Goal: Task Accomplishment & Management: Manage account settings

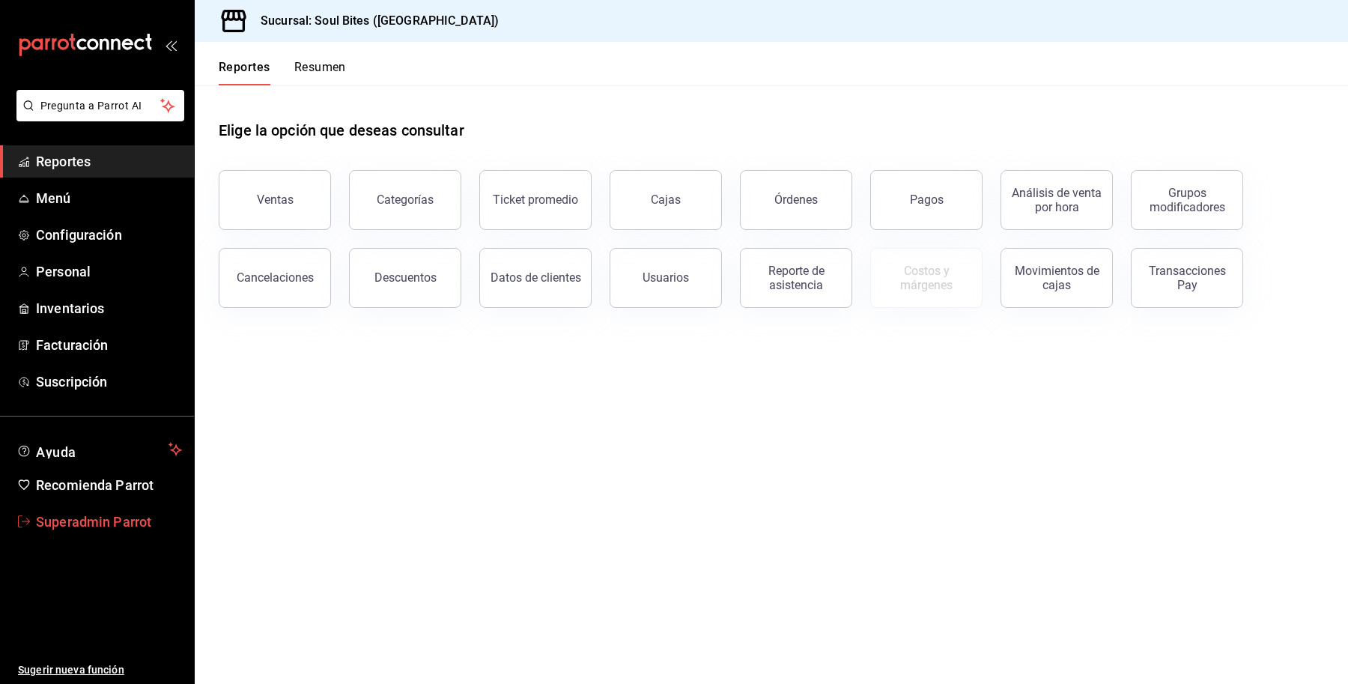
click at [85, 522] on span "Superadmin Parrot" at bounding box center [109, 522] width 146 height 20
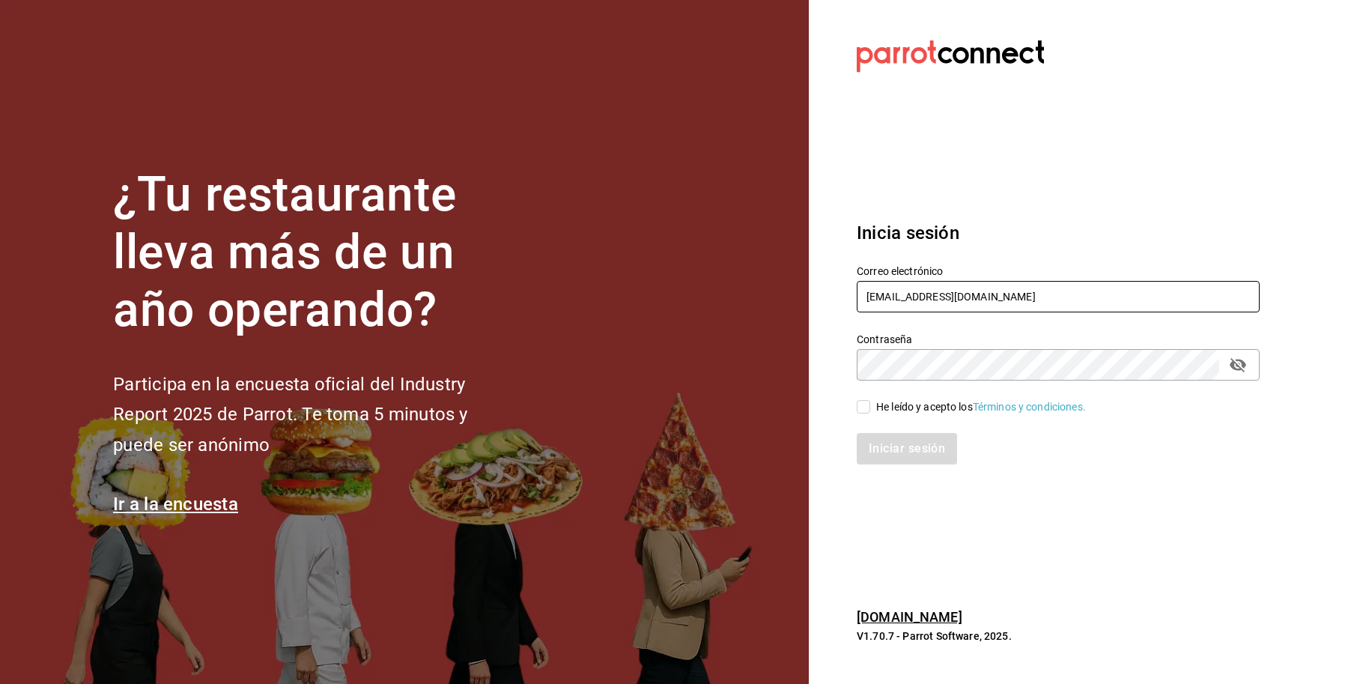
drag, startPoint x: 1031, startPoint y: 291, endPoint x: 684, endPoint y: 297, distance: 347.6
click at [684, 297] on div "¿Tu restaurante lleva más de un año operando? Participa en la encuesta oficial …" at bounding box center [674, 342] width 1348 height 684
paste input "playabichis@sanlorenzo"
type input "[EMAIL_ADDRESS][DOMAIN_NAME]"
click at [897, 409] on div "He leído y acepto los Términos y condiciones." at bounding box center [981, 407] width 210 height 16
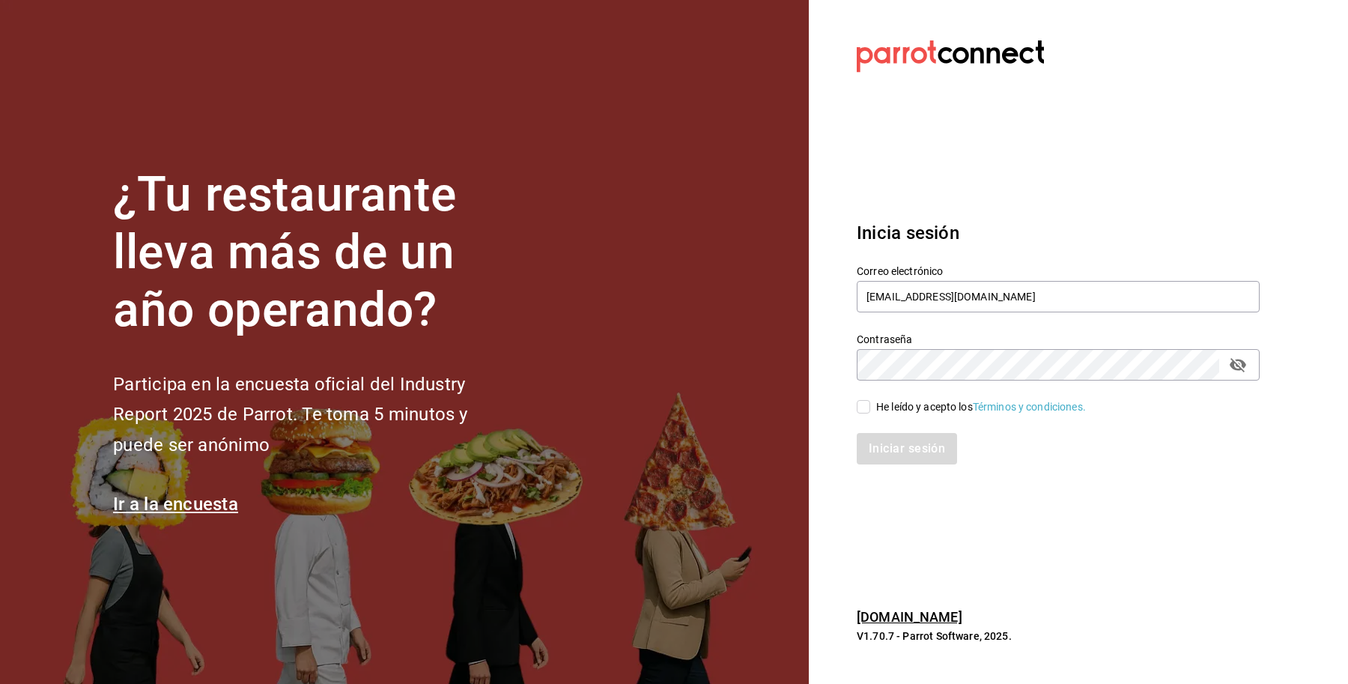
click at [870, 409] on input "He leído y acepto los Términos y condiciones." at bounding box center [863, 406] width 13 height 13
checkbox input "true"
click at [899, 455] on button "Iniciar sesión" at bounding box center [908, 448] width 102 height 31
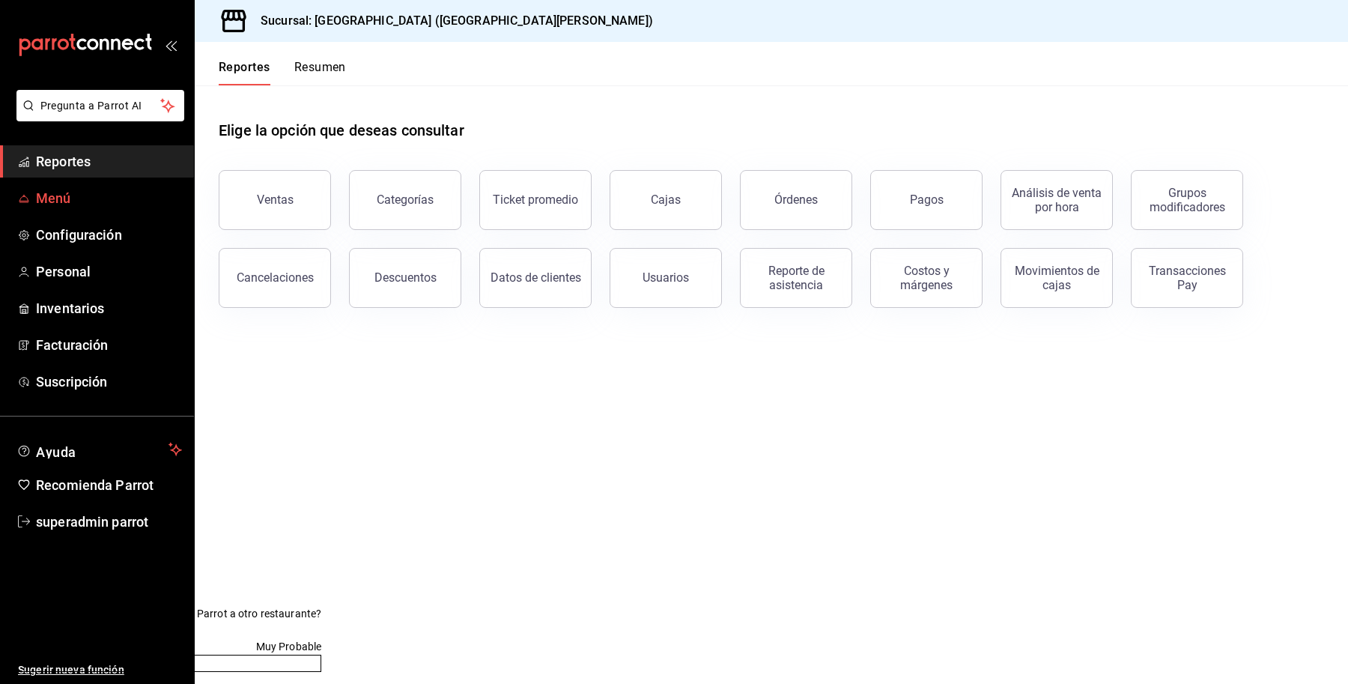
click at [76, 199] on span "Menú" at bounding box center [109, 198] width 146 height 20
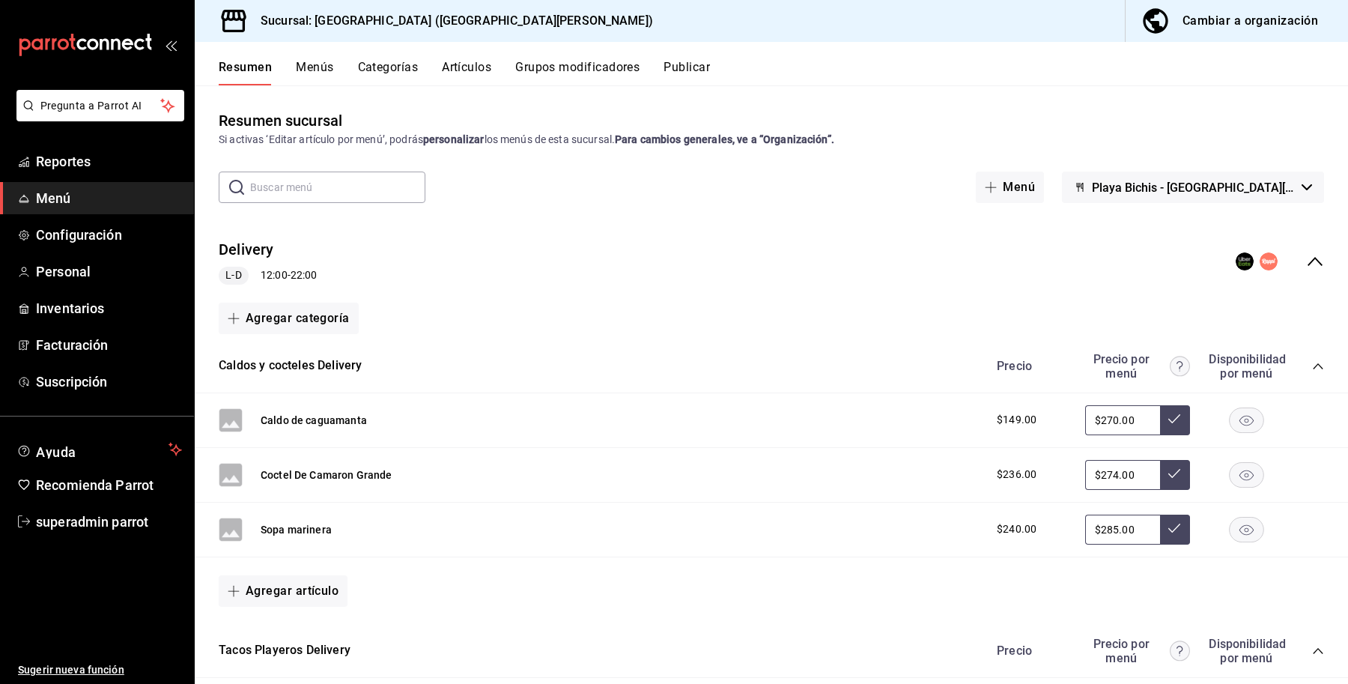
click at [458, 60] on button "Artículos" at bounding box center [466, 72] width 49 height 25
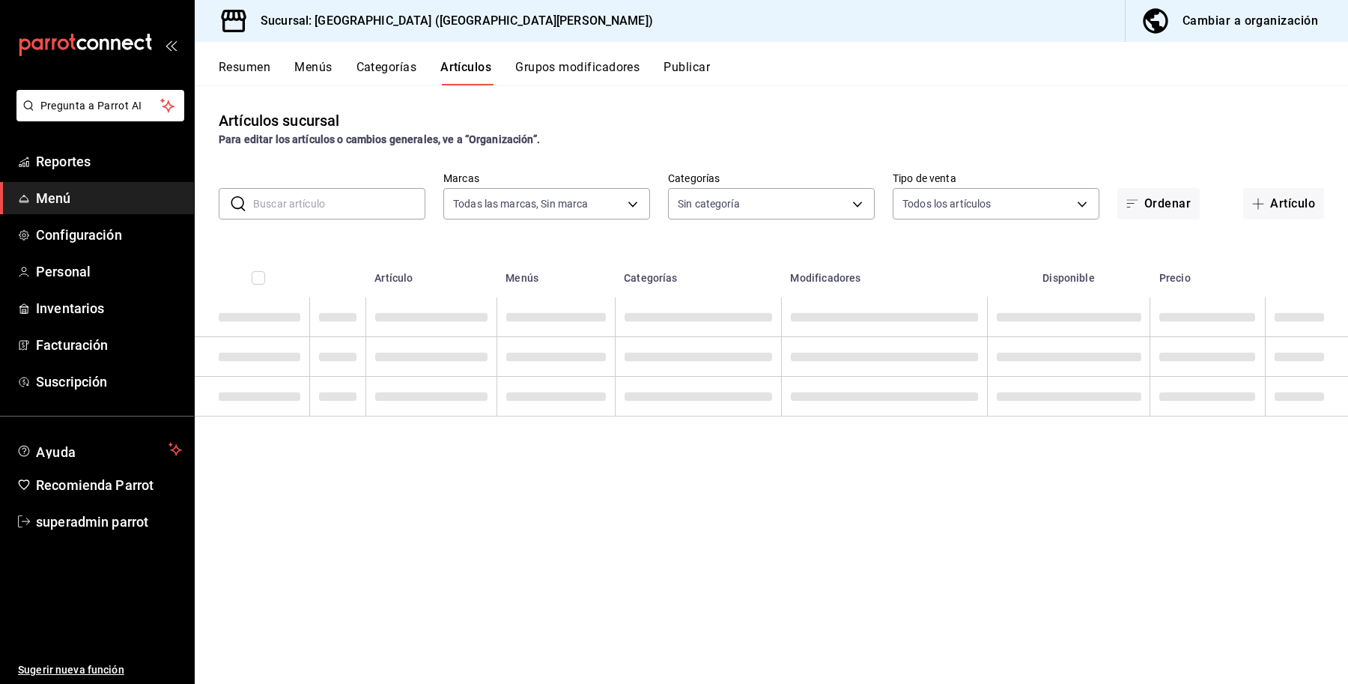
type input "c2db145c-7f15-421d-baa5-27fbbe9efb3f"
click at [293, 215] on input "text" at bounding box center [339, 204] width 172 height 30
type input "5b69148c-ca52-4971-9b06-8b3c9d782c08,e66a3297-0e87-4ba1-bbda-7685e59130c2,d6969…"
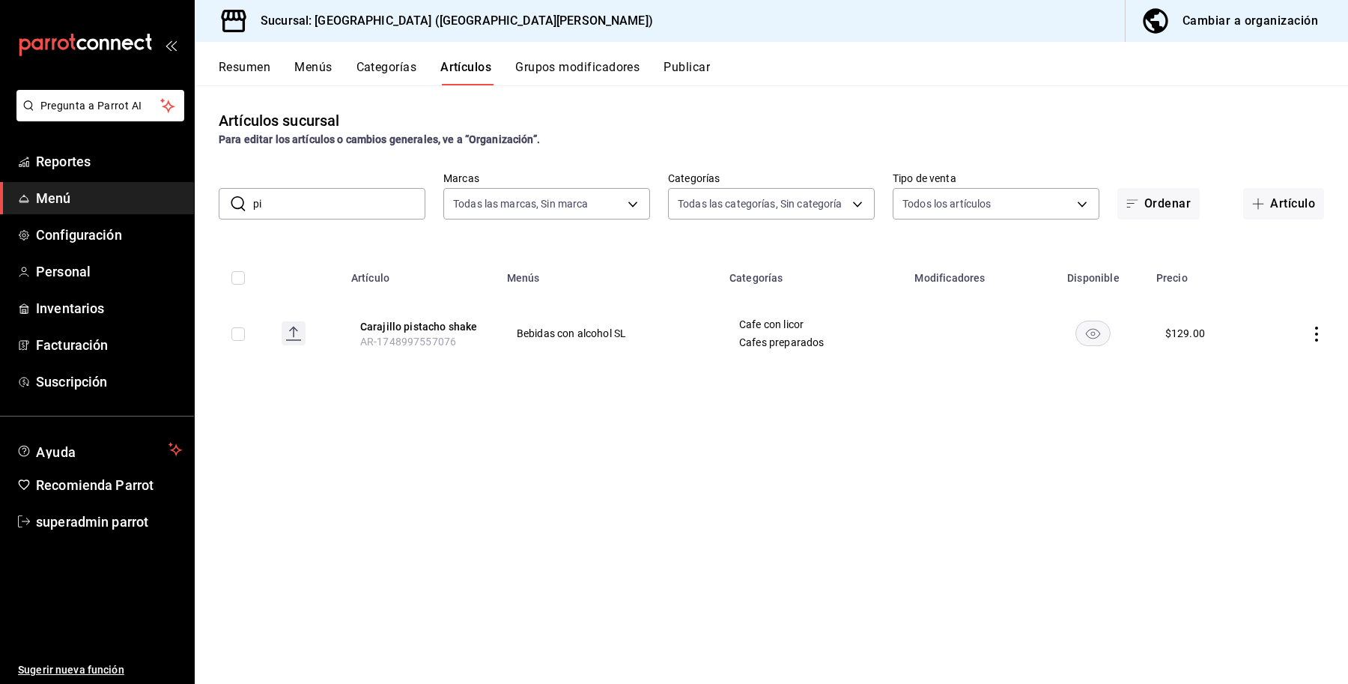
type input "p"
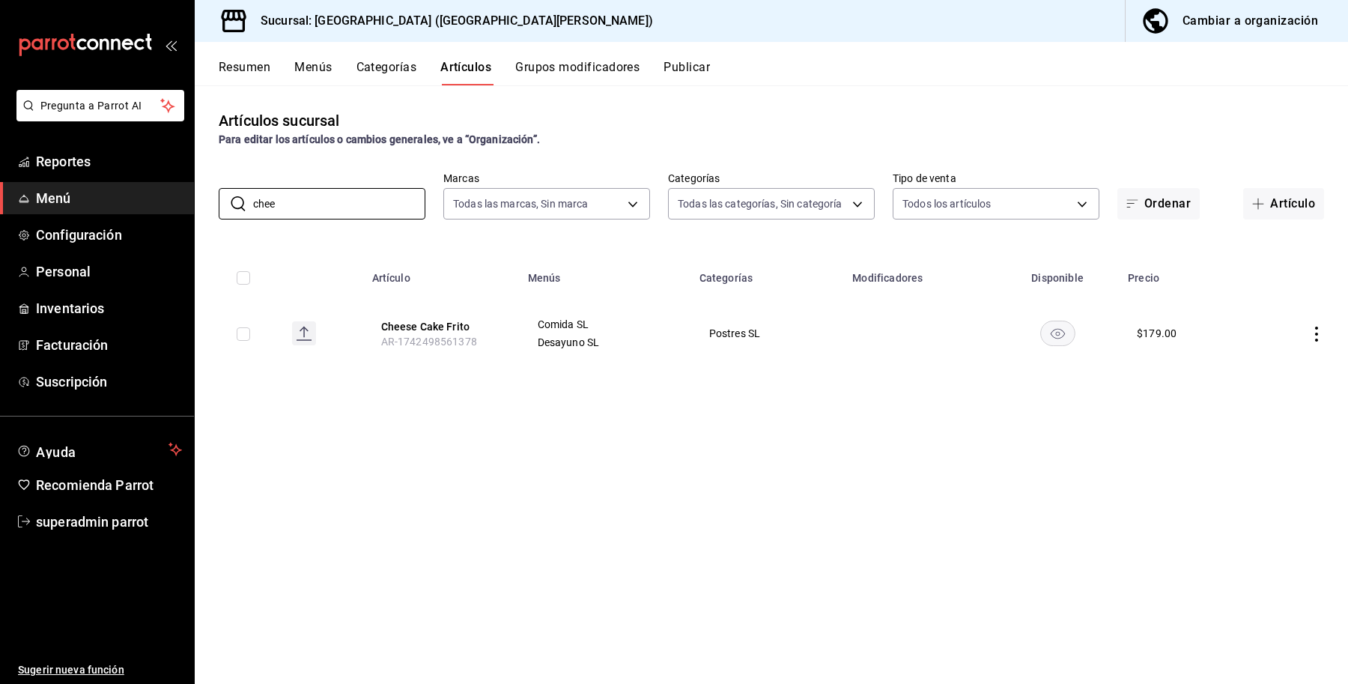
type input "chee"
click at [699, 425] on div "Artículos sucursal Para editar los artículos o cambios generales, ve a “Organiz…" at bounding box center [772, 384] width 1154 height 598
drag, startPoint x: 91, startPoint y: 515, endPoint x: 172, endPoint y: 449, distance: 104.4
click at [91, 515] on span "superadmin parrot" at bounding box center [109, 522] width 146 height 20
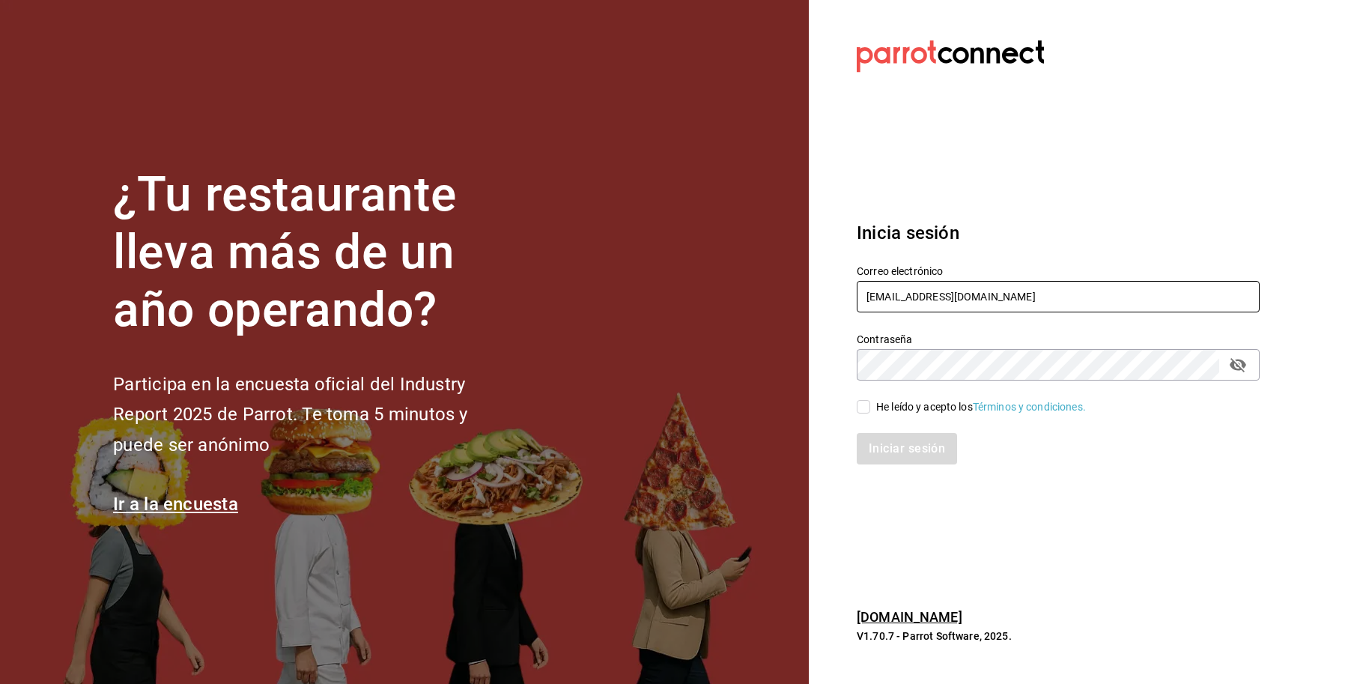
drag, startPoint x: 931, startPoint y: 294, endPoint x: 1015, endPoint y: 285, distance: 84.3
click at [1015, 285] on input "[EMAIL_ADDRESS][DOMAIN_NAME]" at bounding box center [1058, 296] width 403 height 31
type input "[EMAIL_ADDRESS][DOMAIN_NAME]"
click at [930, 419] on div "Iniciar sesión" at bounding box center [1049, 439] width 421 height 49
click at [915, 407] on div "He leído y acepto los Términos y condiciones." at bounding box center [981, 407] width 210 height 16
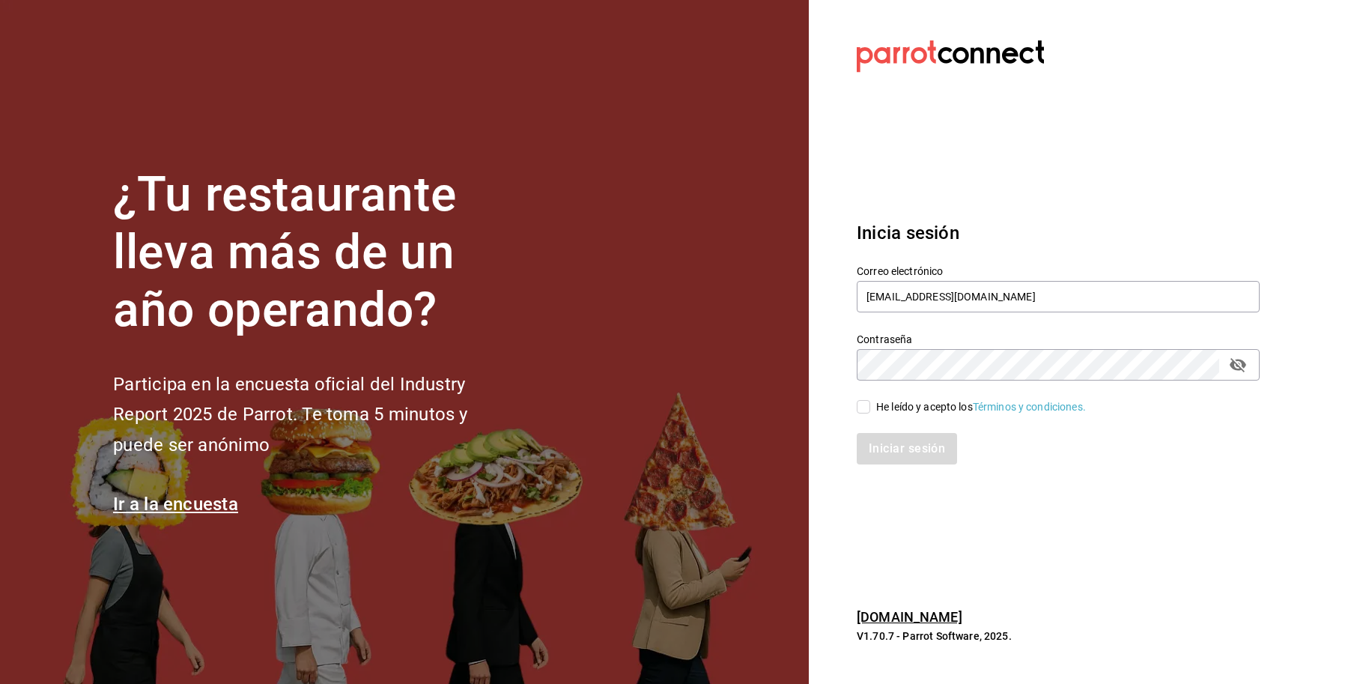
click at [870, 407] on input "He leído y acepto los Términos y condiciones." at bounding box center [863, 406] width 13 height 13
checkbox input "true"
click at [895, 448] on button "Iniciar sesión" at bounding box center [908, 448] width 102 height 31
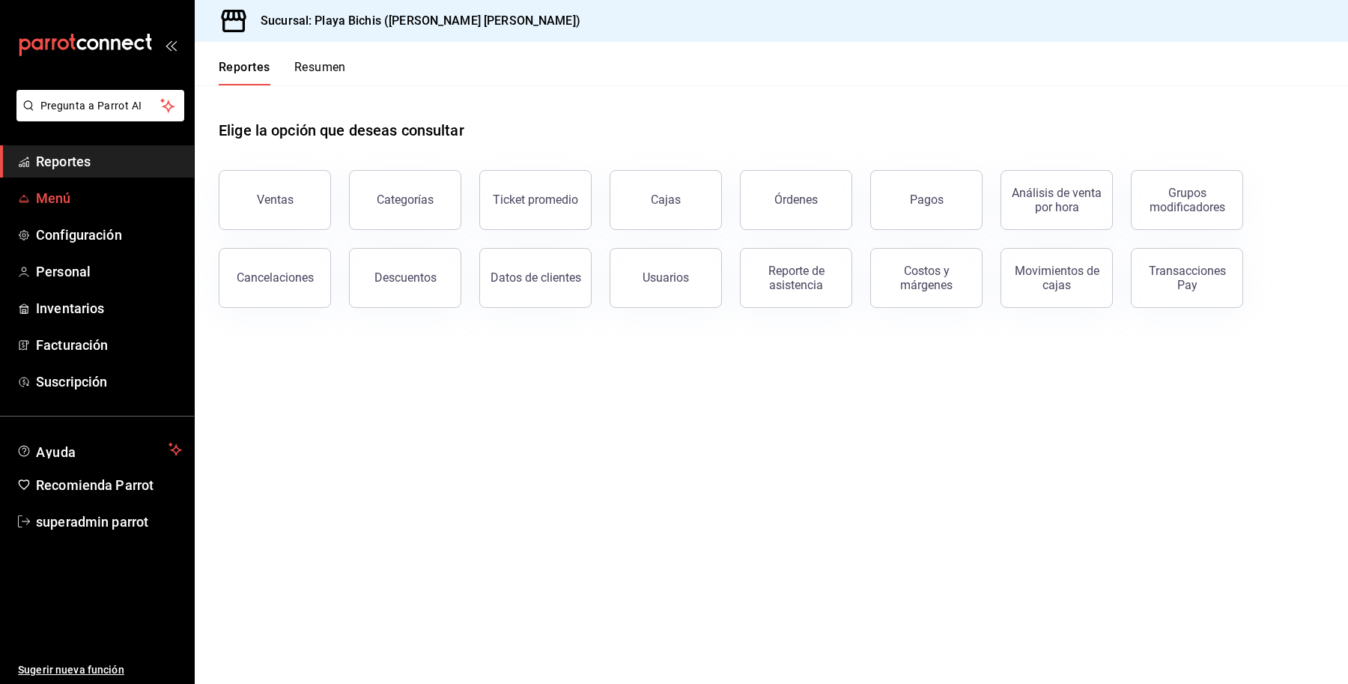
click at [39, 204] on span "Menú" at bounding box center [109, 198] width 146 height 20
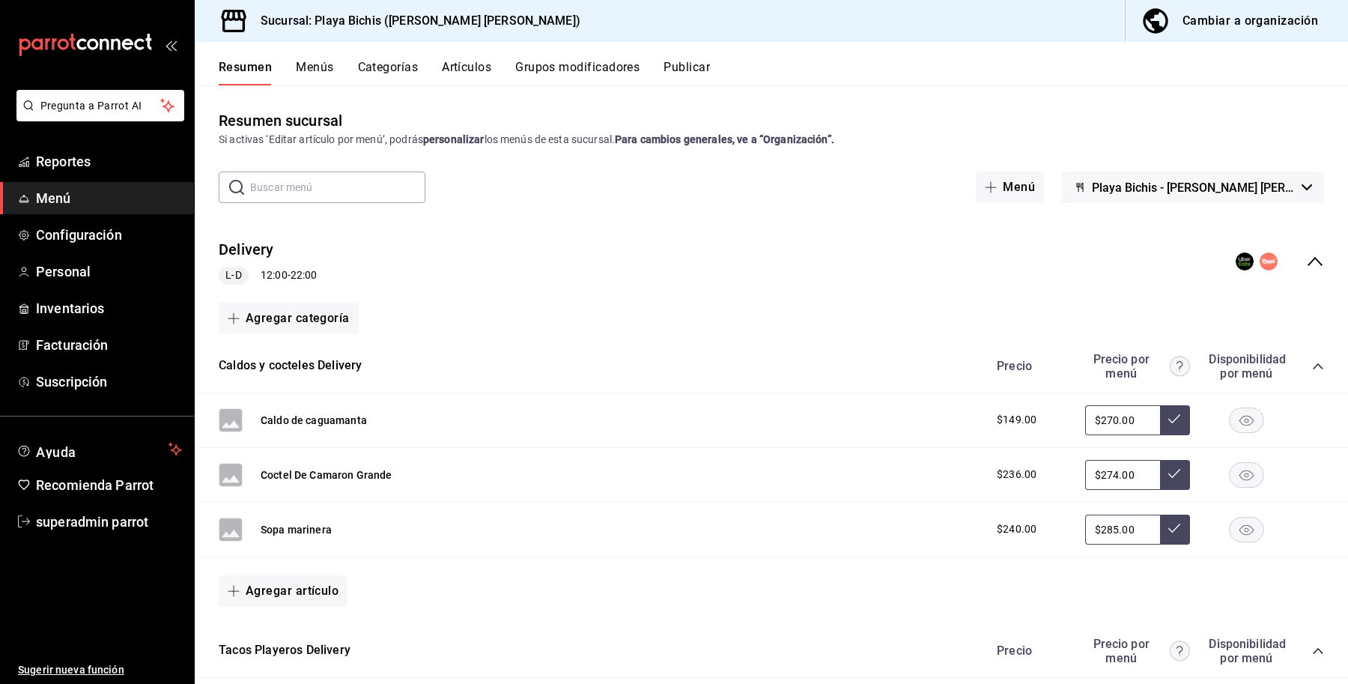
click at [435, 73] on div "Resumen Menús Categorías Artículos Grupos modificadores Publicar" at bounding box center [784, 72] width 1130 height 25
click at [451, 73] on button "Artículos" at bounding box center [466, 72] width 49 height 25
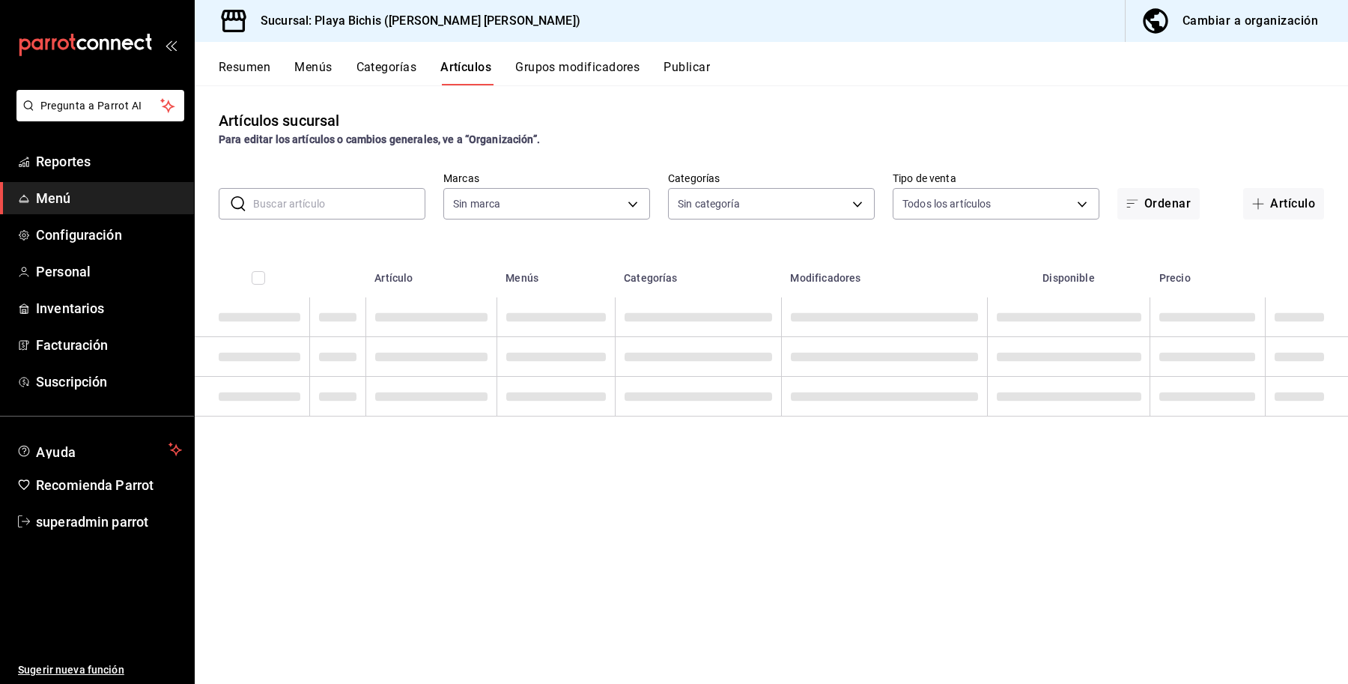
type input "4ba3d68a-2a71-4bf4-8272-d27f8f663470,fbc14f8a-a0c0-448e-9dac-7011cab8a3fb"
click at [352, 204] on input "text" at bounding box center [339, 204] width 172 height 30
type input "fe36cced-a852-4f1a-8271-09aa1de54485,c69fb537-4ad6-4f35-a5e7-7409f99e9dd5,64073…"
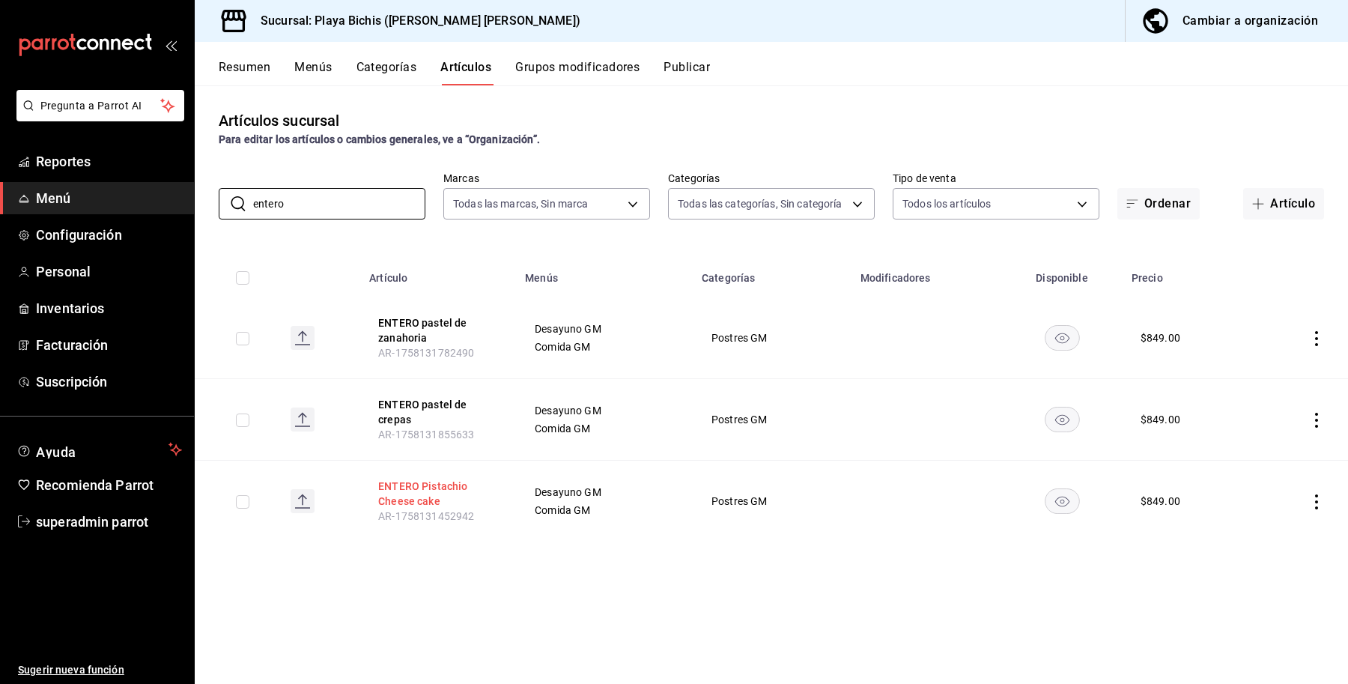
type input "entero"
click at [434, 491] on button "ENTERO Pistachio Cheese cake" at bounding box center [438, 494] width 120 height 30
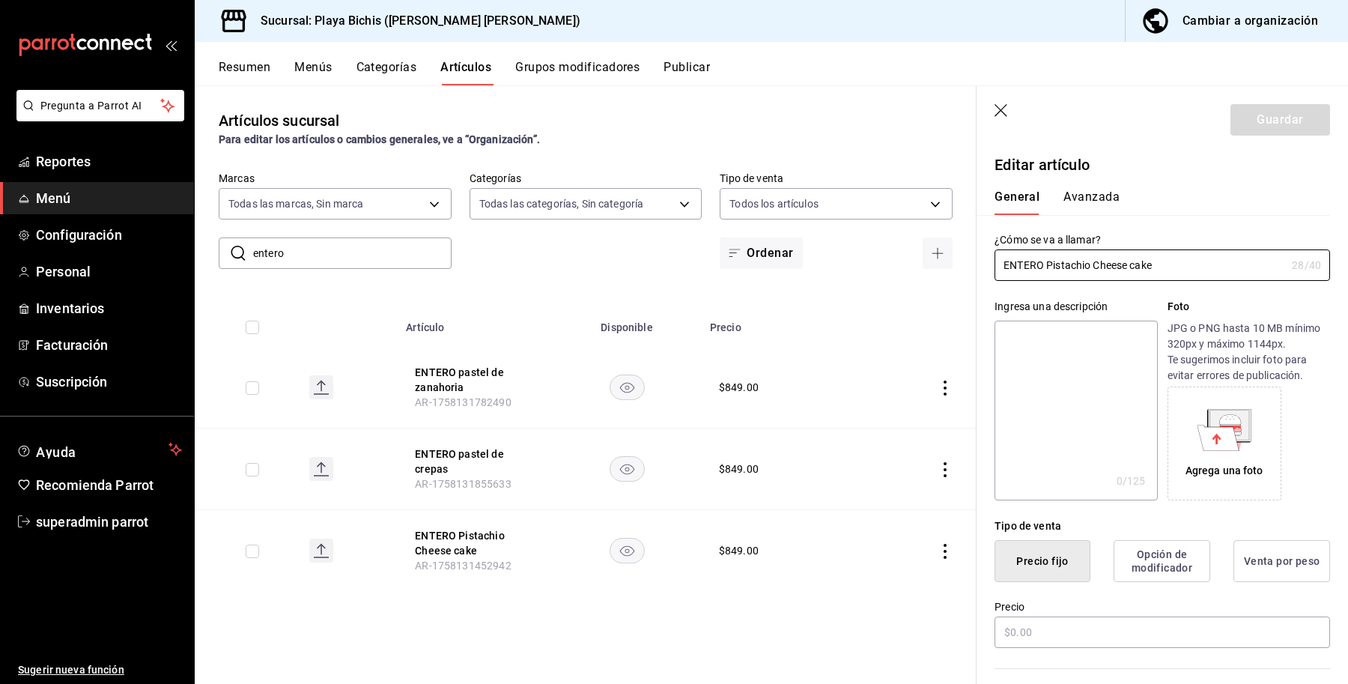
type input "$849.00"
type input "E48"
type input "90101500"
radio input "true"
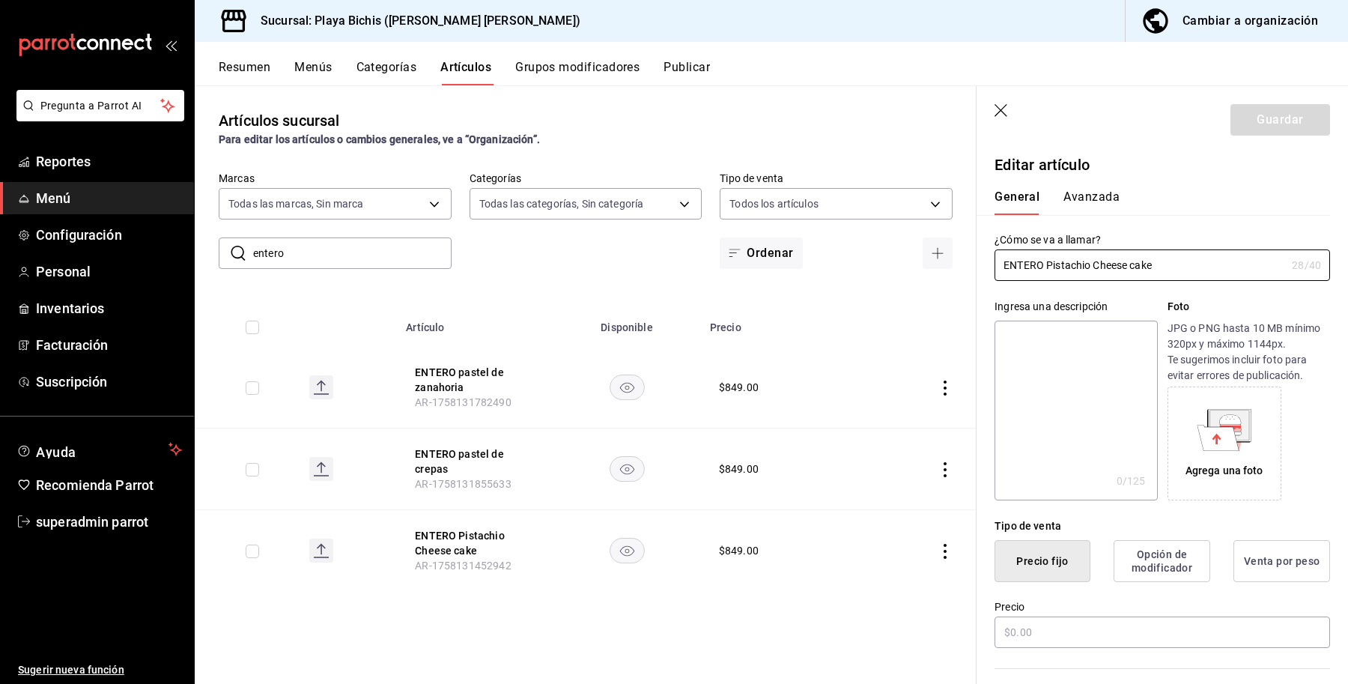
type input "fc3100d1-e602-4c6d-a284-2445fbe47c23"
click at [1094, 195] on button "Avanzada" at bounding box center [1092, 202] width 56 height 25
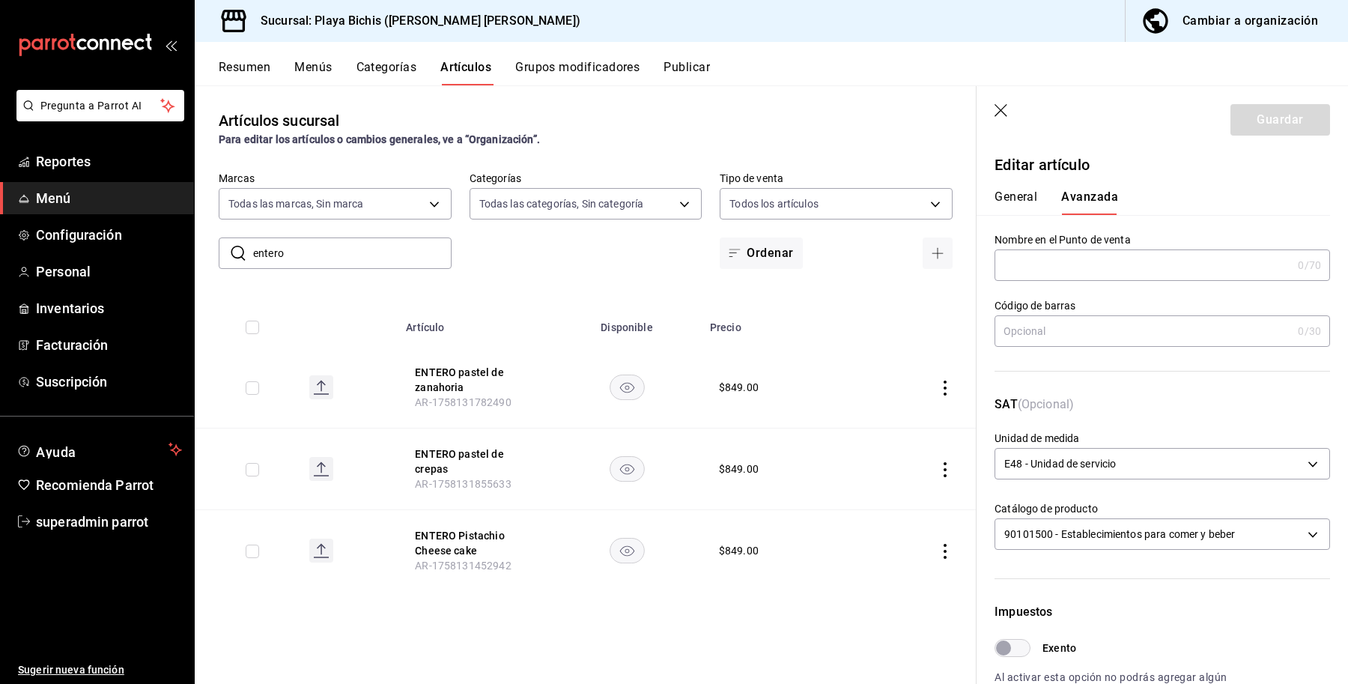
click at [998, 107] on icon "button" at bounding box center [1001, 110] width 13 height 13
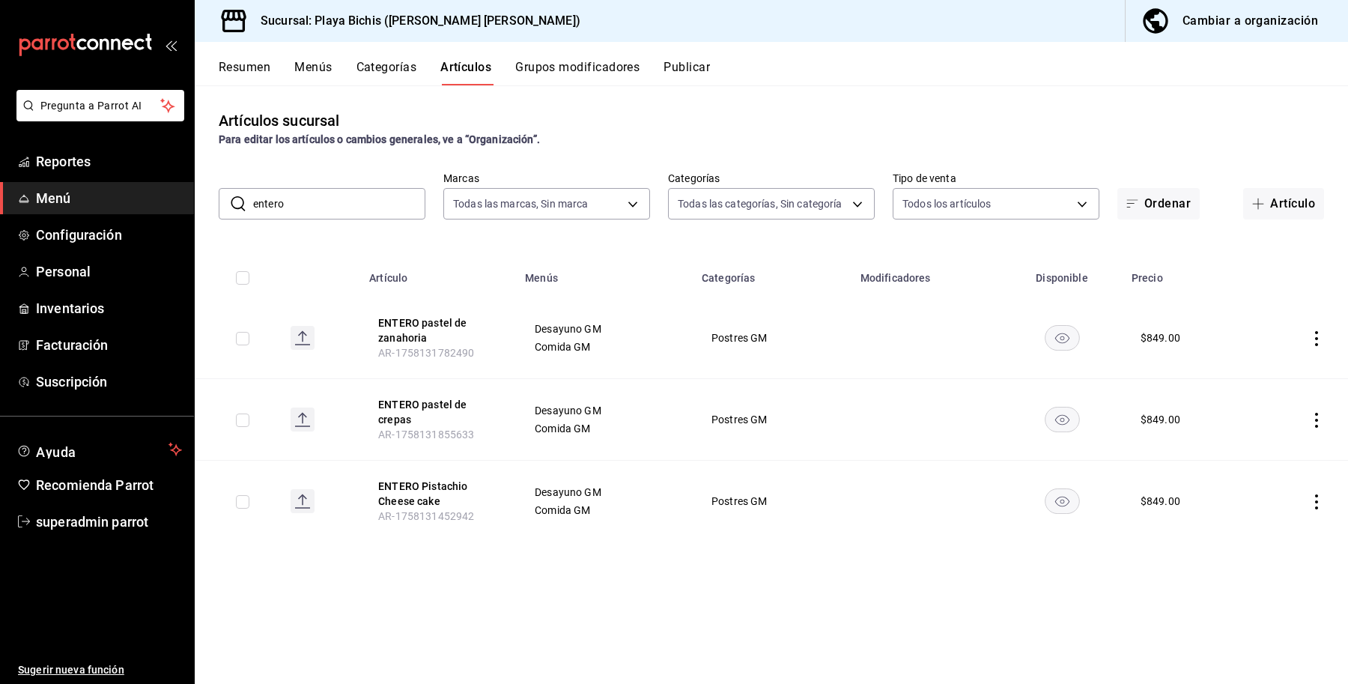
click at [679, 557] on div "Artículos sucursal Para editar los artículos o cambios generales, ve a “Organiz…" at bounding box center [772, 384] width 1154 height 598
click at [1223, 31] on div "Cambiar a organización" at bounding box center [1251, 20] width 136 height 21
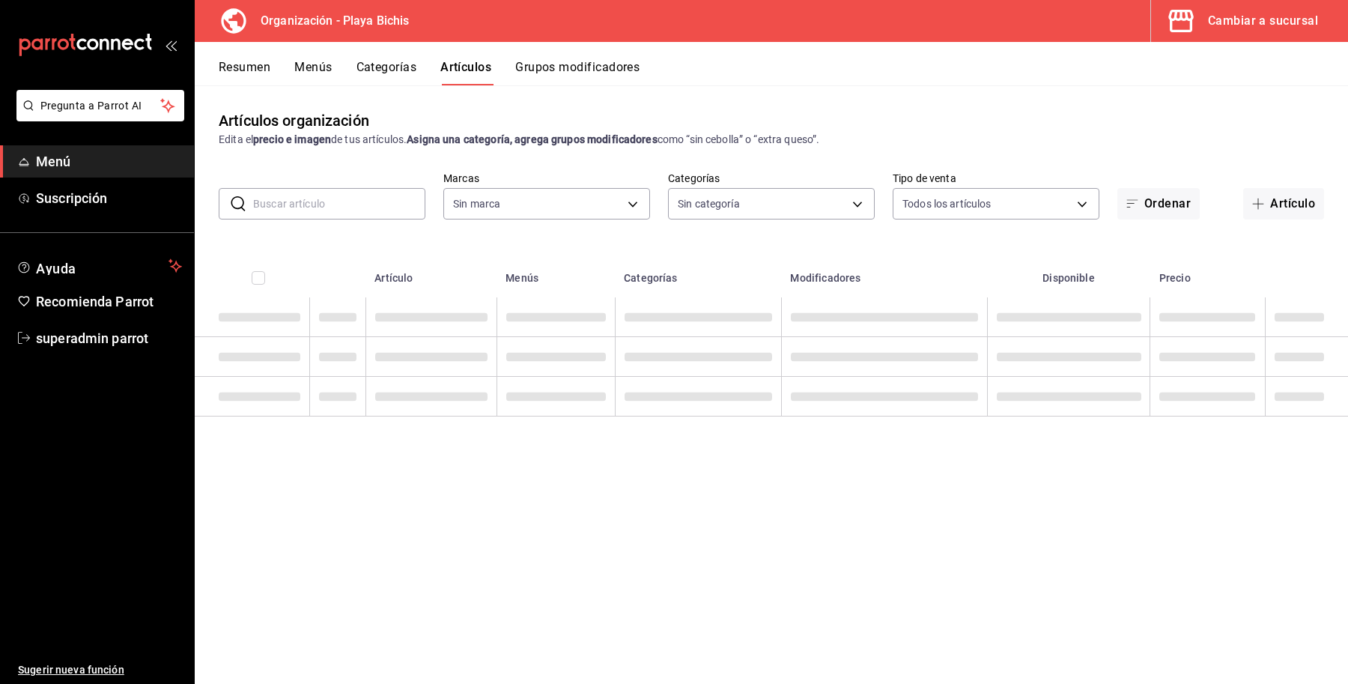
type input "2b6203e3-68c9-492c-8139-d2404e68bc4d,5cffe0c5-1d87-45c7-8974-ad5cddc46f5f"
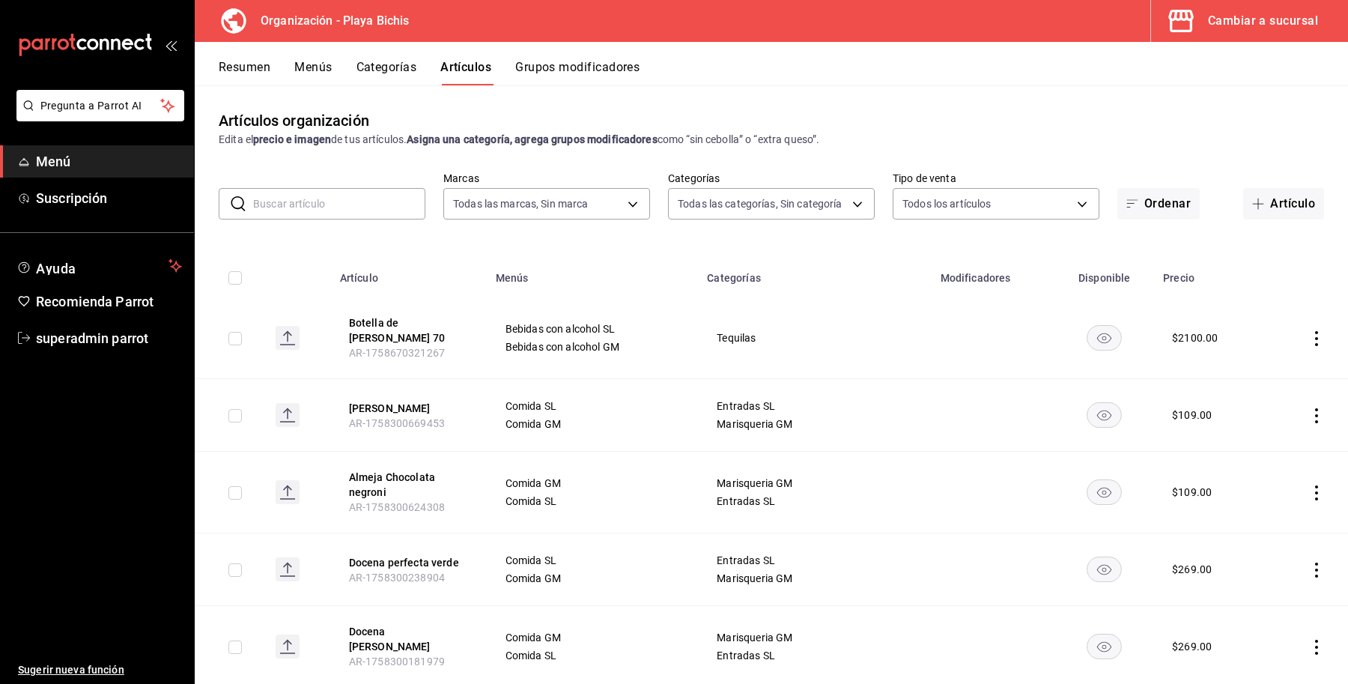
type input "8ebe99e7-8ccb-42e5-9a90-2c7c819c0618,2a1bdb06-3383-4ba0-a971-51aee5cfb993,28e32…"
click at [376, 199] on input "text" at bounding box center [339, 204] width 172 height 30
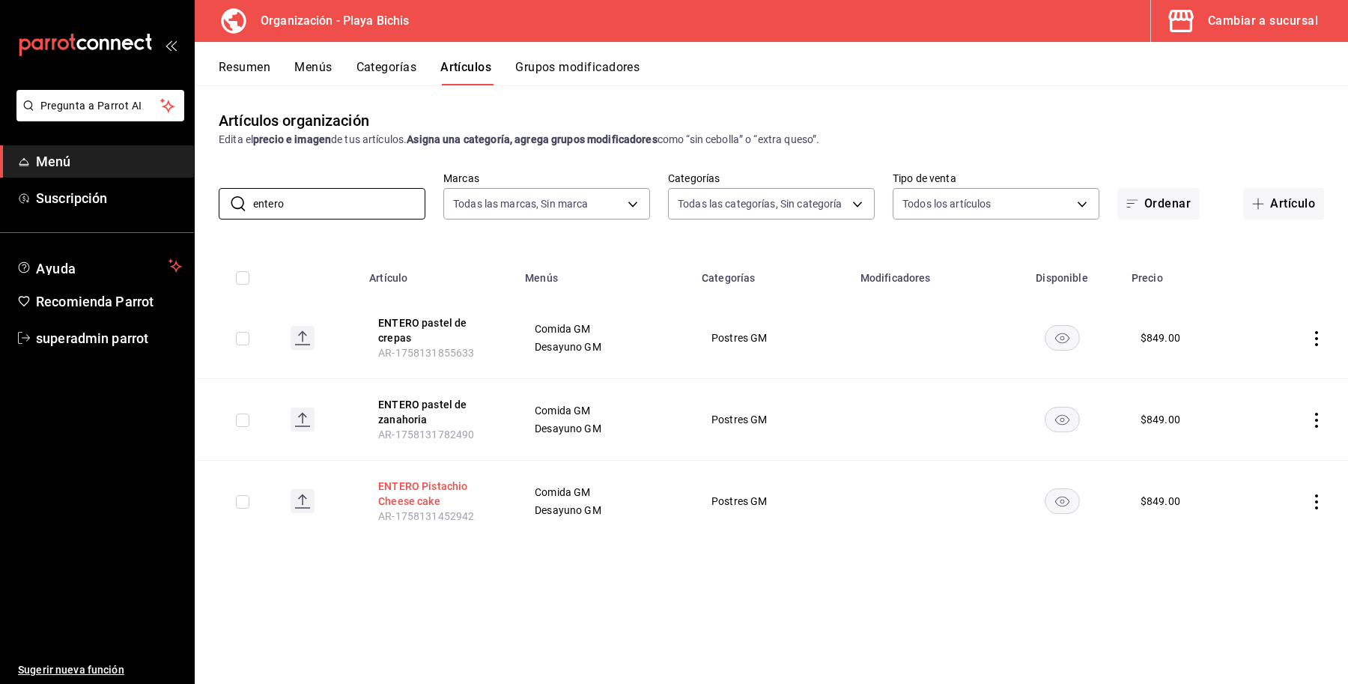
type input "entero"
click at [428, 488] on button "ENTERO Pistachio Cheese cake" at bounding box center [438, 494] width 120 height 30
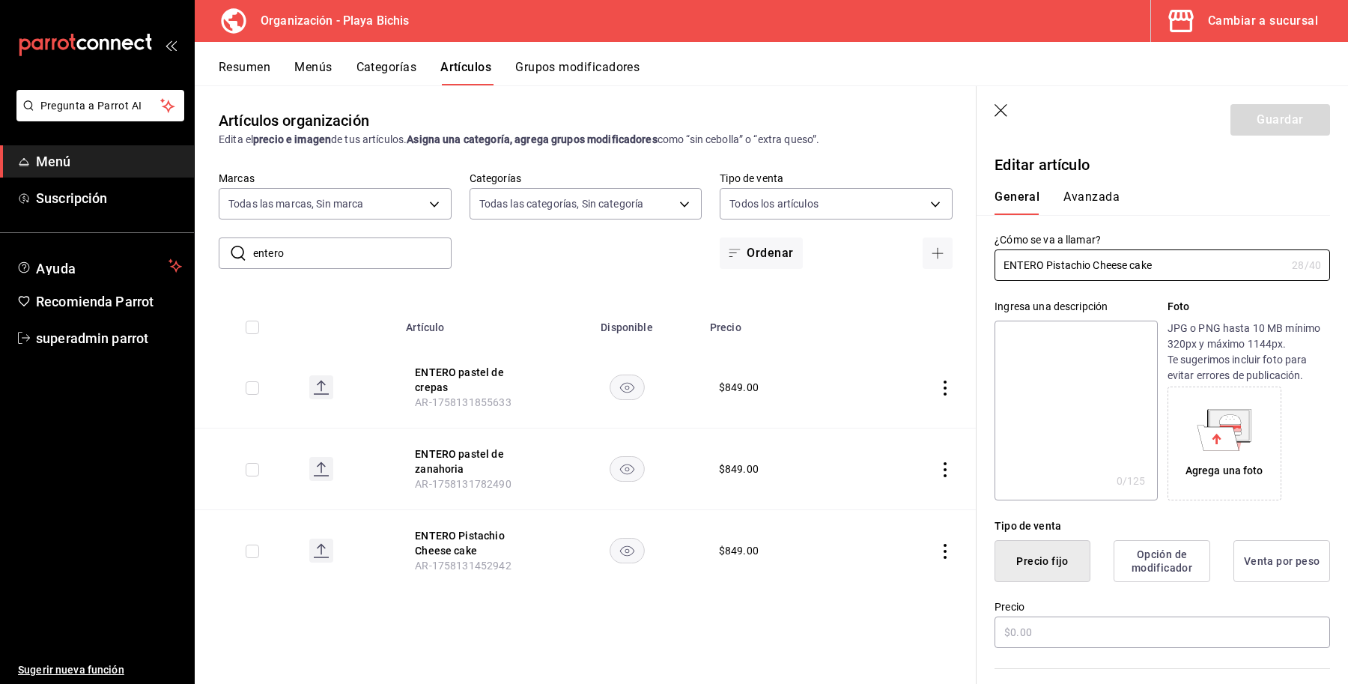
type input "$849.00"
type input "E48"
type input "90101500"
radio input "true"
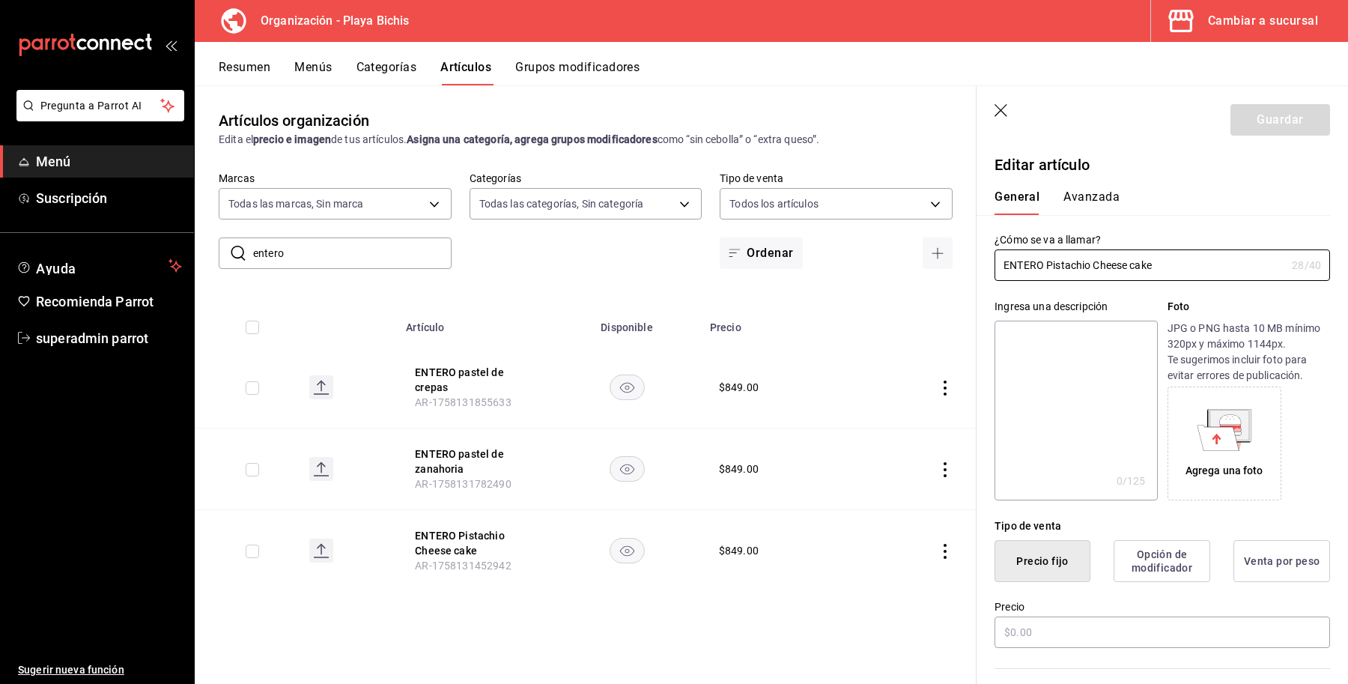
type input "55187645-9bbc-42c7-a101-4bf651cea86e"
click at [1080, 196] on button "Avanzada" at bounding box center [1092, 202] width 56 height 25
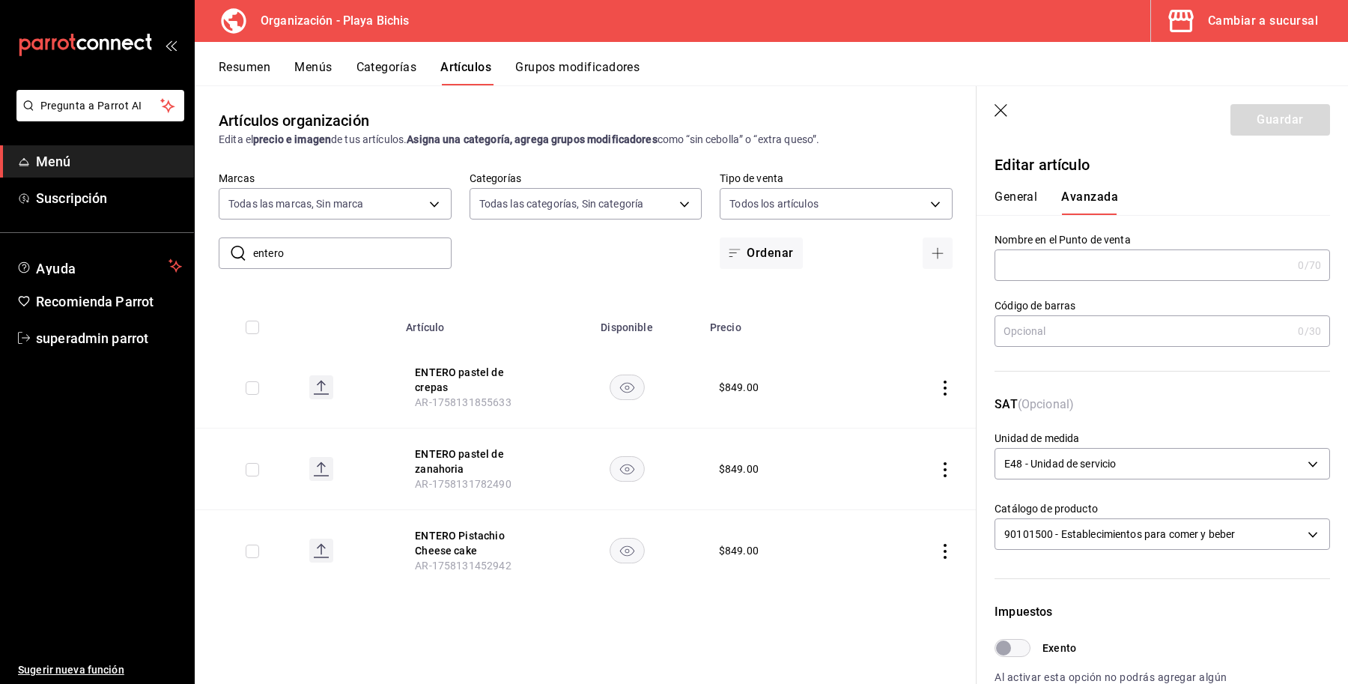
scroll to position [375, 0]
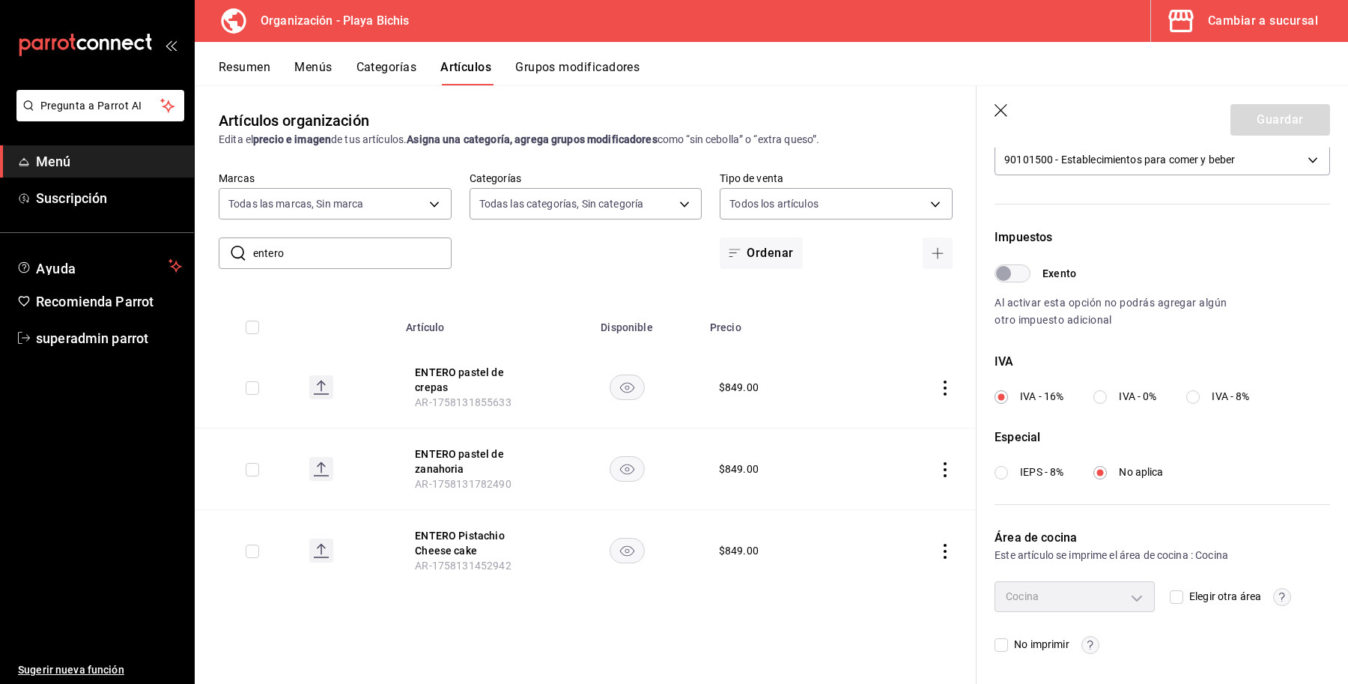
click at [1008, 113] on icon "button" at bounding box center [1002, 111] width 15 height 15
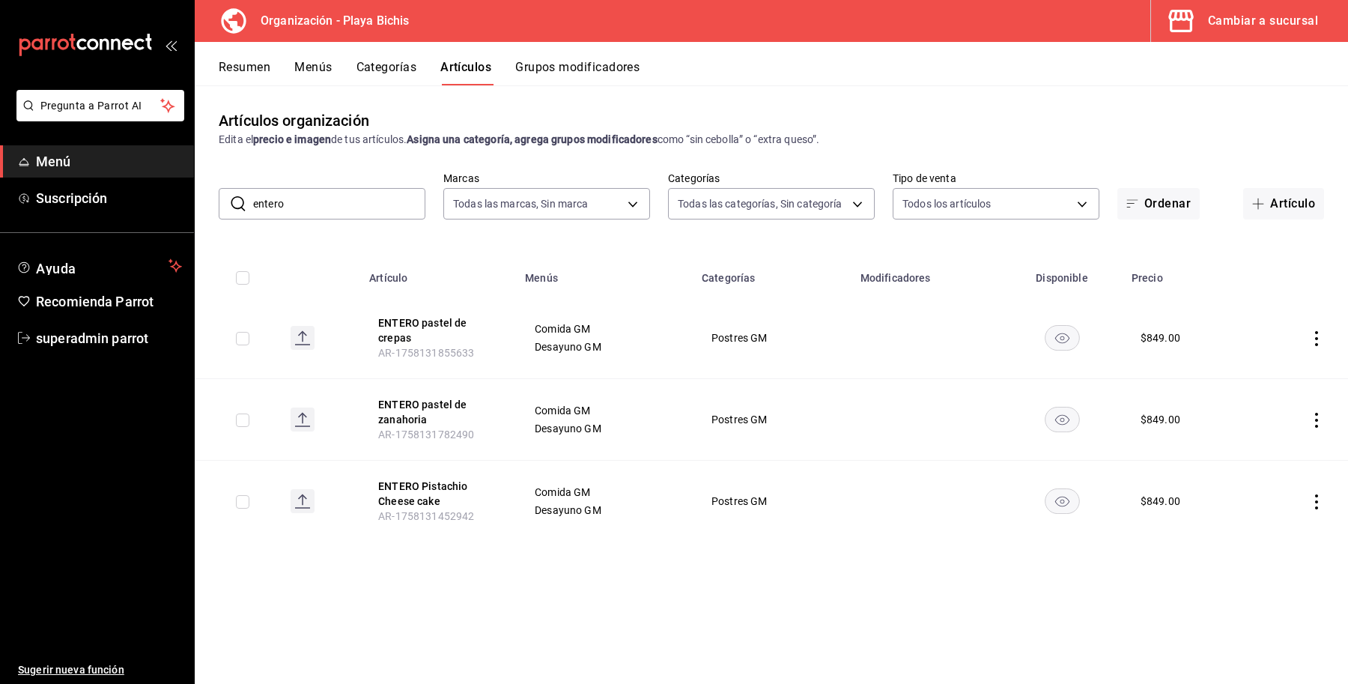
click at [1279, 32] on button "Cambiar a sucursal" at bounding box center [1243, 21] width 185 height 42
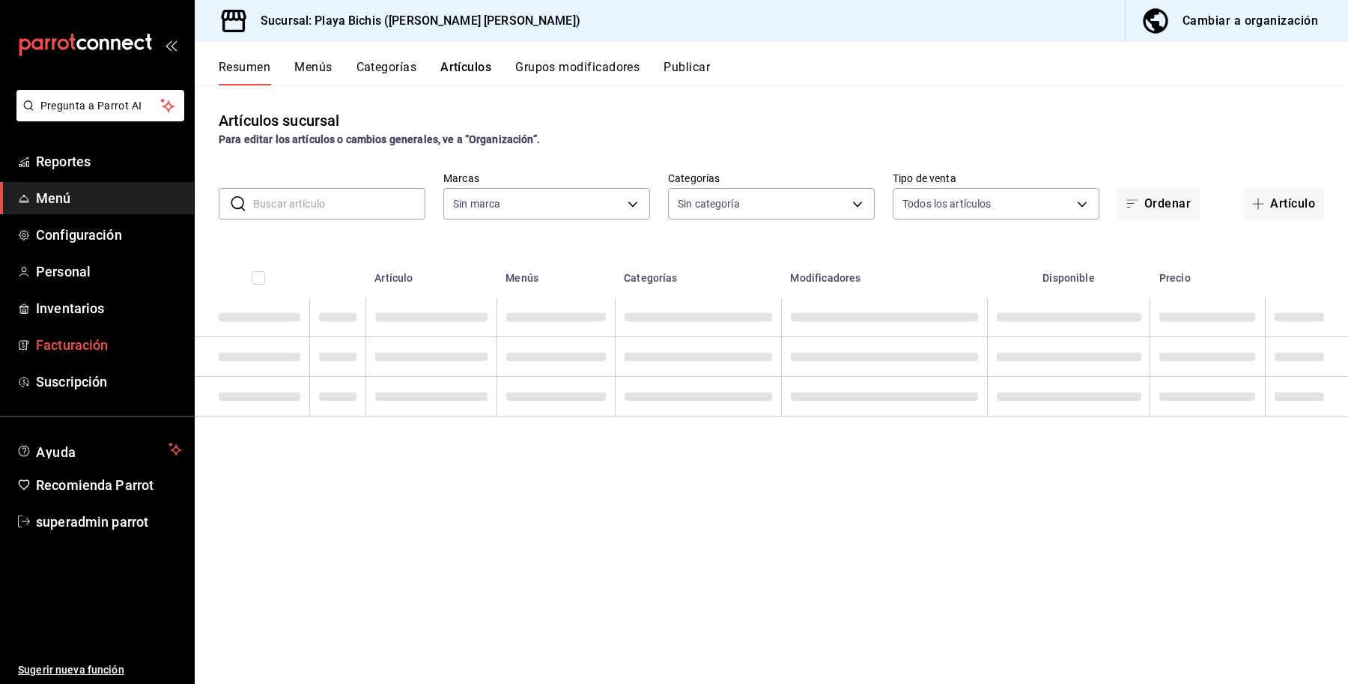
type input "fe36cced-a852-4f1a-8271-09aa1de54485,c69fb537-4ad6-4f35-a5e7-7409f99e9dd5,64073…"
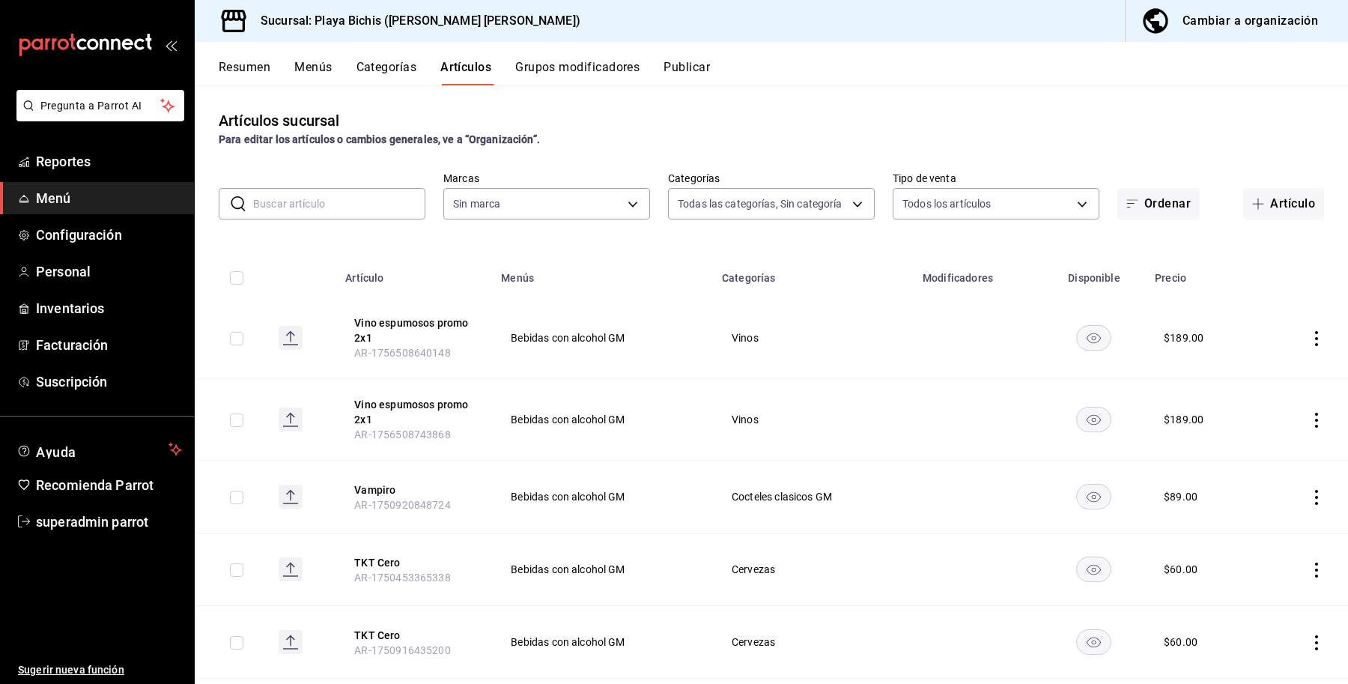
type input "4ba3d68a-2a71-4bf4-8272-d27f8f663470,fbc14f8a-a0c0-448e-9dac-7011cab8a3fb"
click at [58, 229] on span "Configuración" at bounding box center [109, 235] width 146 height 20
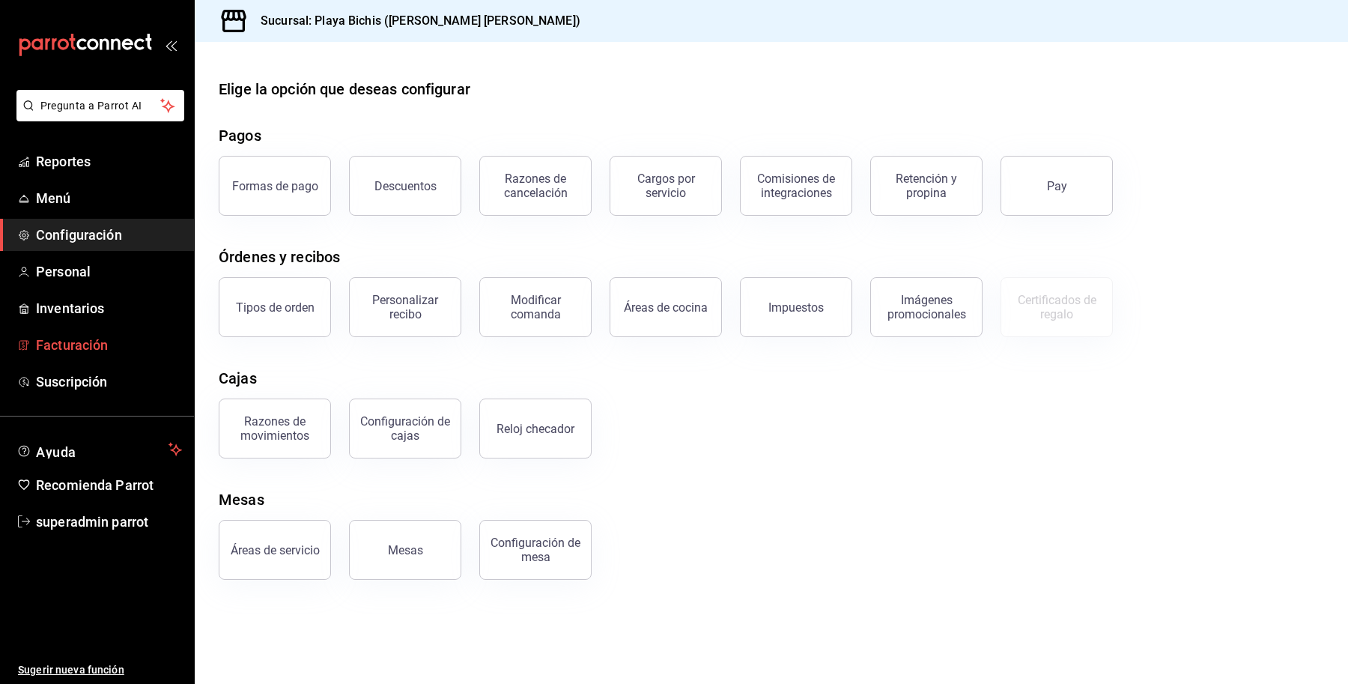
click at [65, 336] on span "Facturación" at bounding box center [109, 345] width 146 height 20
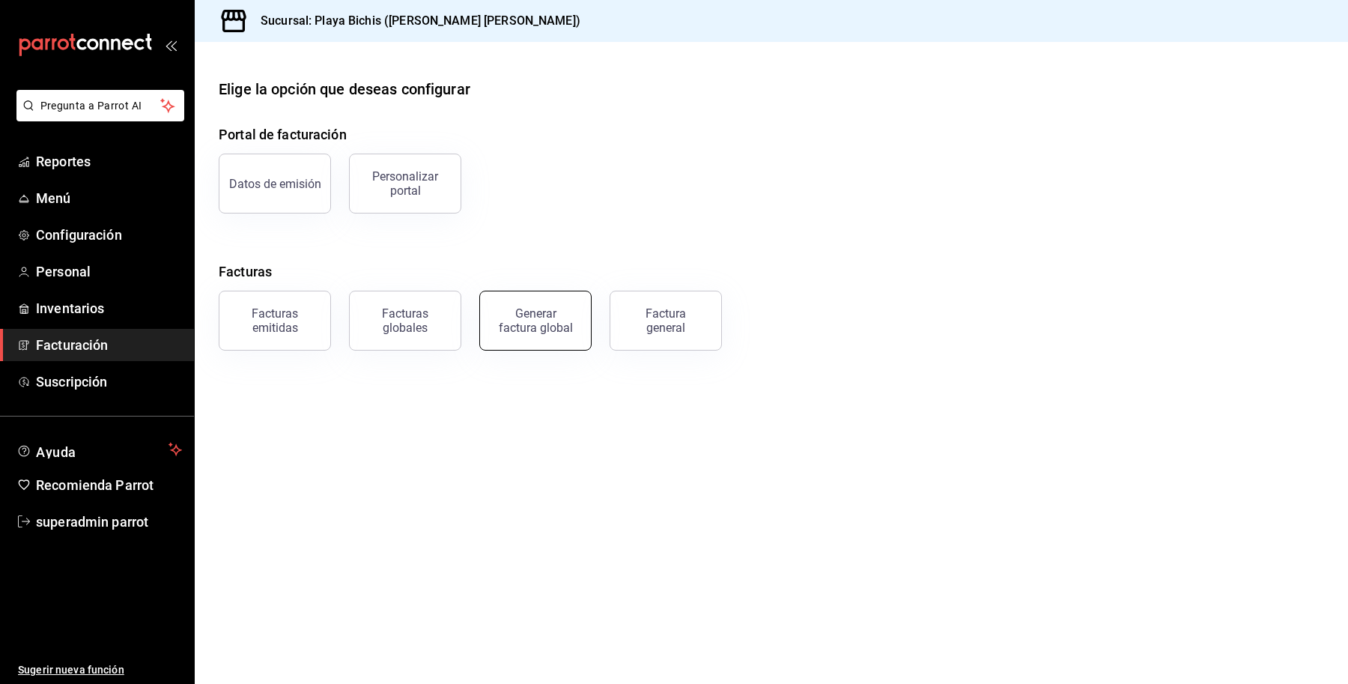
click at [572, 323] on button "Generar factura global" at bounding box center [535, 321] width 112 height 60
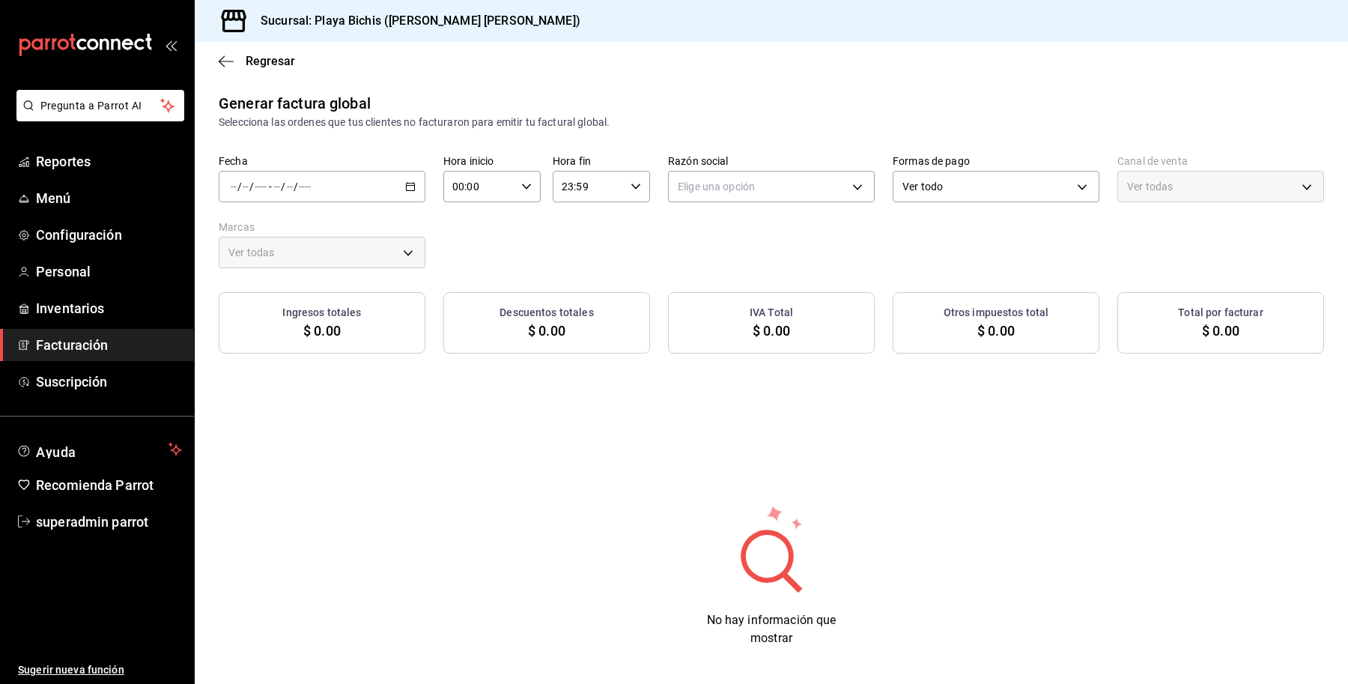
type input "PARROT,UBER_EATS,RAPPI,DIDI_FOOD,ONLINE"
click at [386, 185] on div "/ / - / /" at bounding box center [322, 186] width 207 height 31
click at [288, 225] on span "Rango de fechas" at bounding box center [289, 232] width 116 height 16
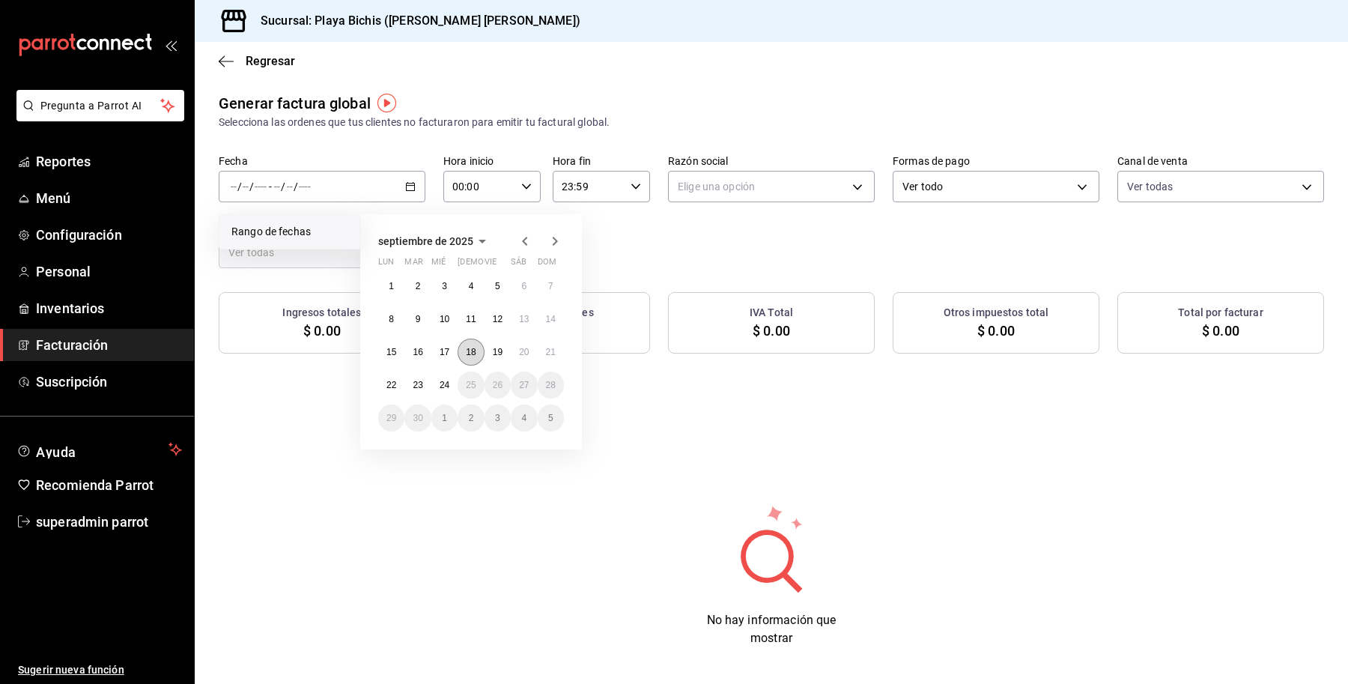
click at [466, 357] on button "18" at bounding box center [471, 352] width 26 height 27
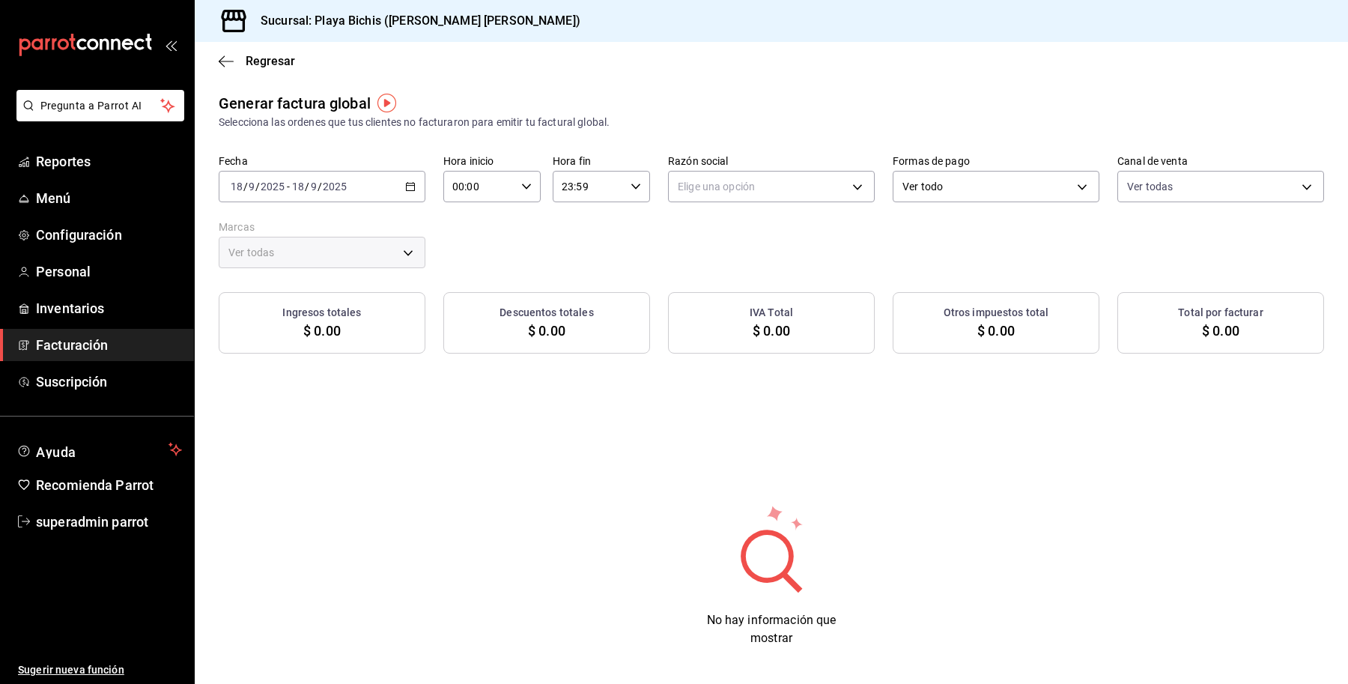
click at [462, 181] on input "00:00" at bounding box center [479, 187] width 72 height 30
click at [694, 231] on div at bounding box center [674, 342] width 1348 height 684
click at [712, 185] on body "Pregunta a Parrot AI Reportes Menú Configuración Personal Inventarios Facturaci…" at bounding box center [674, 342] width 1348 height 684
click at [740, 255] on li "PROPOLIALIMENTOS" at bounding box center [764, 263] width 202 height 28
type input "98789bbc-3643-442e-bea3-a0897877bbaf"
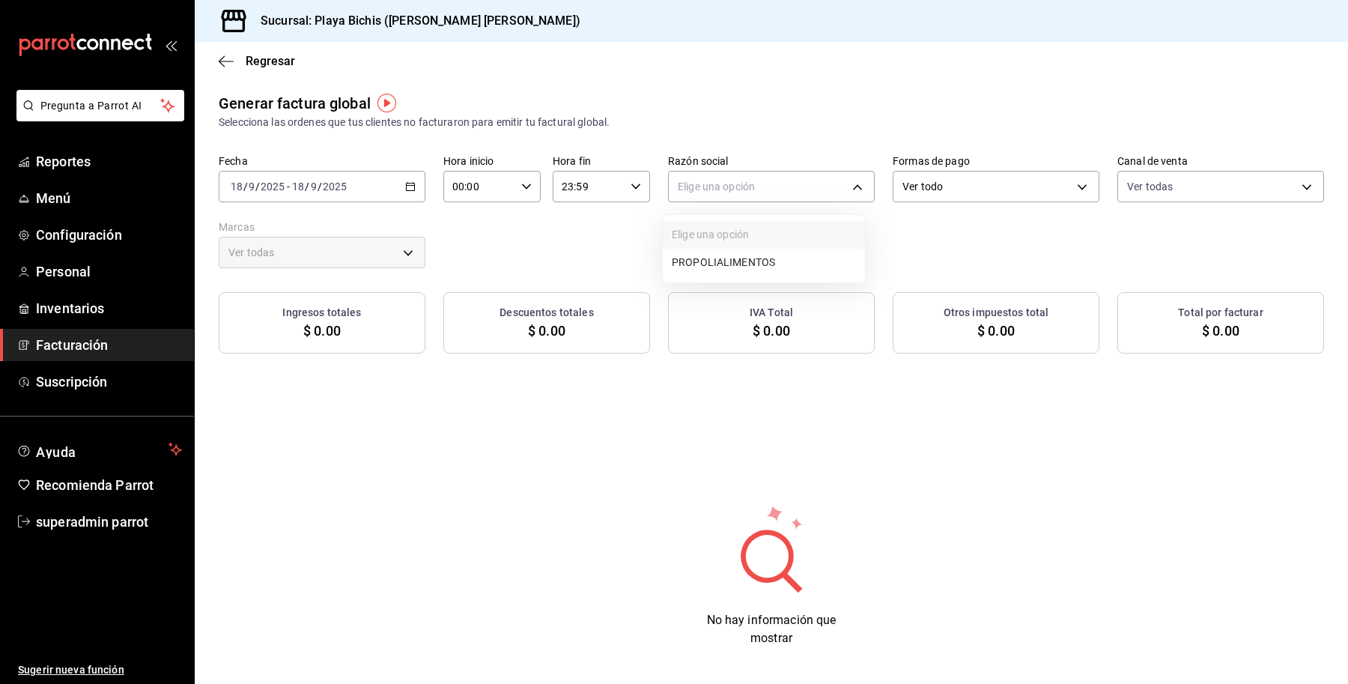
type input "4ba3d68a-2a71-4bf4-8272-d27f8f663470,fbc14f8a-a0c0-448e-9dac-7011cab8a3fb"
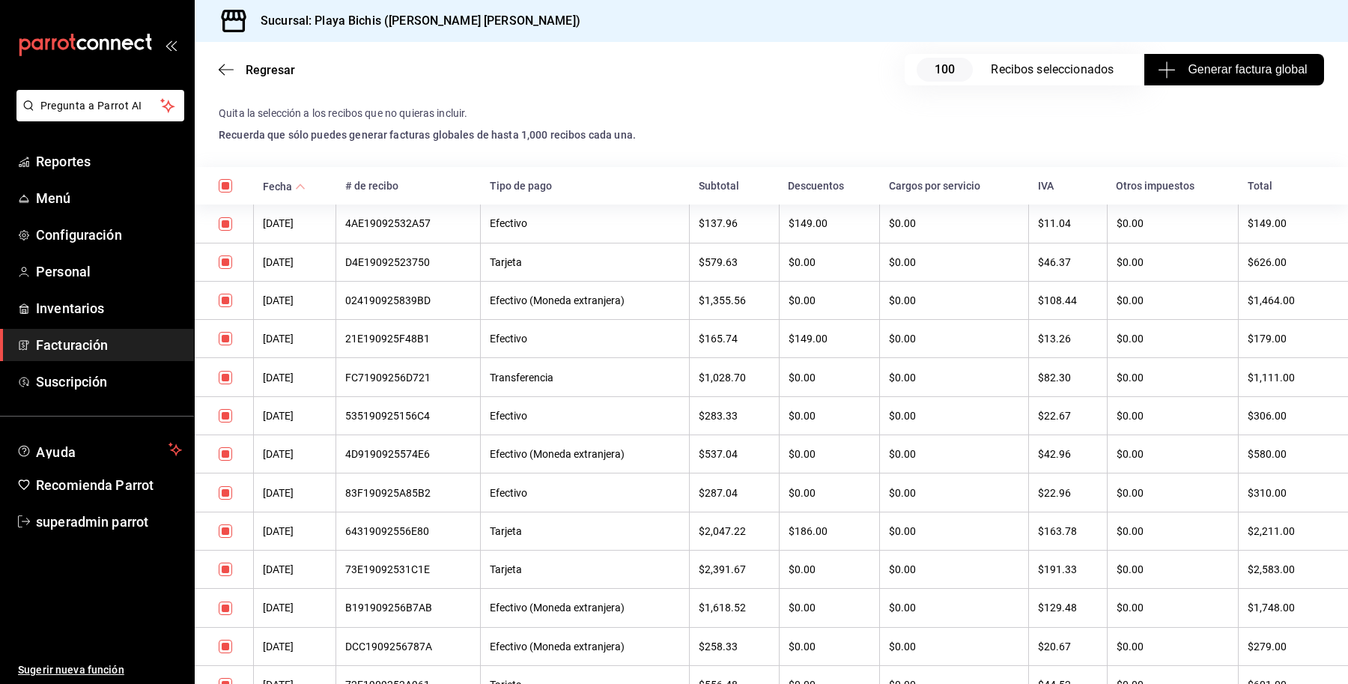
scroll to position [281, 0]
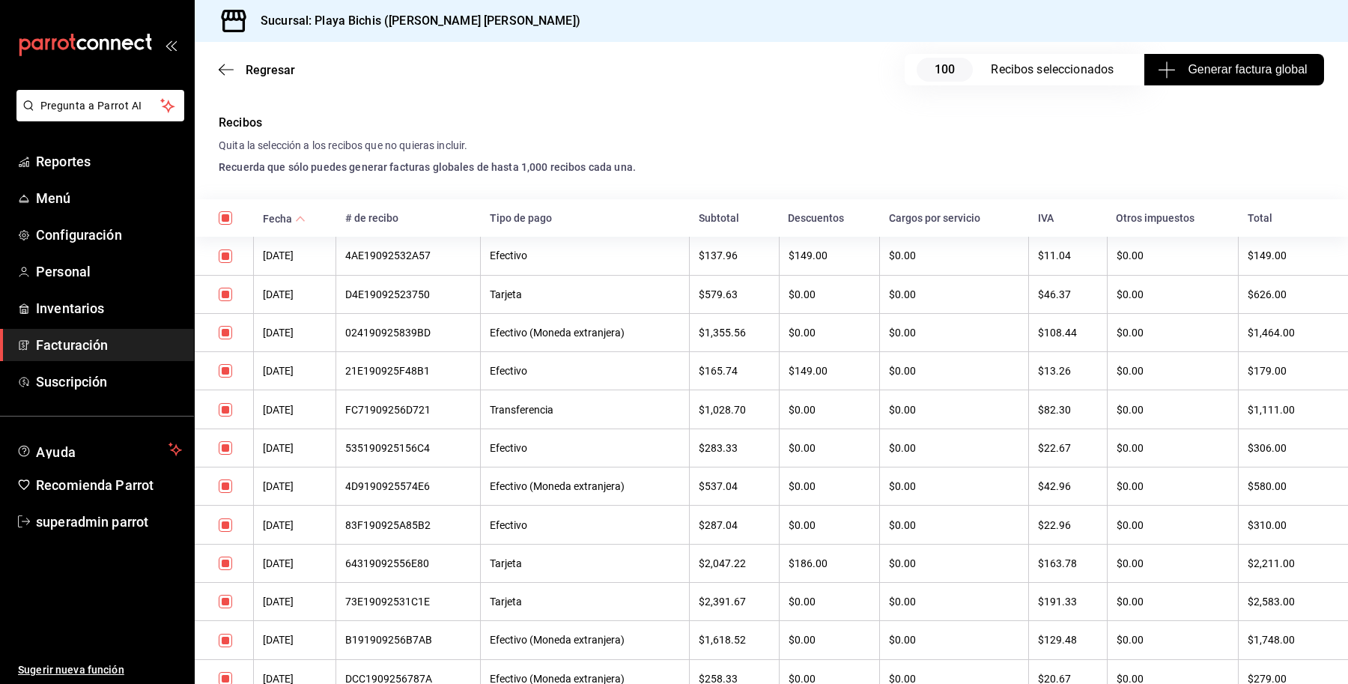
click at [443, 252] on div "4AE19092532A57" at bounding box center [408, 255] width 126 height 12
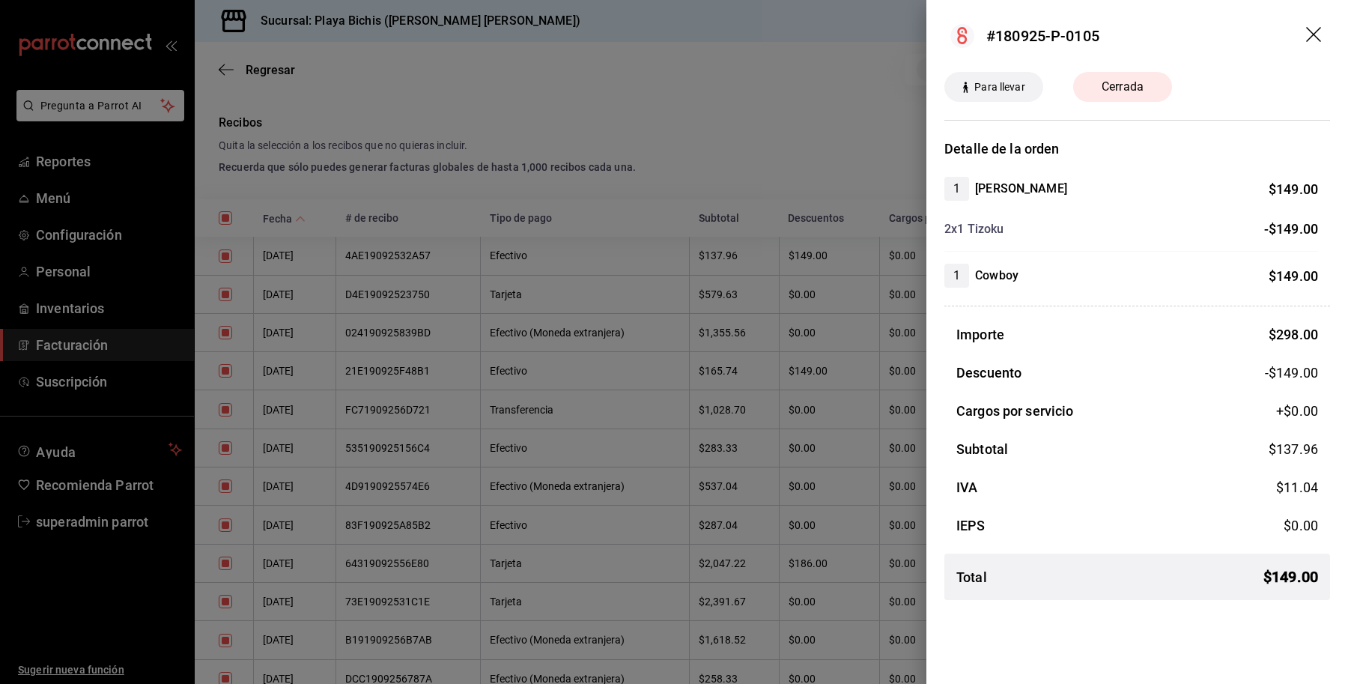
click at [1308, 42] on icon "drag" at bounding box center [1315, 36] width 18 height 18
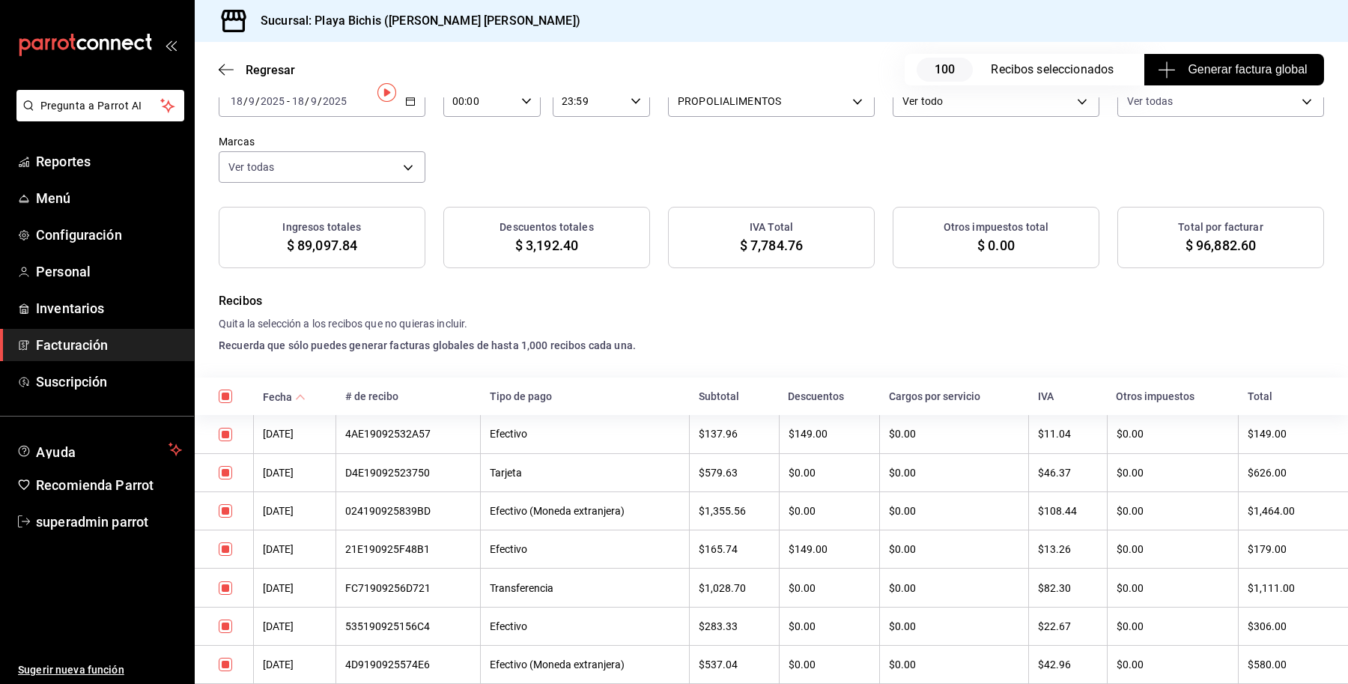
scroll to position [0, 0]
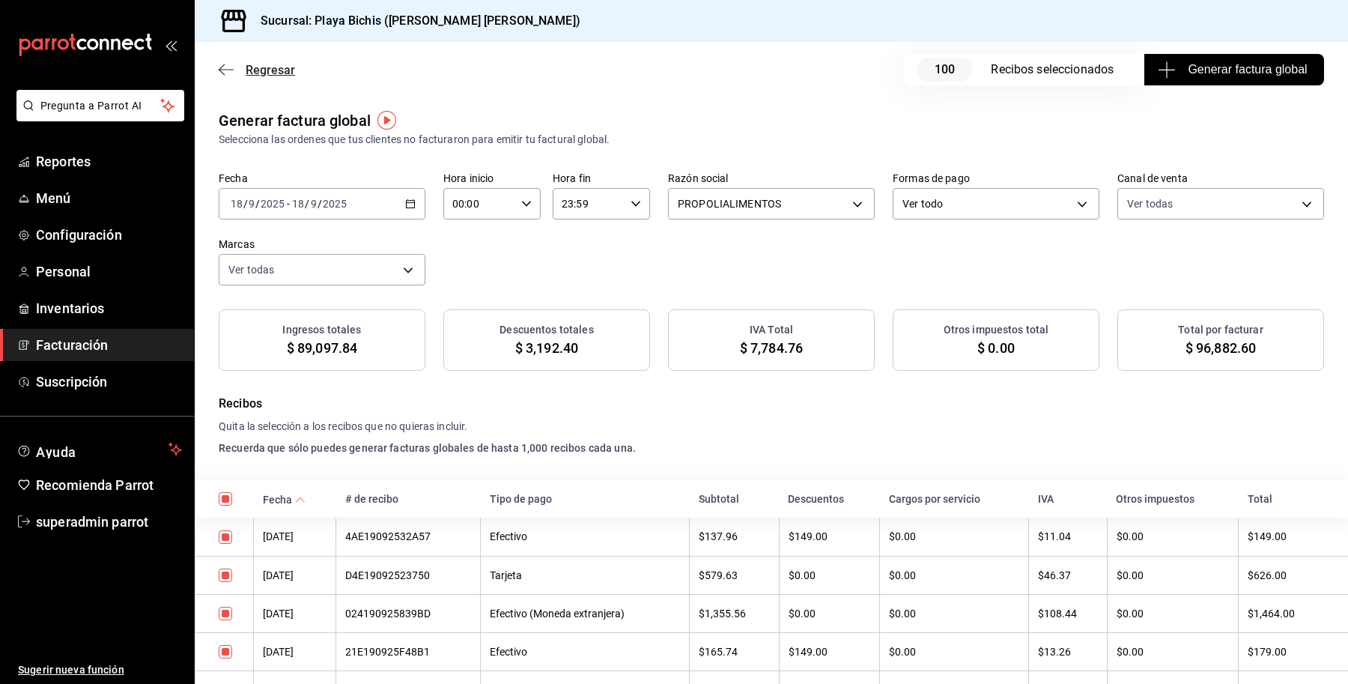
click at [225, 66] on icon "button" at bounding box center [226, 69] width 15 height 13
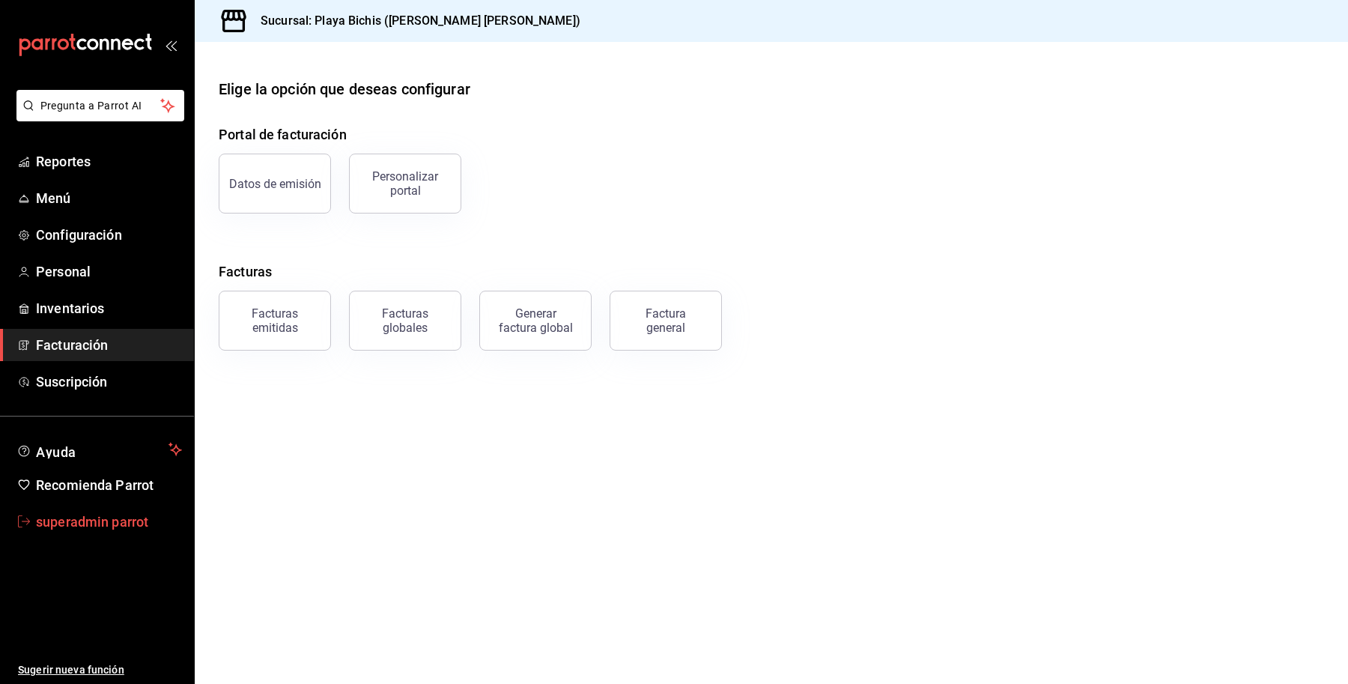
click at [106, 518] on span "superadmin parrot" at bounding box center [109, 522] width 146 height 20
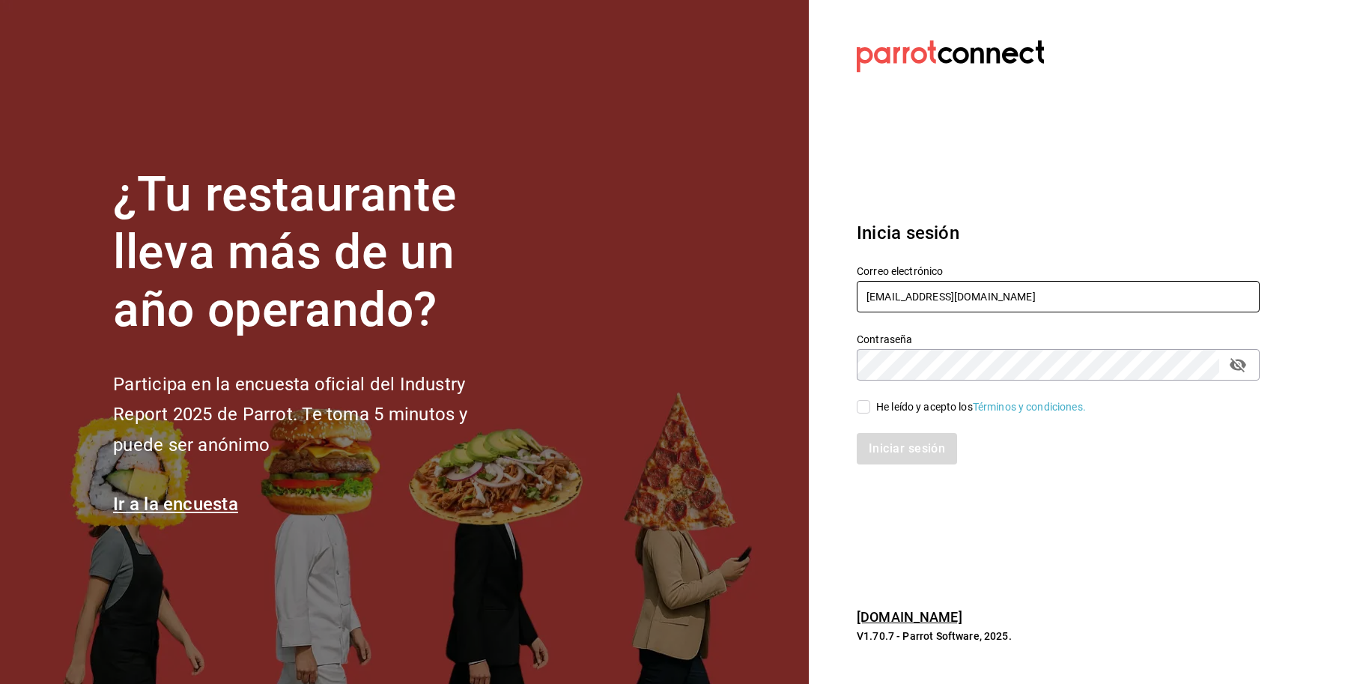
drag, startPoint x: 963, startPoint y: 300, endPoint x: 1124, endPoint y: 286, distance: 161.6
click at [1124, 286] on input "[EMAIL_ADDRESS][DOMAIN_NAME]" at bounding box center [1058, 296] width 403 height 31
type input "[EMAIL_ADDRESS][DOMAIN_NAME]"
click at [918, 408] on div "He leído y acepto los Términos y condiciones." at bounding box center [981, 407] width 210 height 16
click at [870, 408] on input "He leído y acepto los Términos y condiciones." at bounding box center [863, 406] width 13 height 13
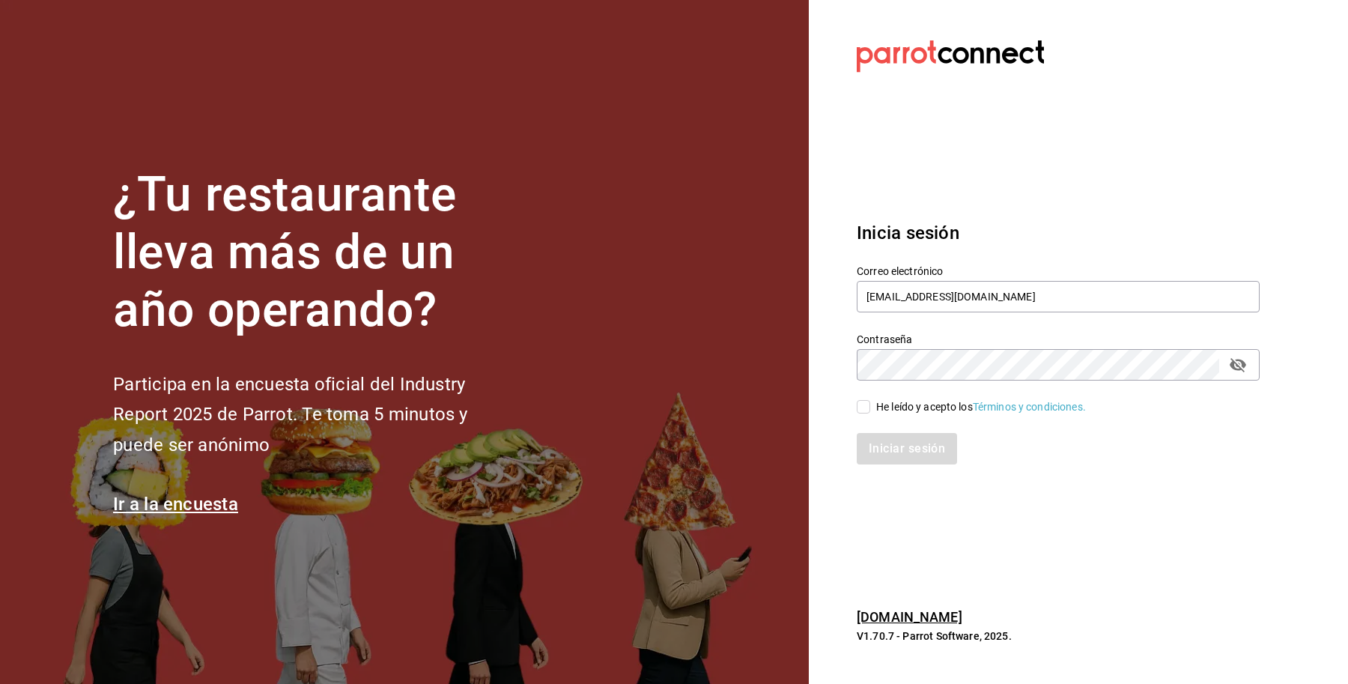
checkbox input "true"
click at [918, 434] on button "Iniciar sesión" at bounding box center [908, 448] width 102 height 31
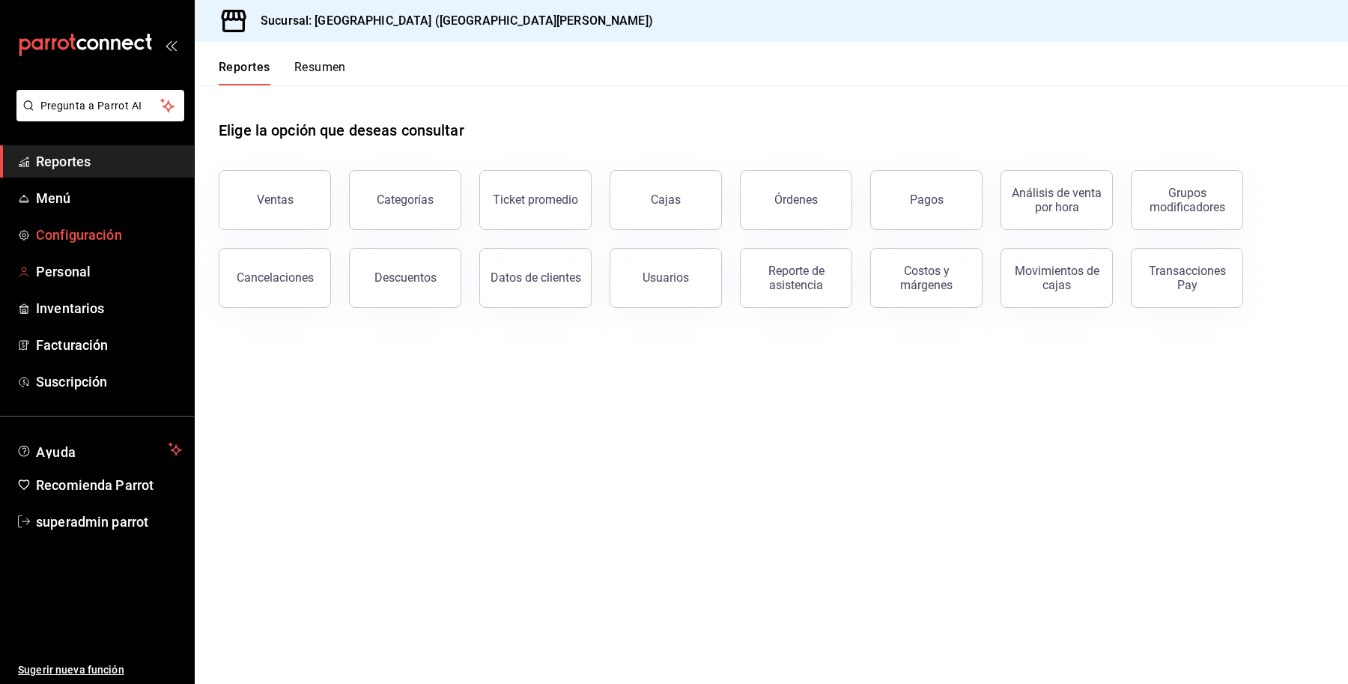
click at [76, 238] on span "Configuración" at bounding box center [109, 235] width 146 height 20
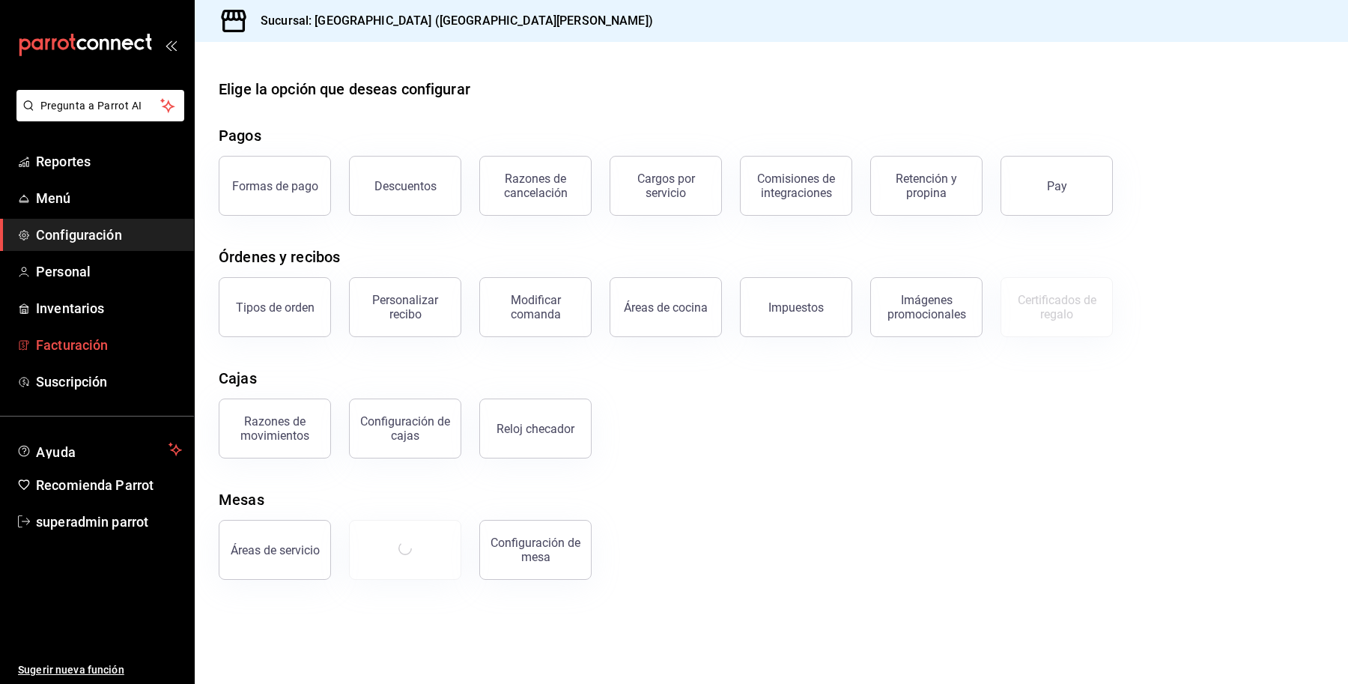
click at [79, 354] on span "Facturación" at bounding box center [109, 345] width 146 height 20
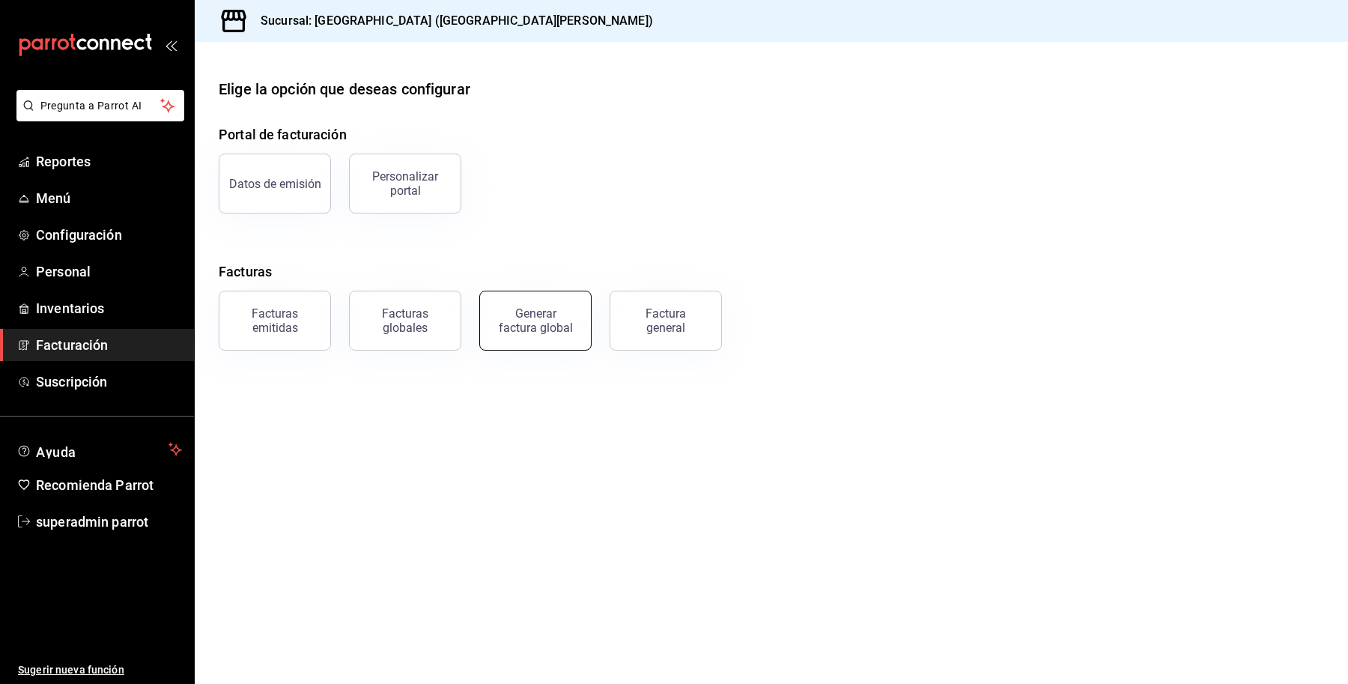
click at [506, 322] on div "Generar factura global" at bounding box center [535, 320] width 75 height 28
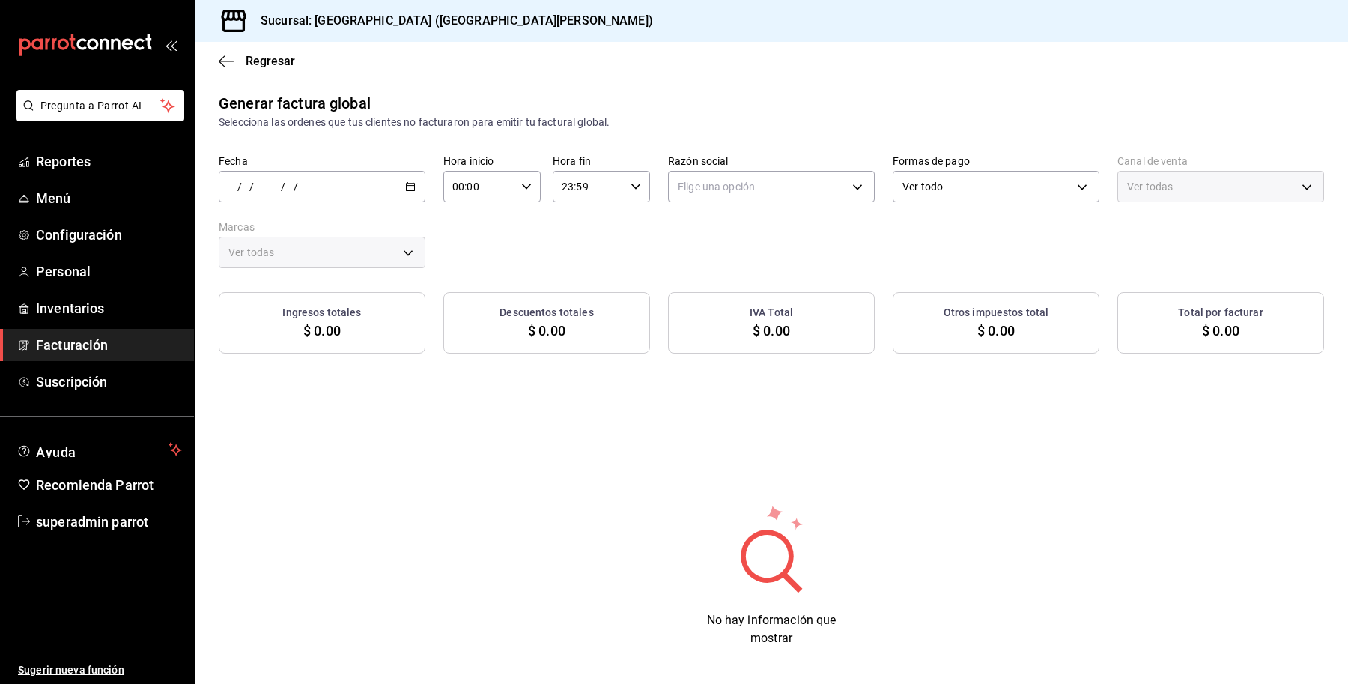
type input "PARROT,UBER_EATS,RAPPI,DIDI_FOOD,ONLINE"
click at [367, 197] on div "/ / - / /" at bounding box center [322, 186] width 207 height 31
click at [291, 240] on li "Rango de fechas" at bounding box center [289, 232] width 140 height 34
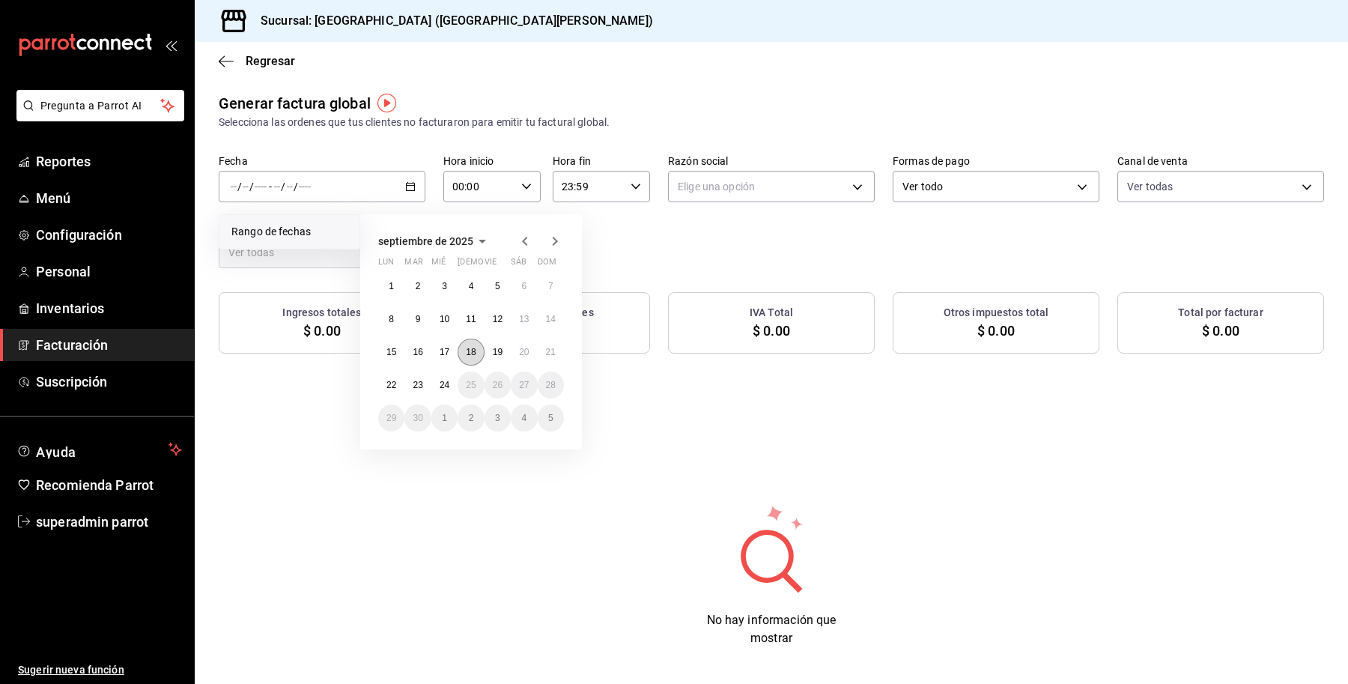
click at [469, 348] on abbr "18" at bounding box center [471, 352] width 10 height 10
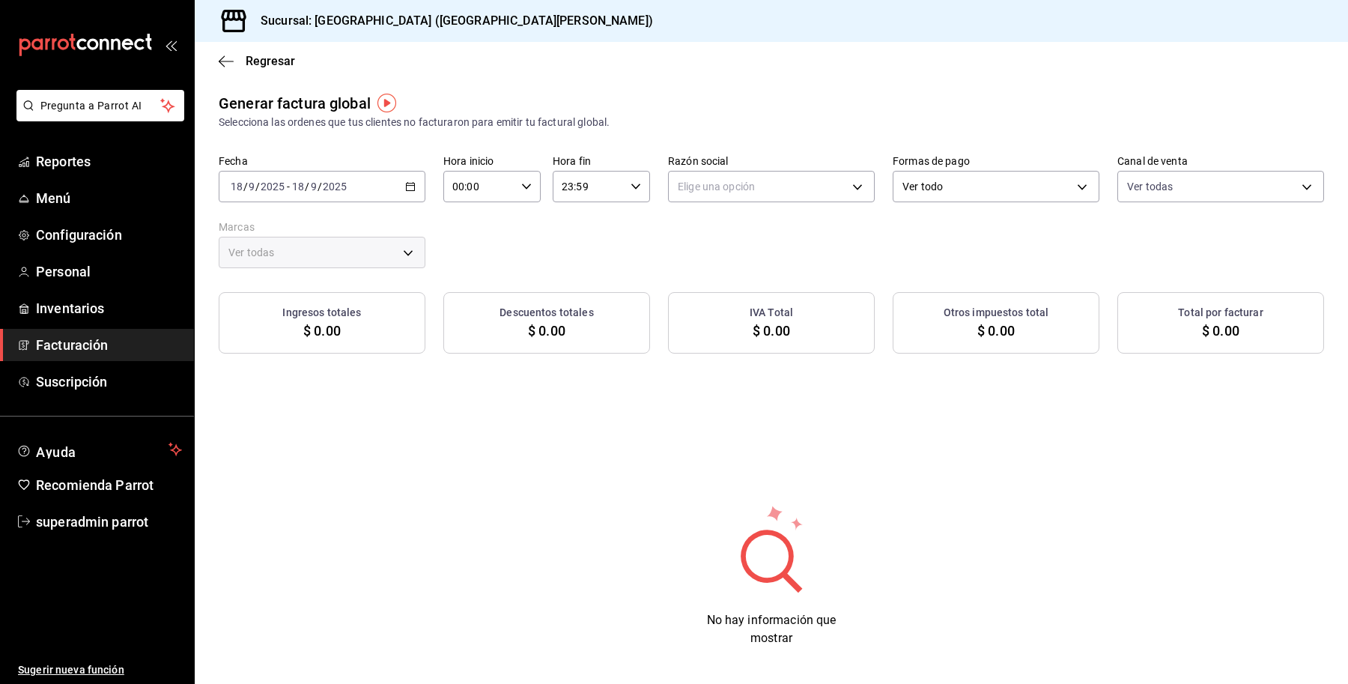
click at [483, 181] on input "00:00" at bounding box center [479, 187] width 72 height 30
click at [679, 251] on div at bounding box center [674, 342] width 1348 height 684
click at [774, 180] on body "Pregunta a Parrot AI Reportes Menú Configuración Personal Inventarios Facturaci…" at bounding box center [674, 342] width 1348 height 684
click at [774, 255] on li "ORGANIC FOODS" at bounding box center [764, 263] width 202 height 28
type input "654927a2-fb95-458b-bd0a-9ffada75daa8"
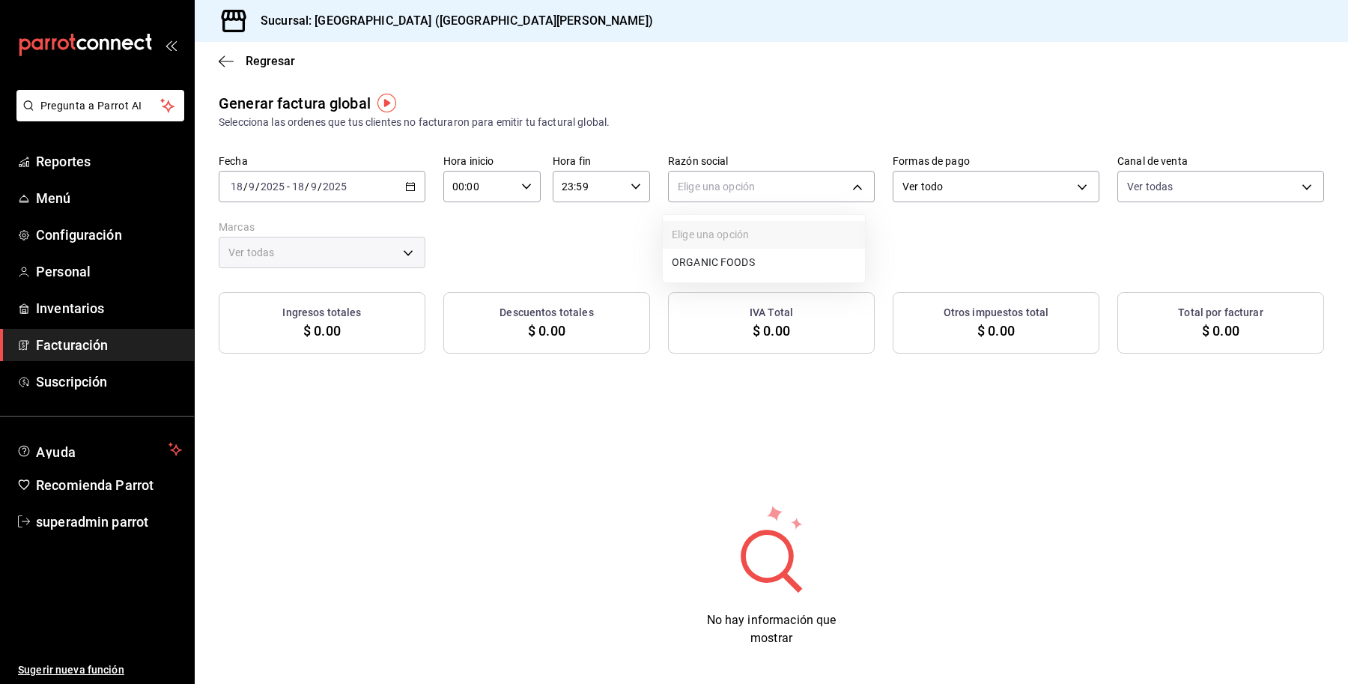
type input "c2db145c-7f15-421d-baa5-27fbbe9efb3f"
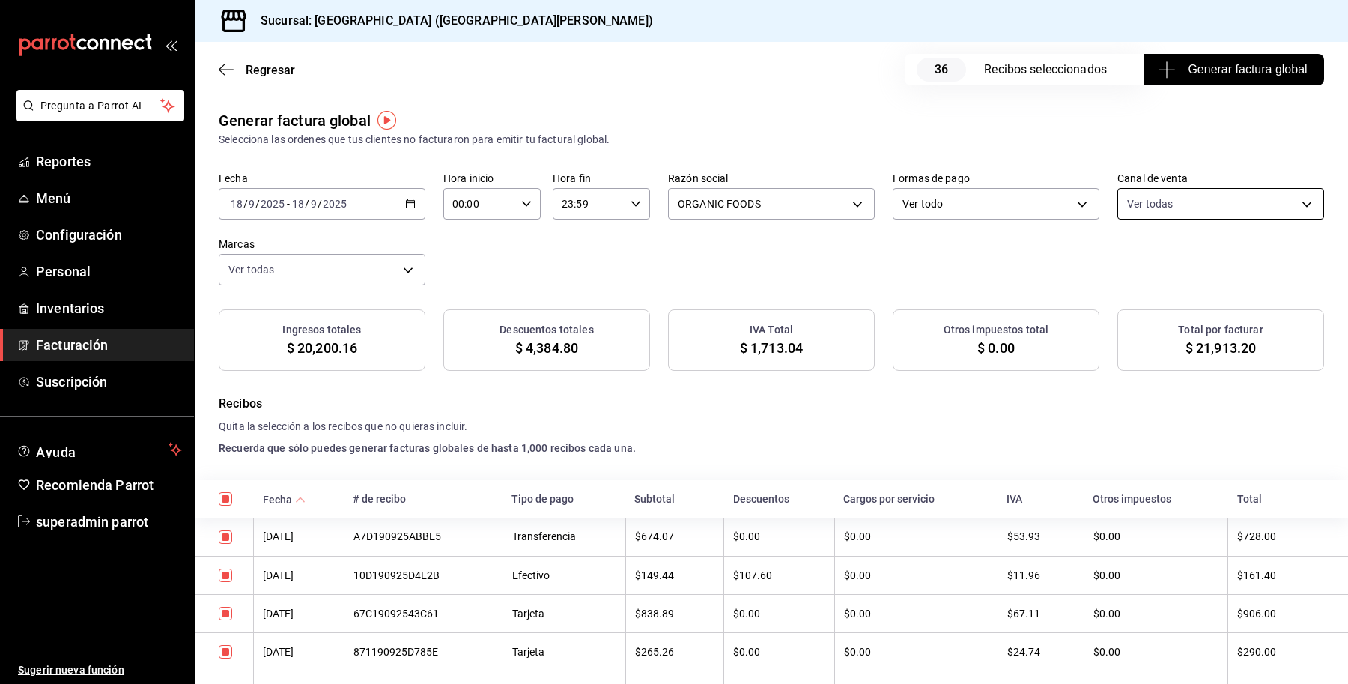
click at [1161, 193] on body "Pregunta a Parrot AI Reportes Menú Configuración Personal Inventarios Facturaci…" at bounding box center [674, 342] width 1348 height 684
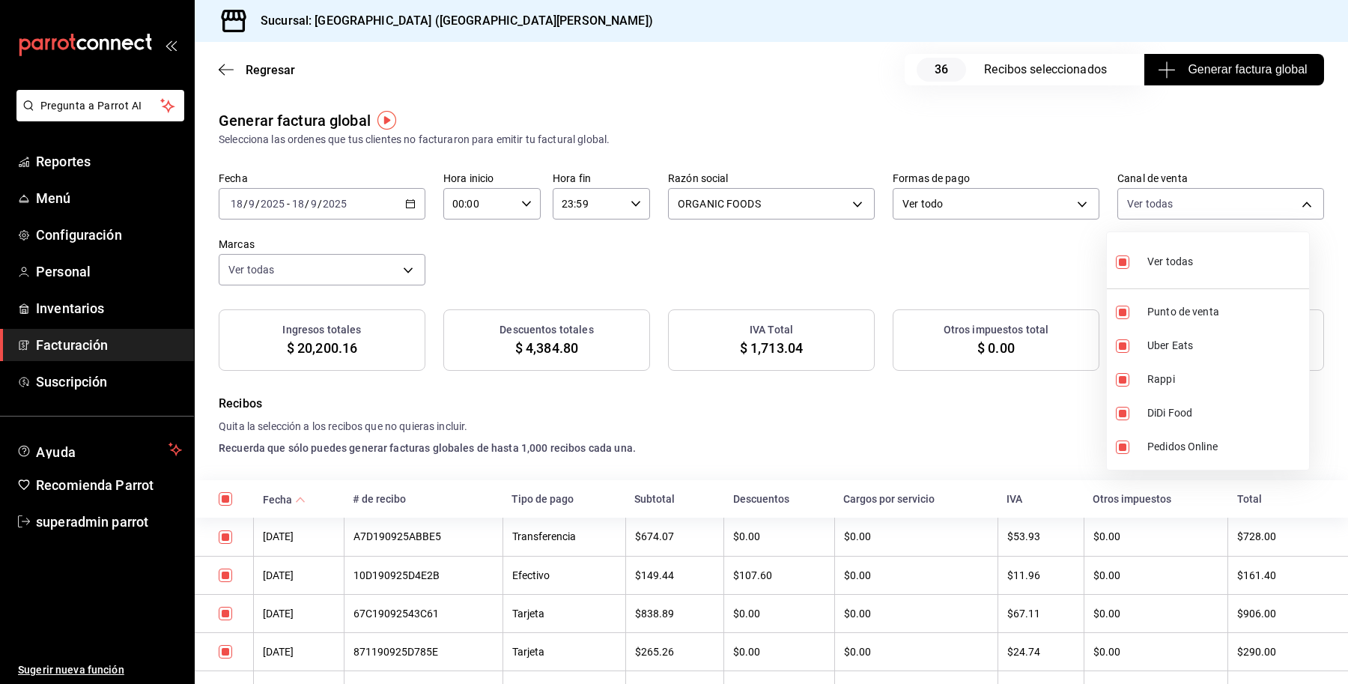
click at [955, 253] on div at bounding box center [674, 342] width 1348 height 684
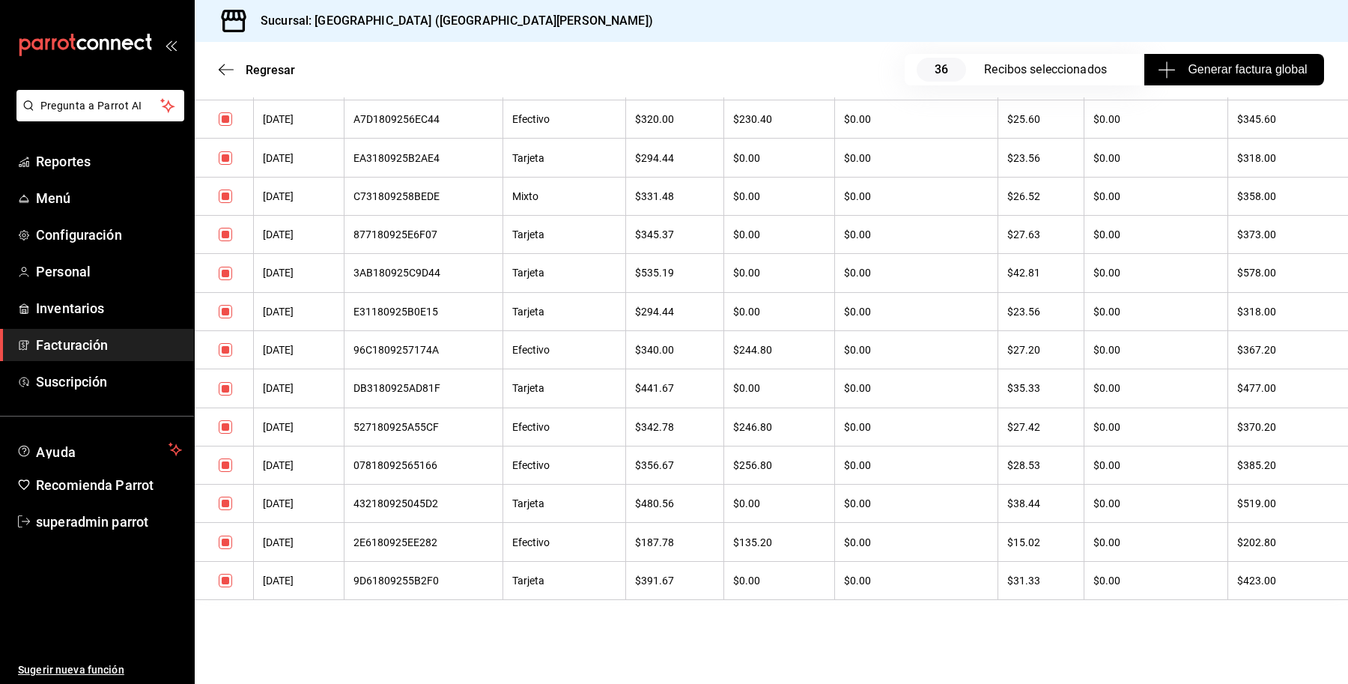
scroll to position [1327, 0]
click at [71, 211] on link "Menú" at bounding box center [97, 198] width 194 height 32
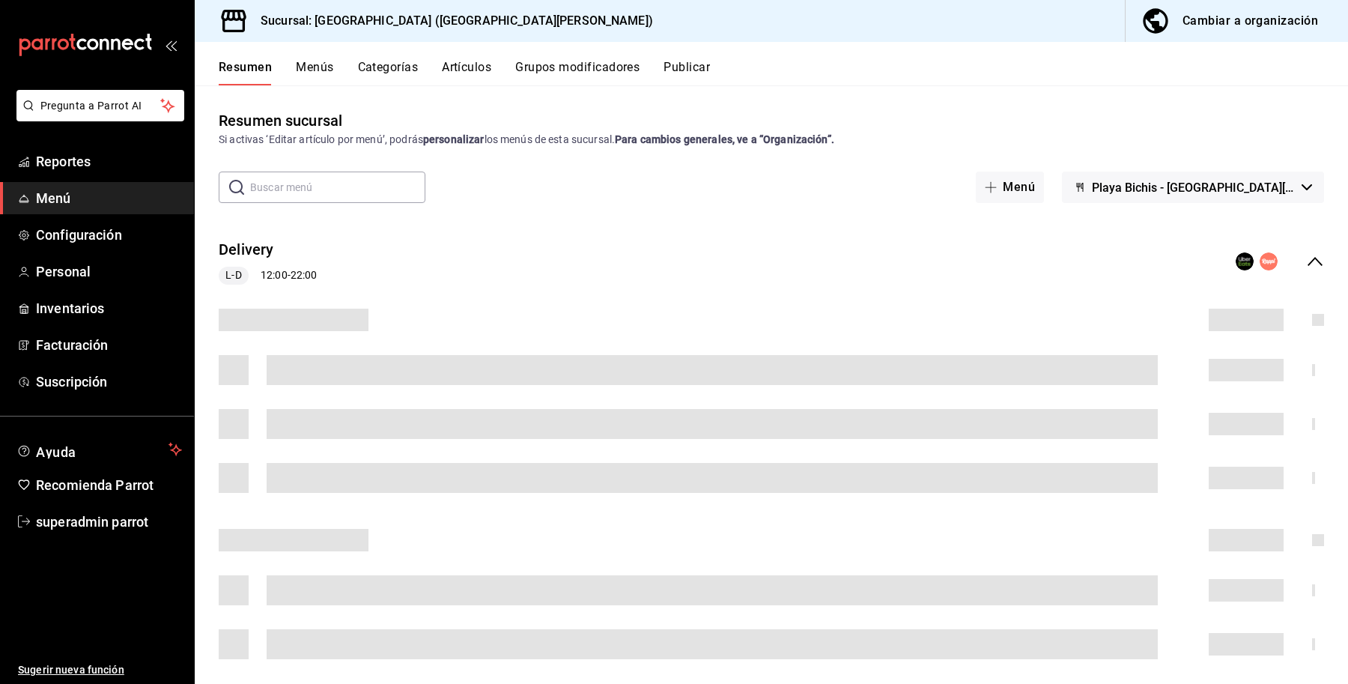
click at [452, 65] on button "Artículos" at bounding box center [466, 72] width 49 height 25
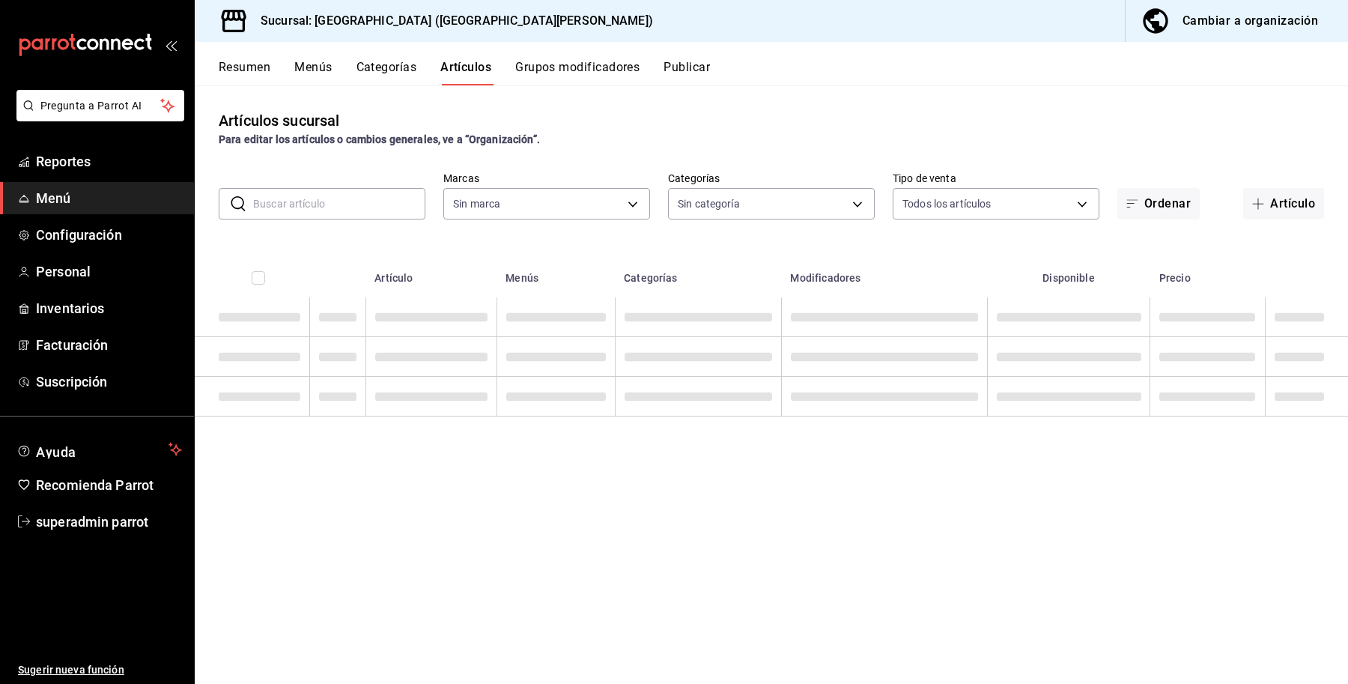
type input "c2db145c-7f15-421d-baa5-27fbbe9efb3f"
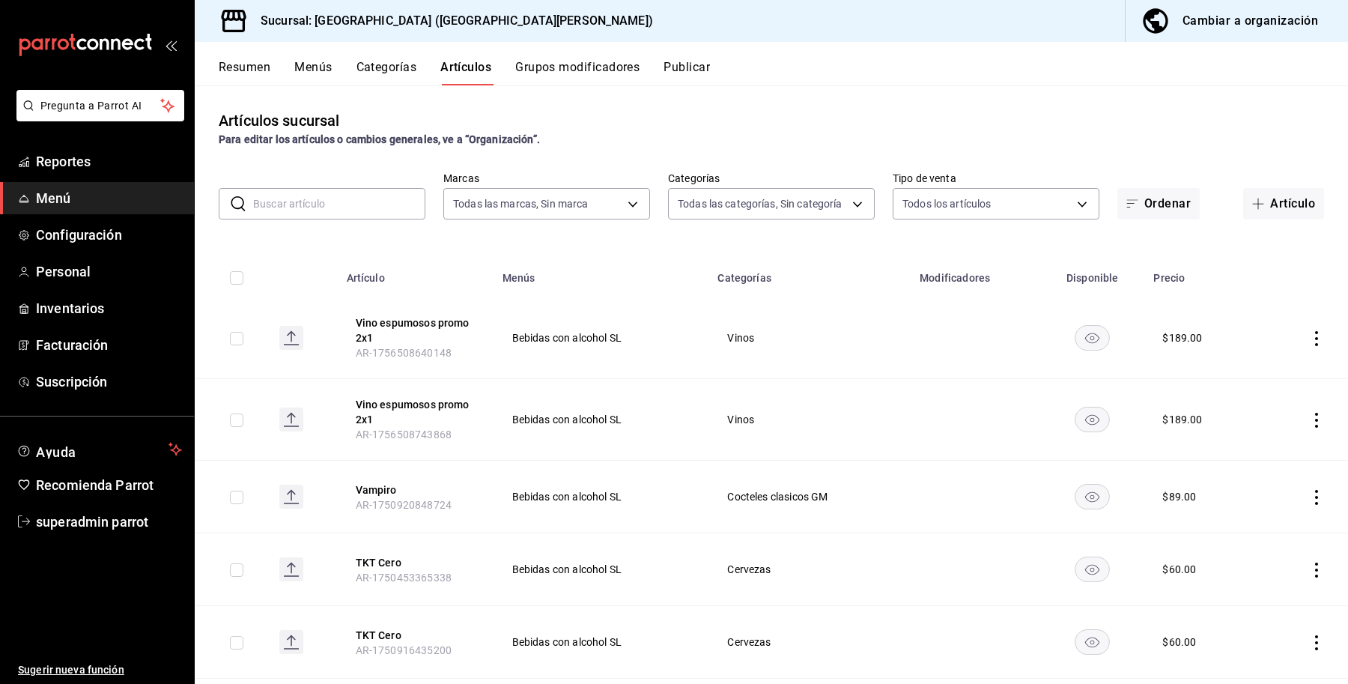
click at [324, 210] on input "text" at bounding box center [339, 204] width 172 height 30
type input "5b69148c-ca52-4971-9b06-8b3c9d782c08,e66a3297-0e87-4ba1-bbda-7685e59130c2,d6969…"
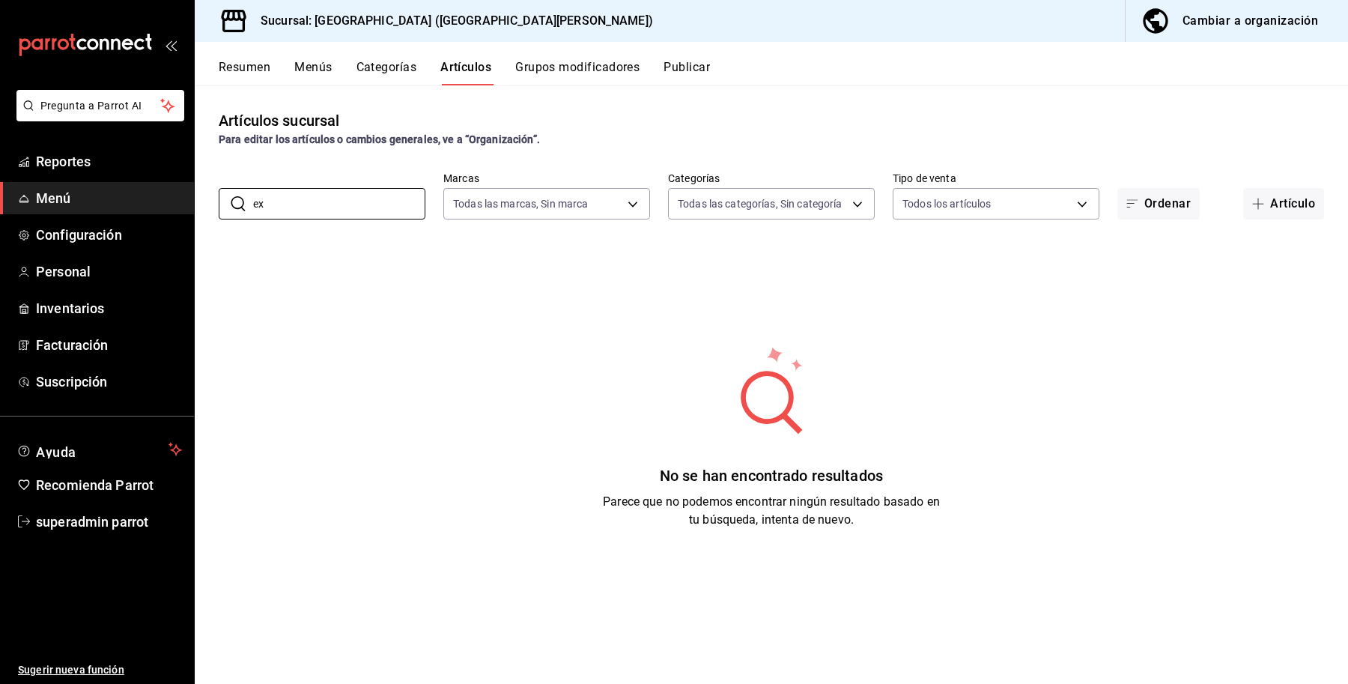
type input "e"
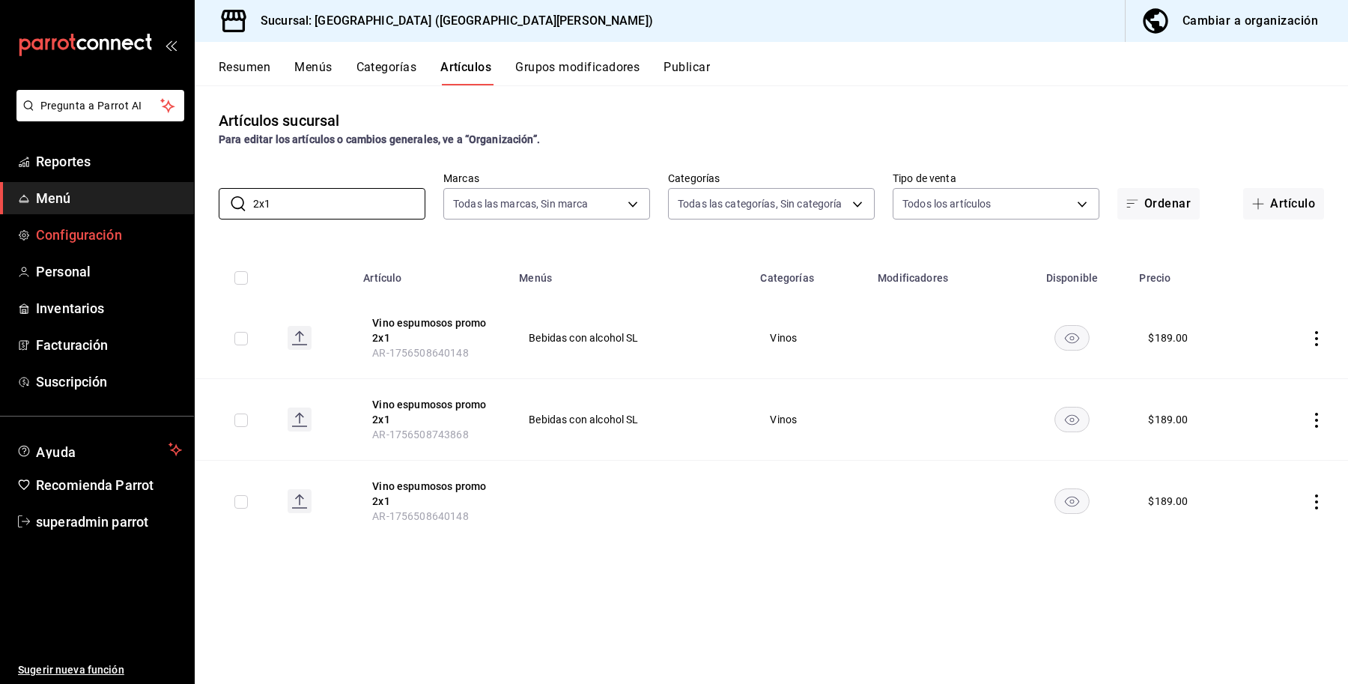
drag, startPoint x: 292, startPoint y: 212, endPoint x: 139, endPoint y: 230, distance: 154.6
click at [139, 230] on div "Pregunta a Parrot AI Reportes Menú Configuración Personal Inventarios Facturaci…" at bounding box center [674, 342] width 1348 height 684
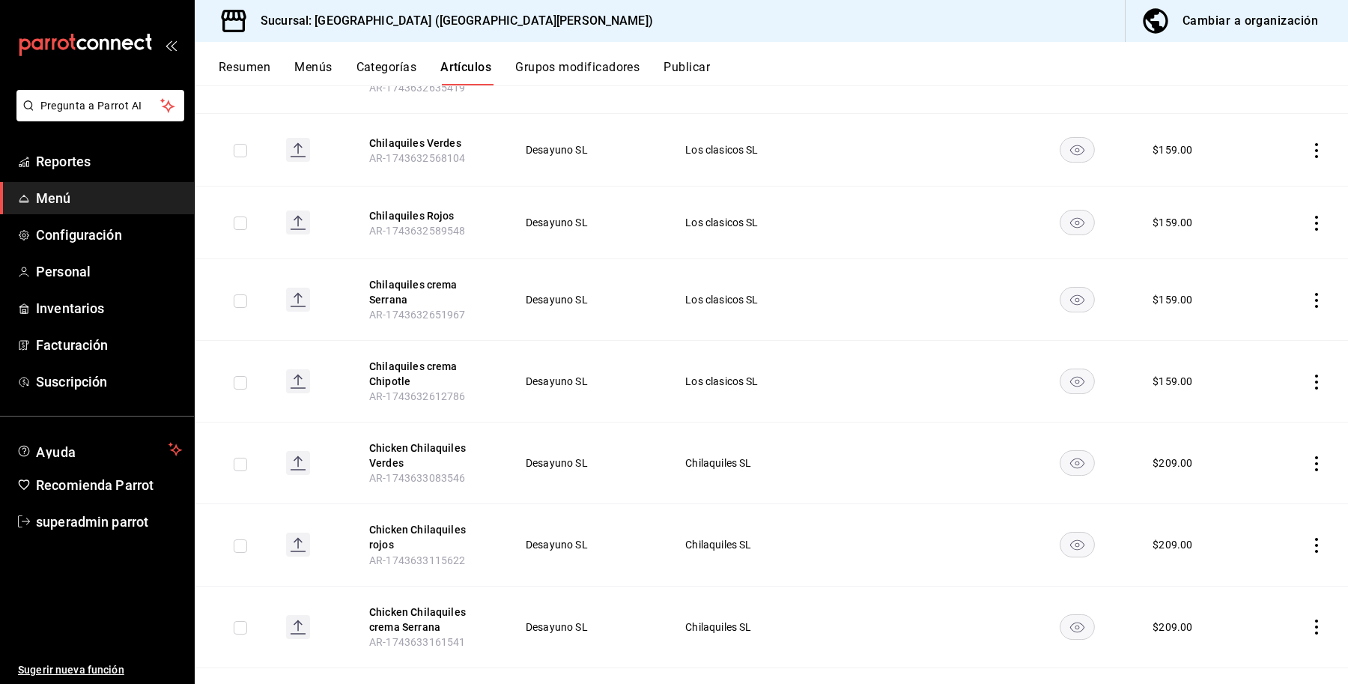
scroll to position [986, 0]
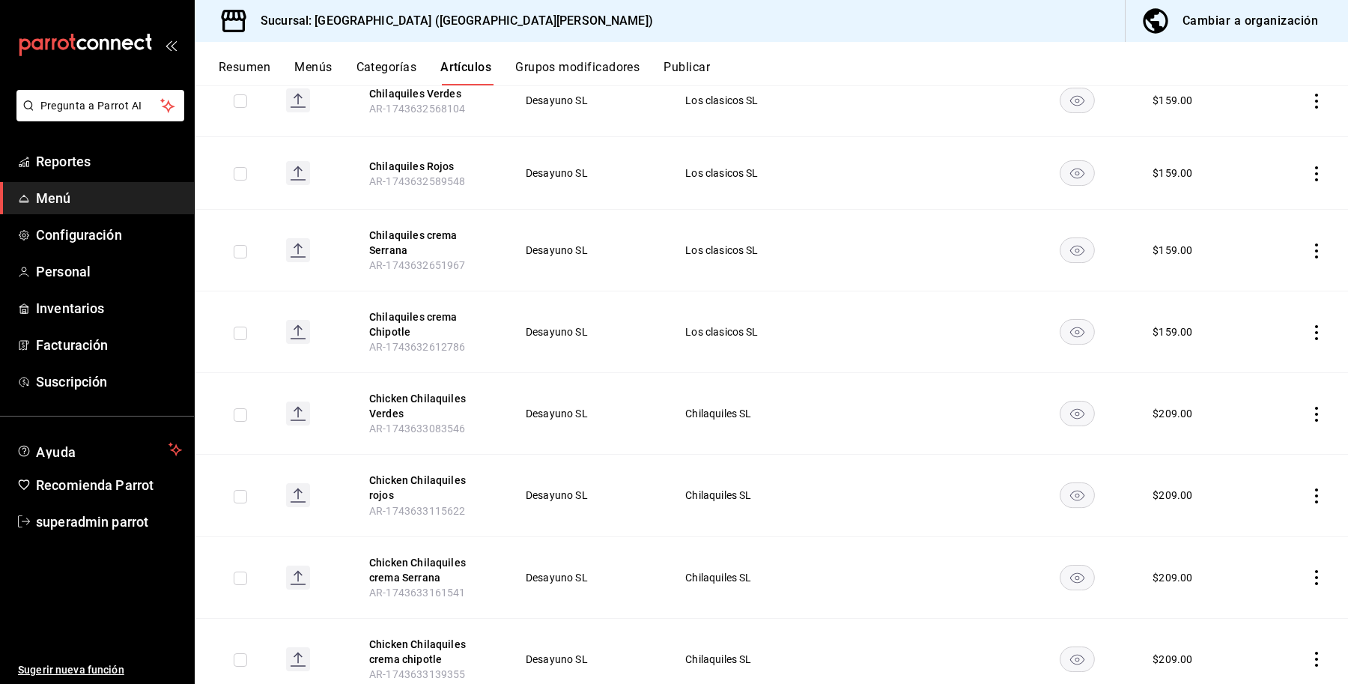
type input "chilaqui"
click at [843, 630] on td "Chilaquiles SL" at bounding box center [773, 659] width 212 height 82
click at [384, 637] on button "Chicken Chilaquiles crema chipotle" at bounding box center [429, 652] width 120 height 30
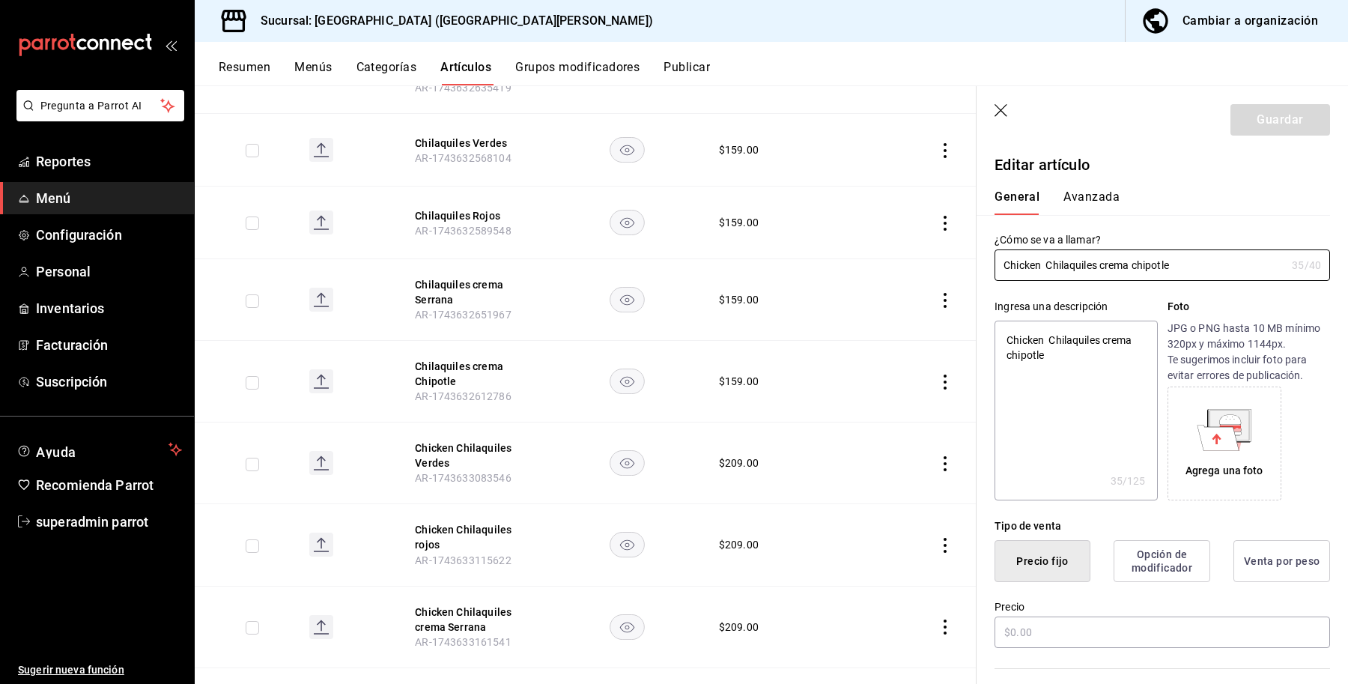
type textarea "x"
type input "$209.00"
click at [1098, 199] on button "Avanzada" at bounding box center [1092, 202] width 56 height 25
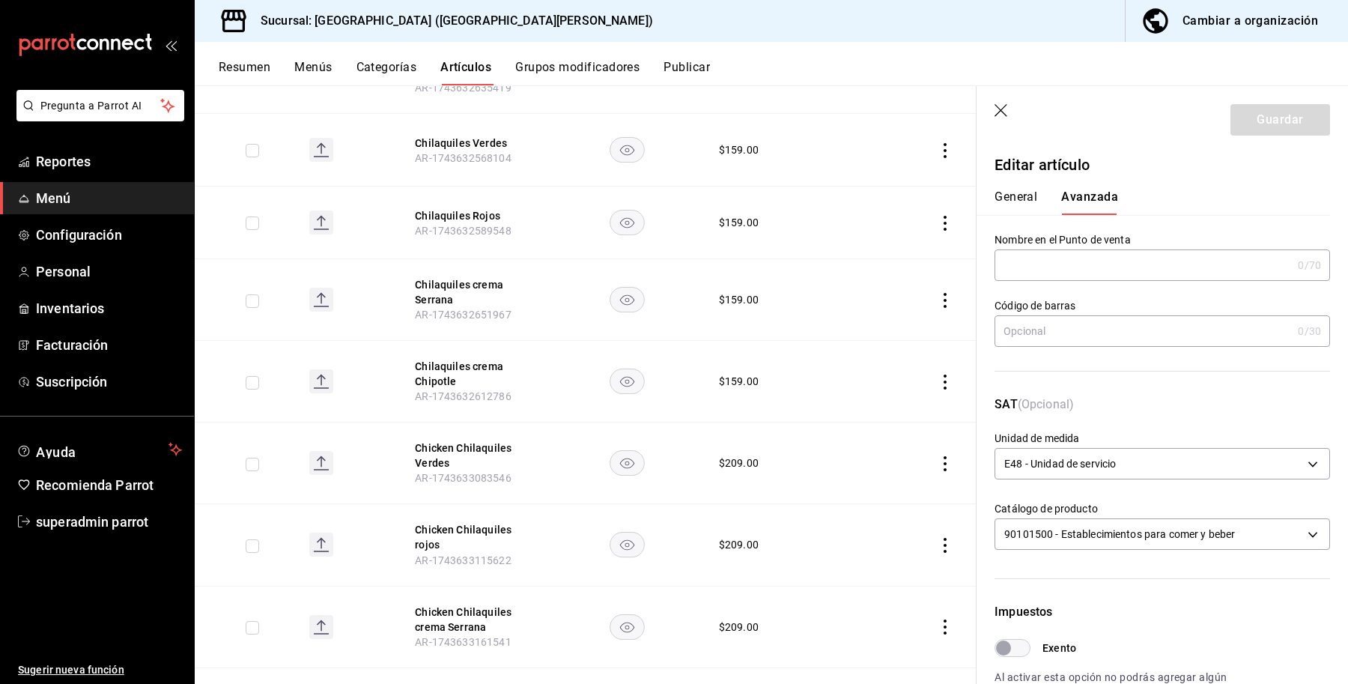
click at [1001, 112] on icon "button" at bounding box center [1002, 111] width 15 height 15
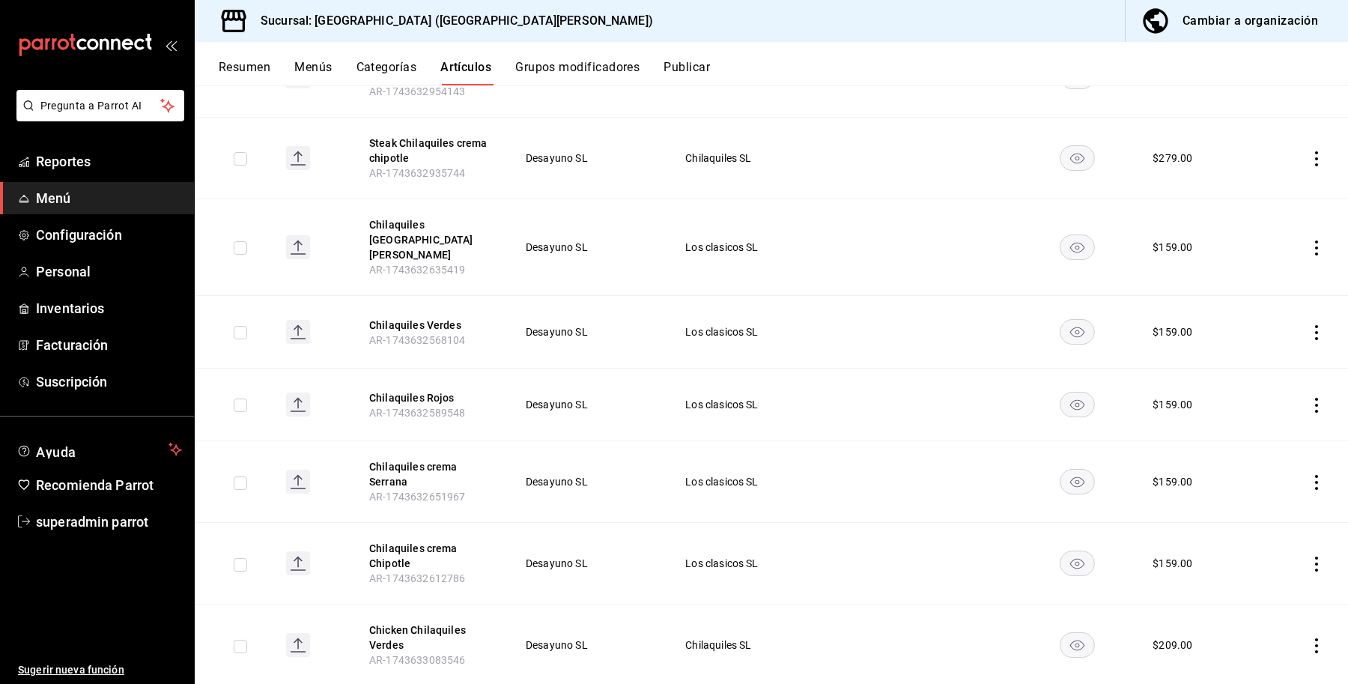
scroll to position [986, 0]
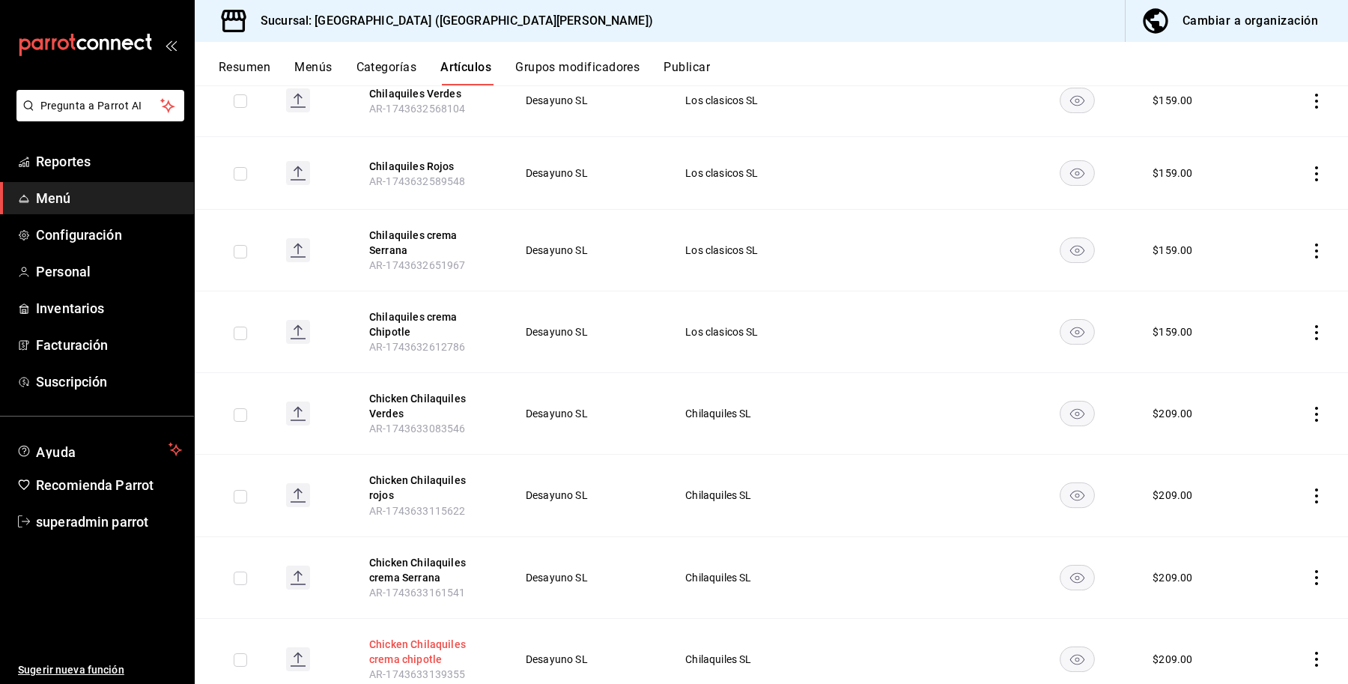
click at [437, 637] on button "Chicken Chilaquiles crema chipotle" at bounding box center [429, 652] width 120 height 30
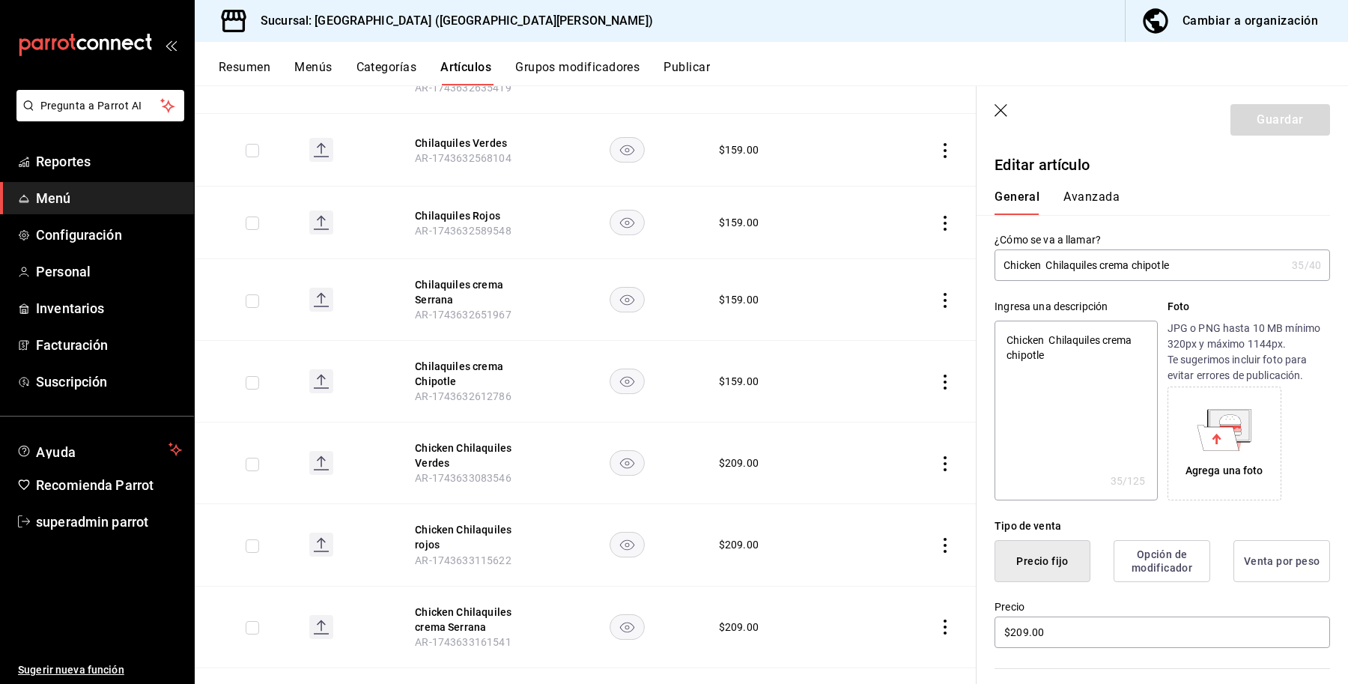
click at [1076, 200] on button "Avanzada" at bounding box center [1092, 202] width 56 height 25
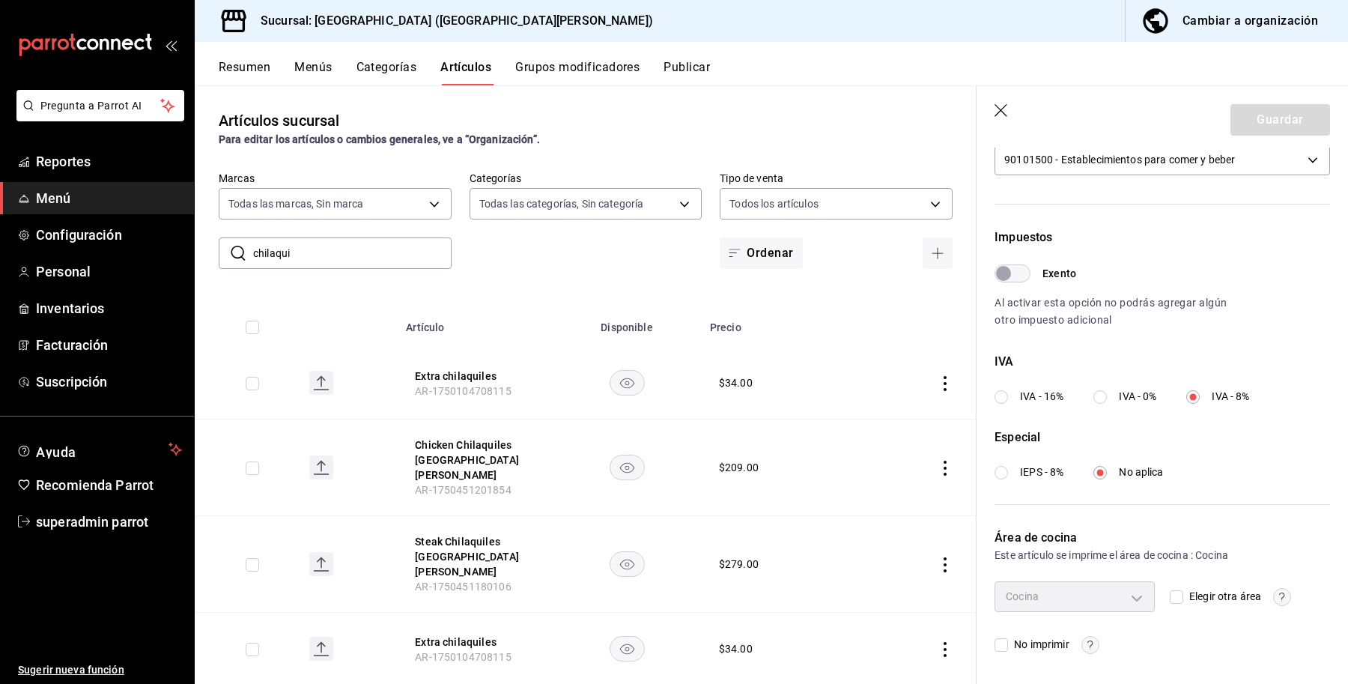
click at [330, 238] on input "chilaqui" at bounding box center [352, 253] width 199 height 30
type input "c"
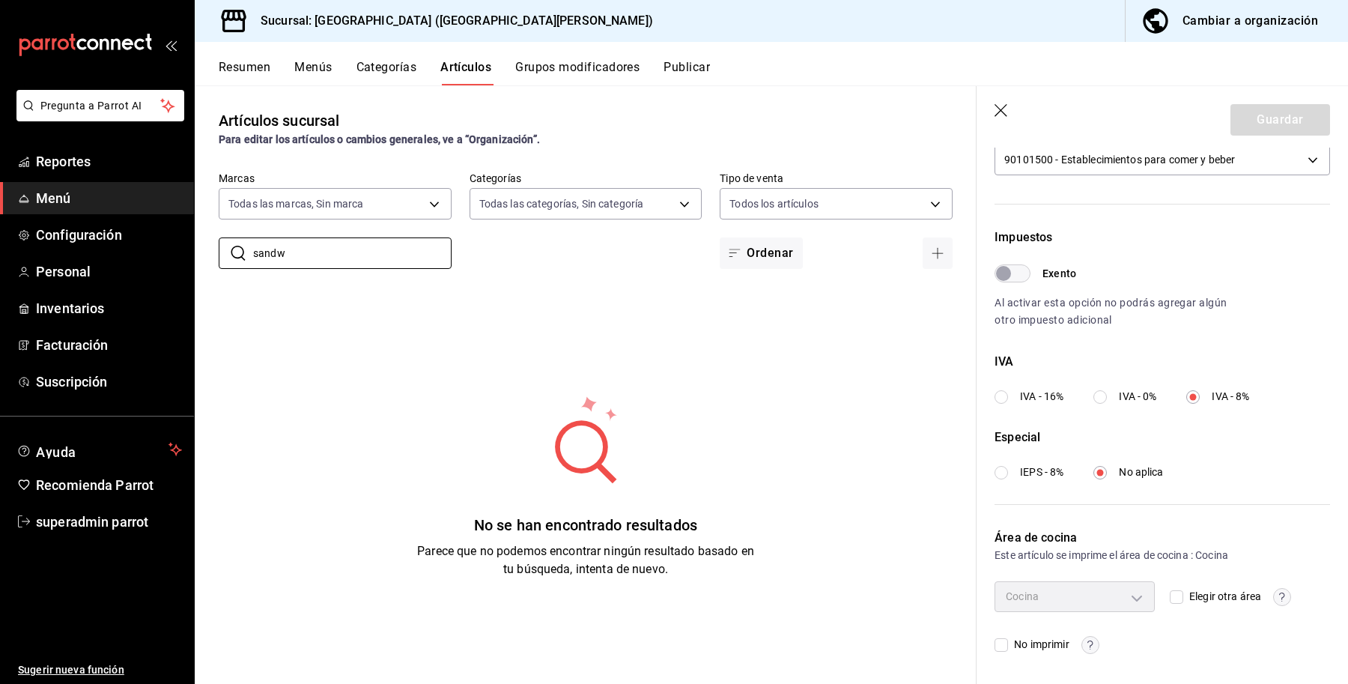
type input "sandw"
click at [1203, 16] on div "Cambiar a organización" at bounding box center [1251, 20] width 136 height 21
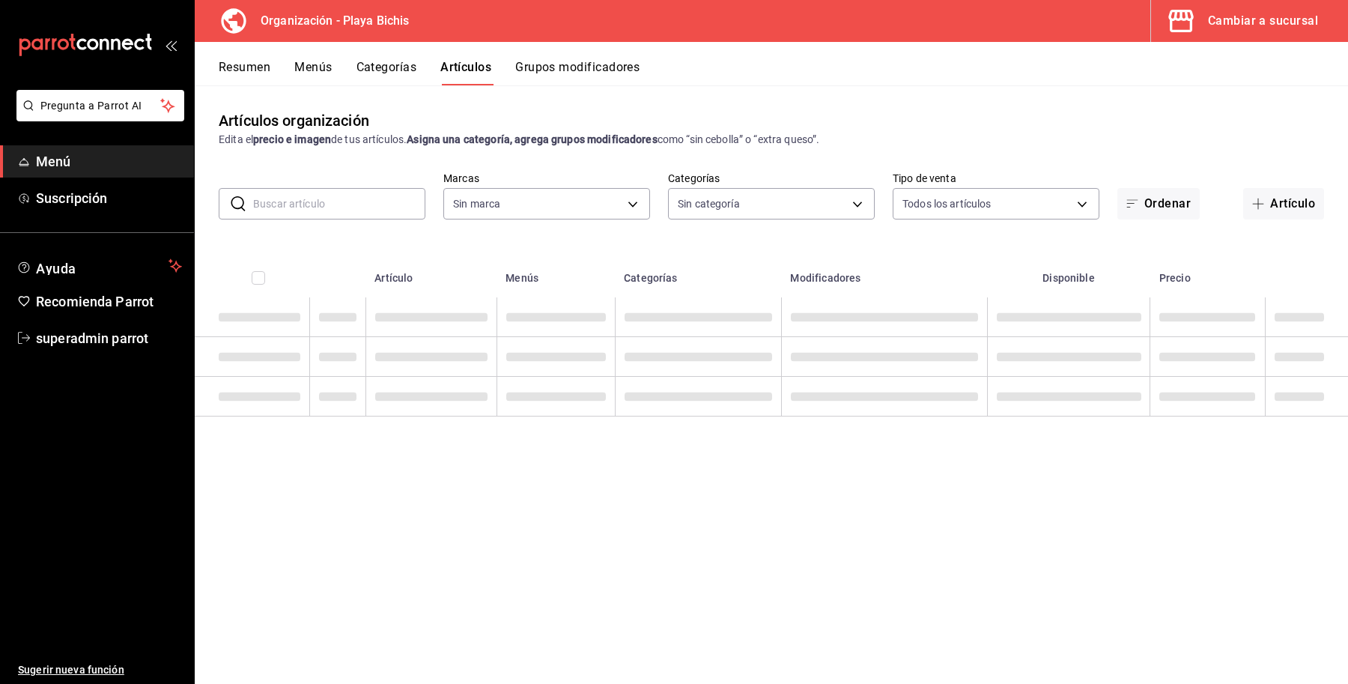
type input "2b6203e3-68c9-492c-8139-d2404e68bc4d,5cffe0c5-1d87-45c7-8974-ad5cddc46f5f"
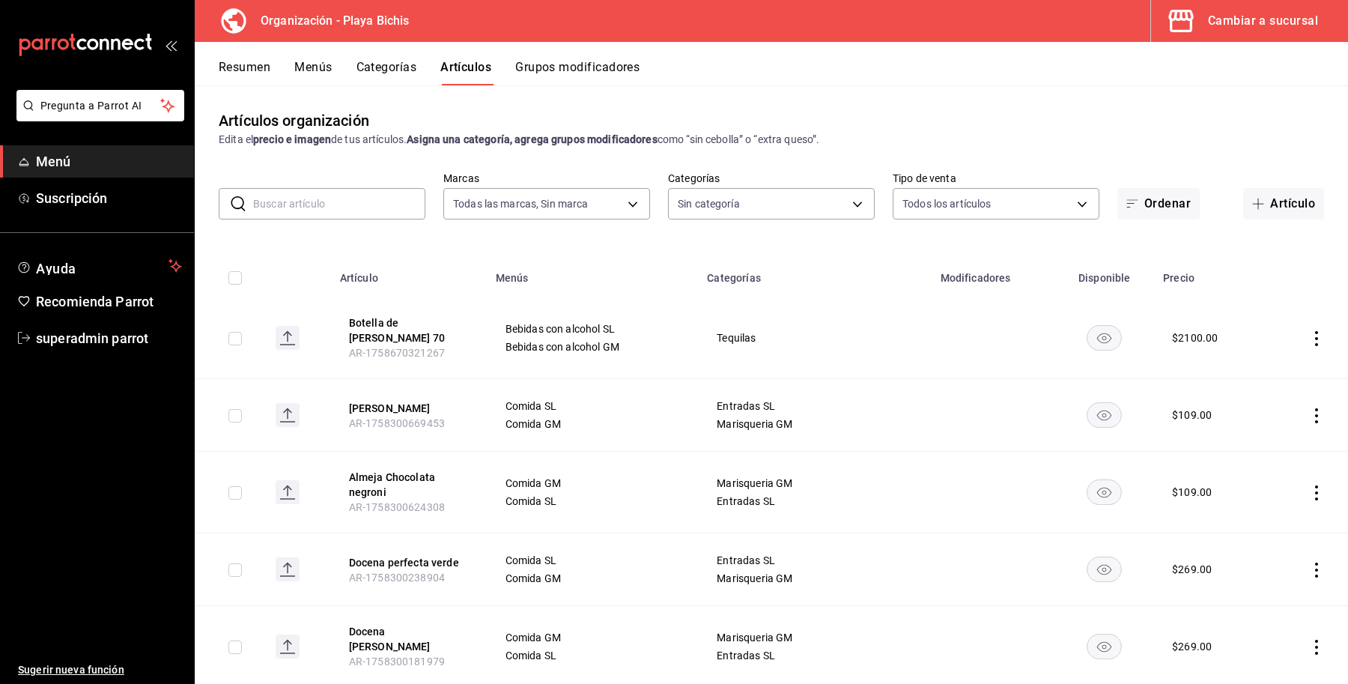
type input "8ebe99e7-8ccb-42e5-9a90-2c7c819c0618,2a1bdb06-3383-4ba0-a971-51aee5cfb993,28e32…"
click at [345, 202] on input "text" at bounding box center [339, 204] width 172 height 30
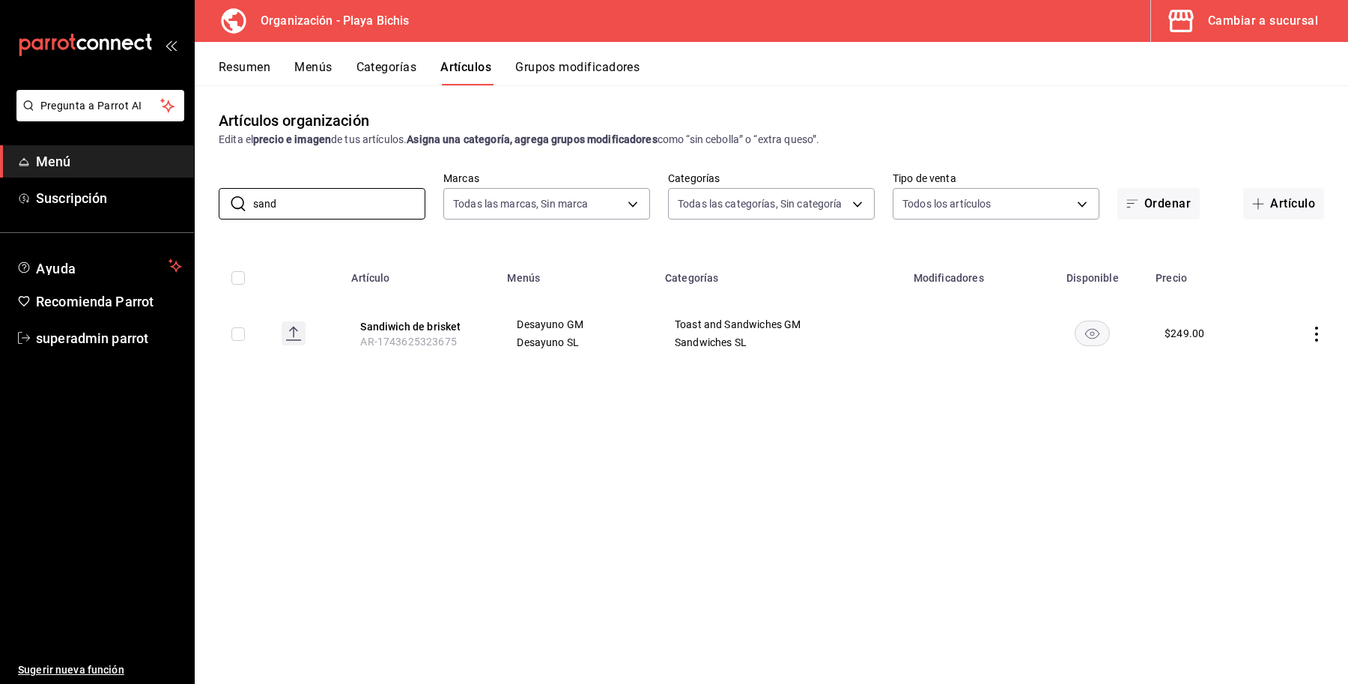
click at [694, 491] on div "Artículos organización Edita el precio e imagen de tus artículos. Asigna una ca…" at bounding box center [772, 384] width 1154 height 598
click at [414, 326] on button "Sandiwich de brisket" at bounding box center [420, 326] width 120 height 15
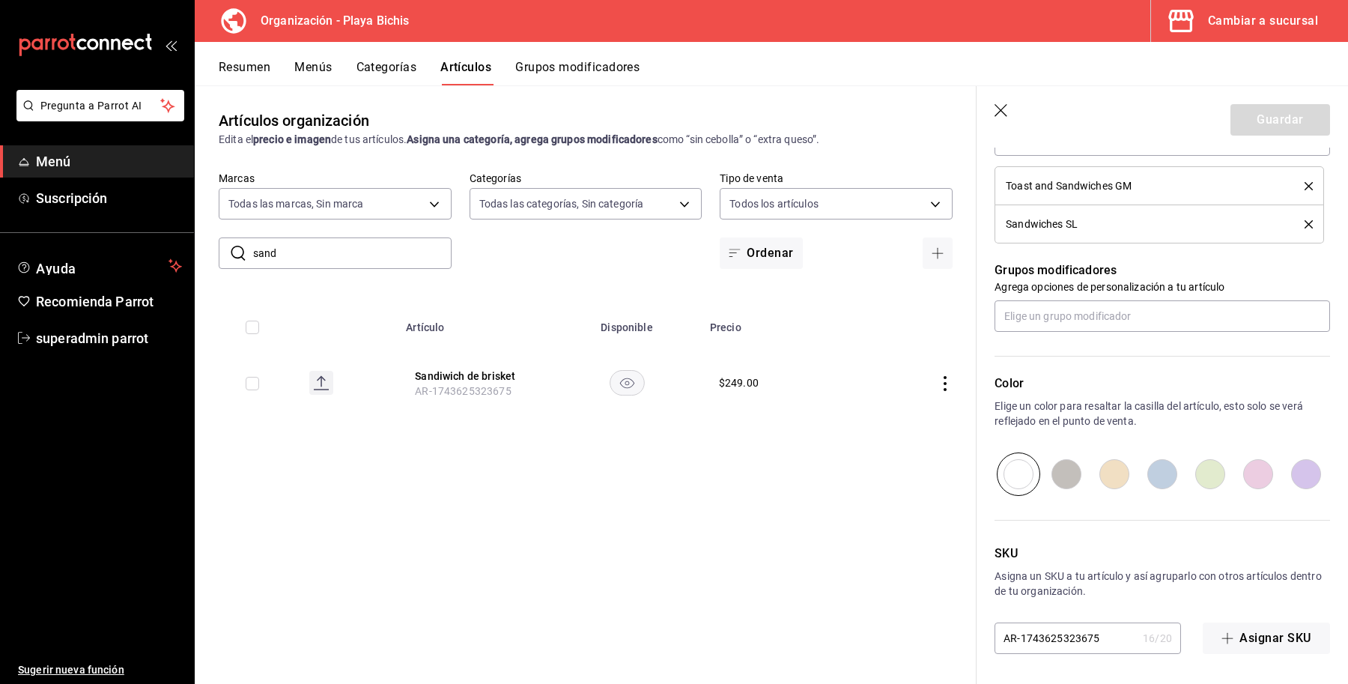
scroll to position [40, 0]
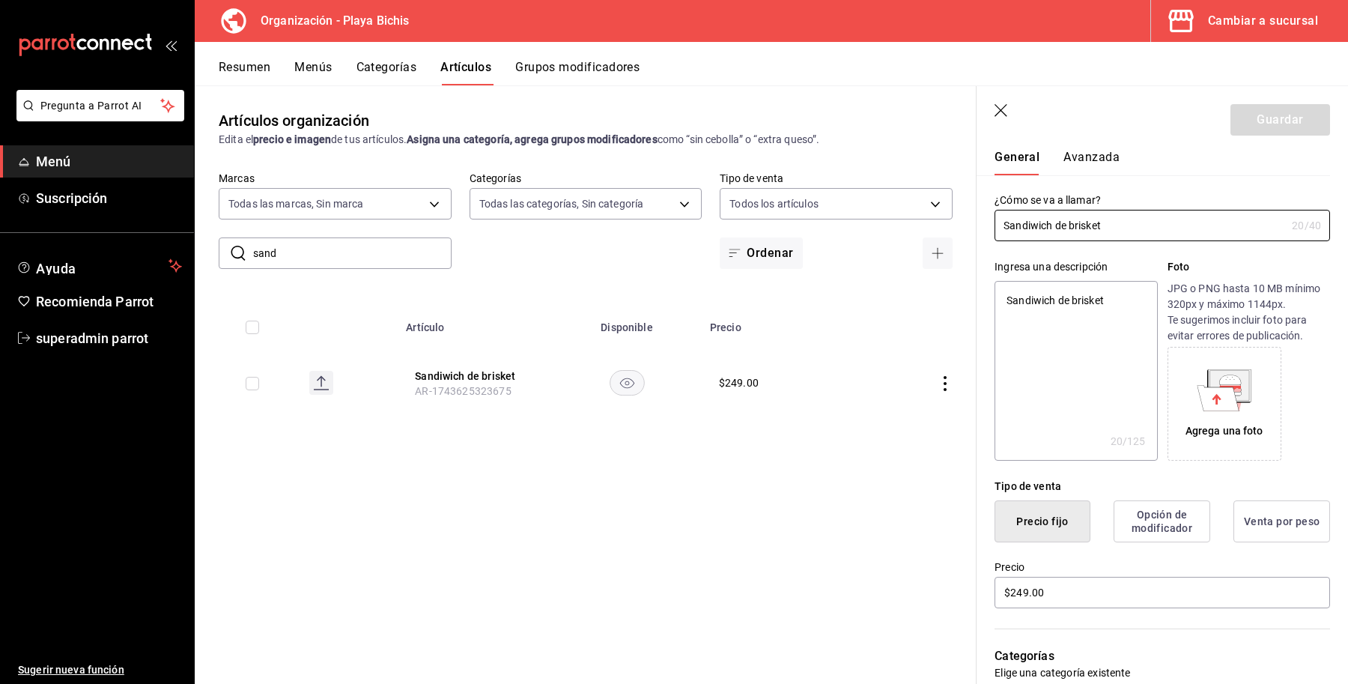
click at [1083, 152] on button "Avanzada" at bounding box center [1092, 162] width 56 height 25
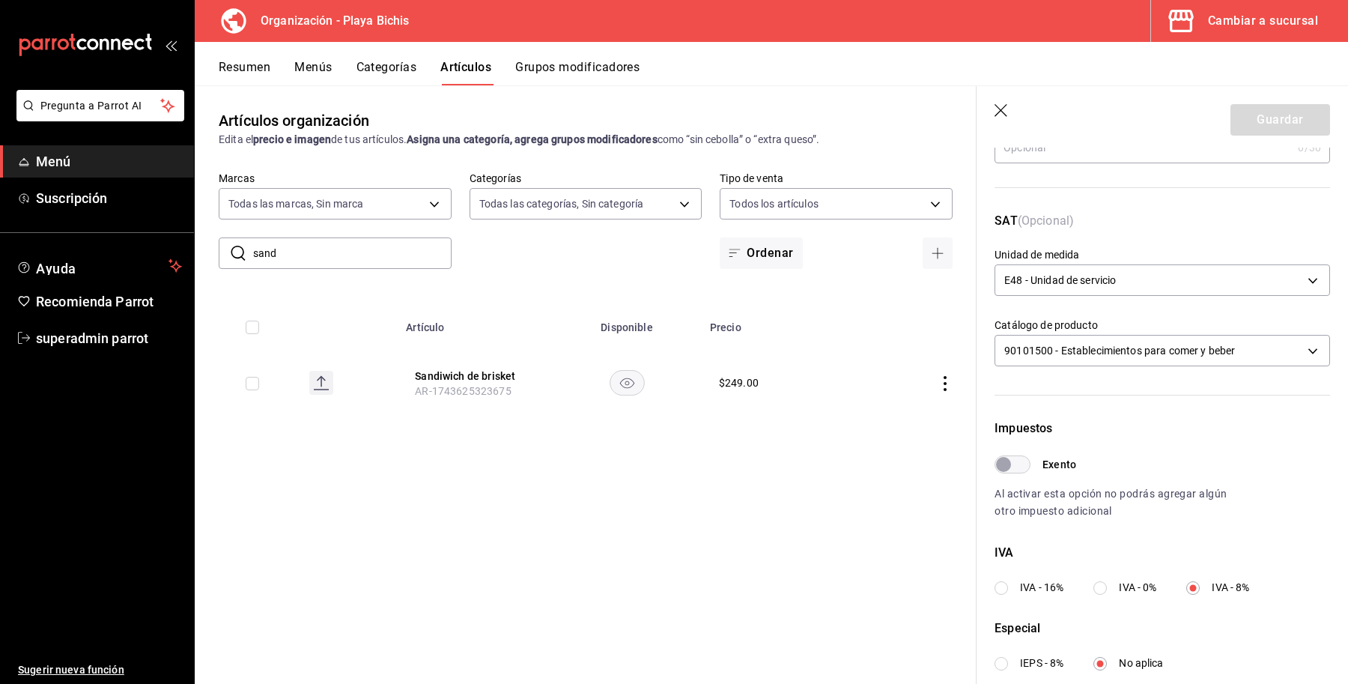
scroll to position [375, 0]
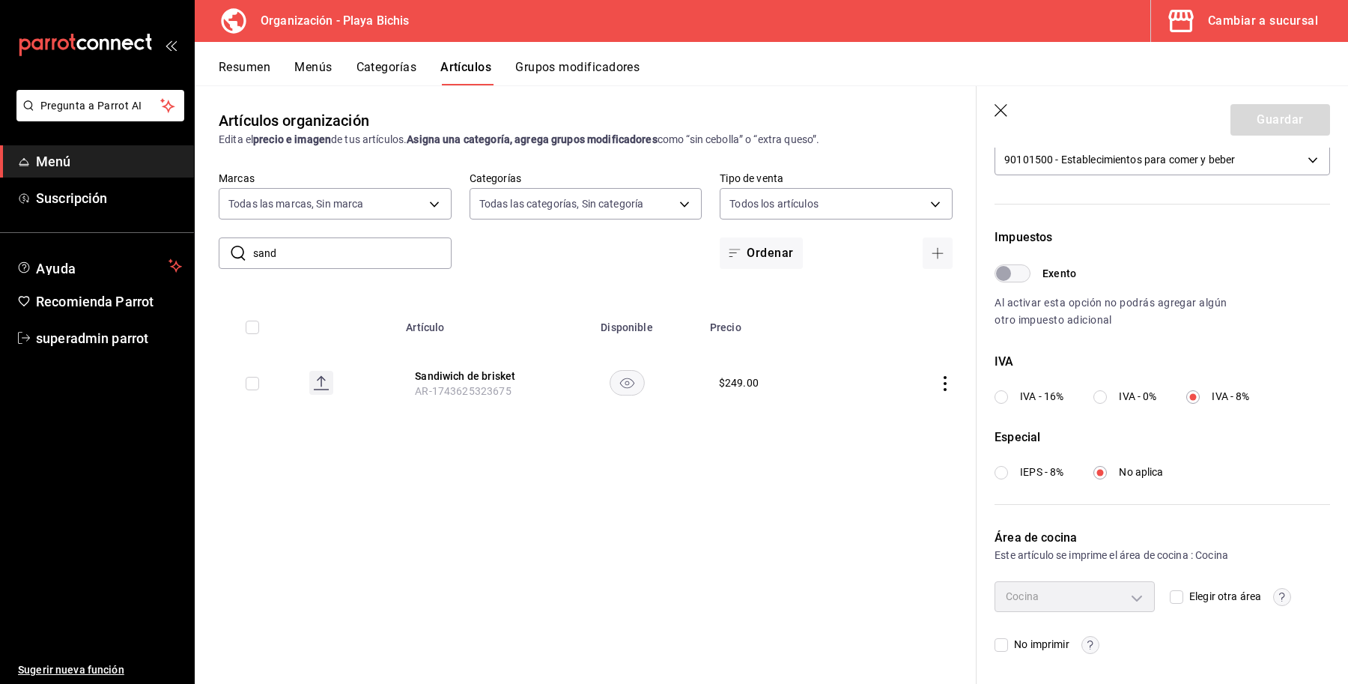
click at [1001, 106] on icon "button" at bounding box center [1002, 111] width 15 height 15
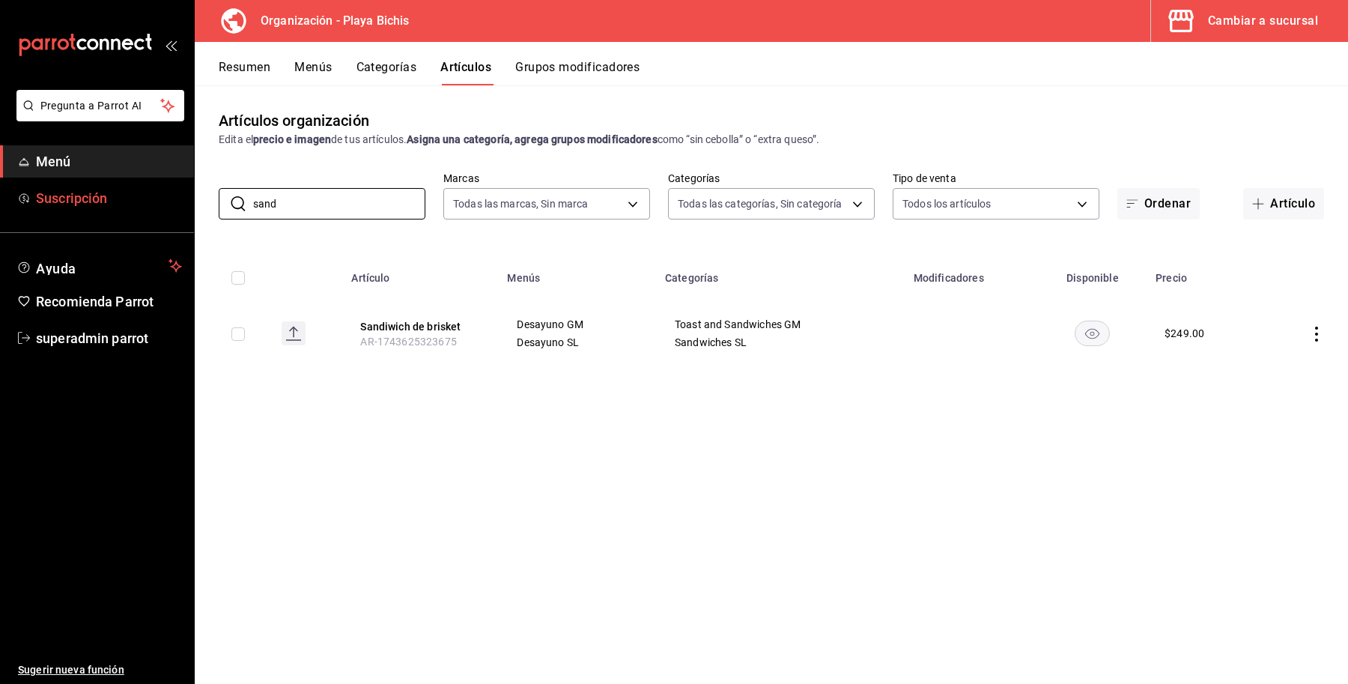
drag, startPoint x: 317, startPoint y: 204, endPoint x: 169, endPoint y: 207, distance: 147.6
click at [169, 207] on div "Pregunta a Parrot AI Menú Suscripción Ayuda Recomienda Parrot superadmin parrot…" at bounding box center [674, 342] width 1348 height 684
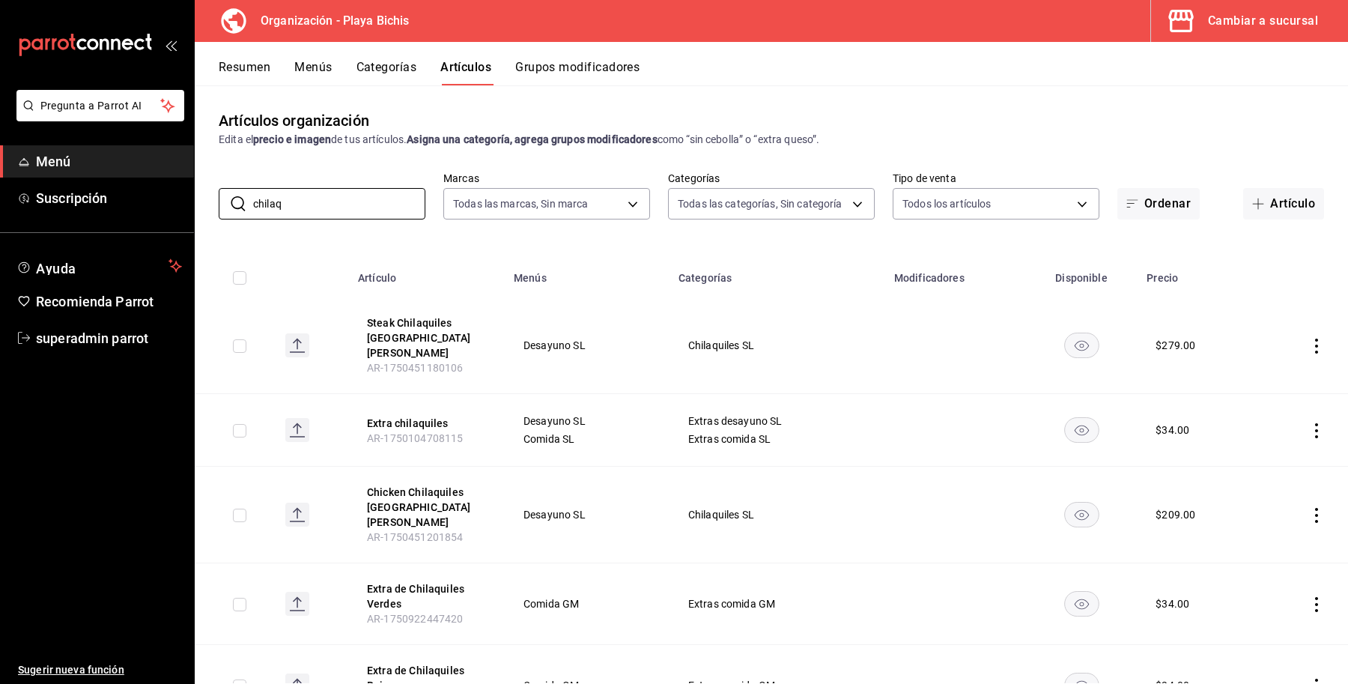
type input "chilaq"
click at [940, 279] on th "Modificadores" at bounding box center [955, 273] width 140 height 48
click at [387, 485] on button "Chicken Chilaquiles Villa Ahumada" at bounding box center [427, 507] width 120 height 45
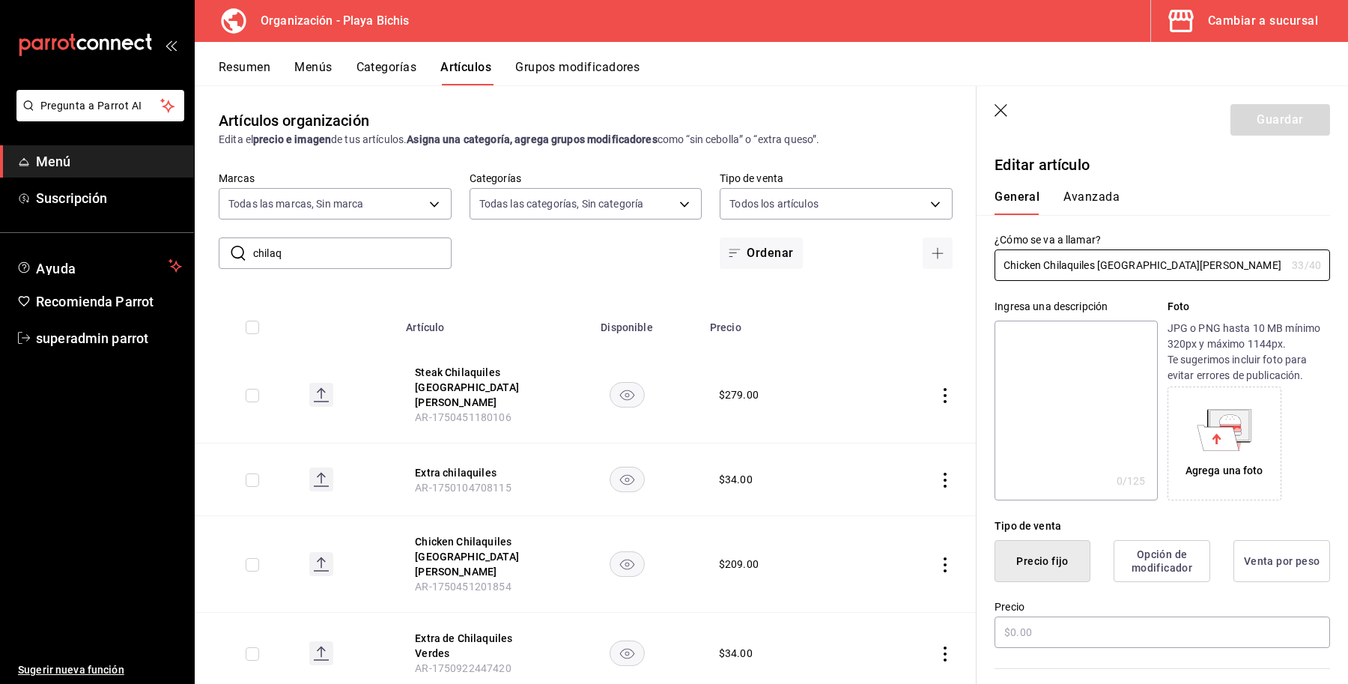
type input "$209.00"
click at [1106, 200] on button "Avanzada" at bounding box center [1092, 202] width 56 height 25
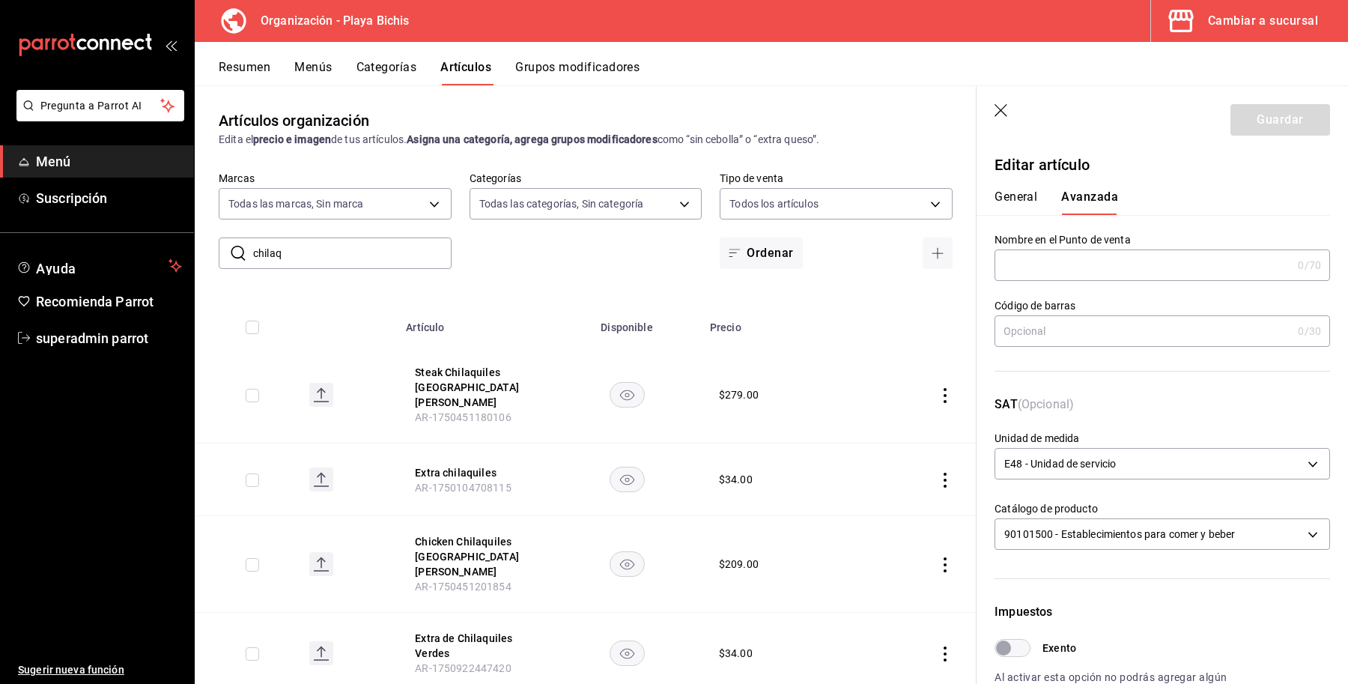
scroll to position [375, 0]
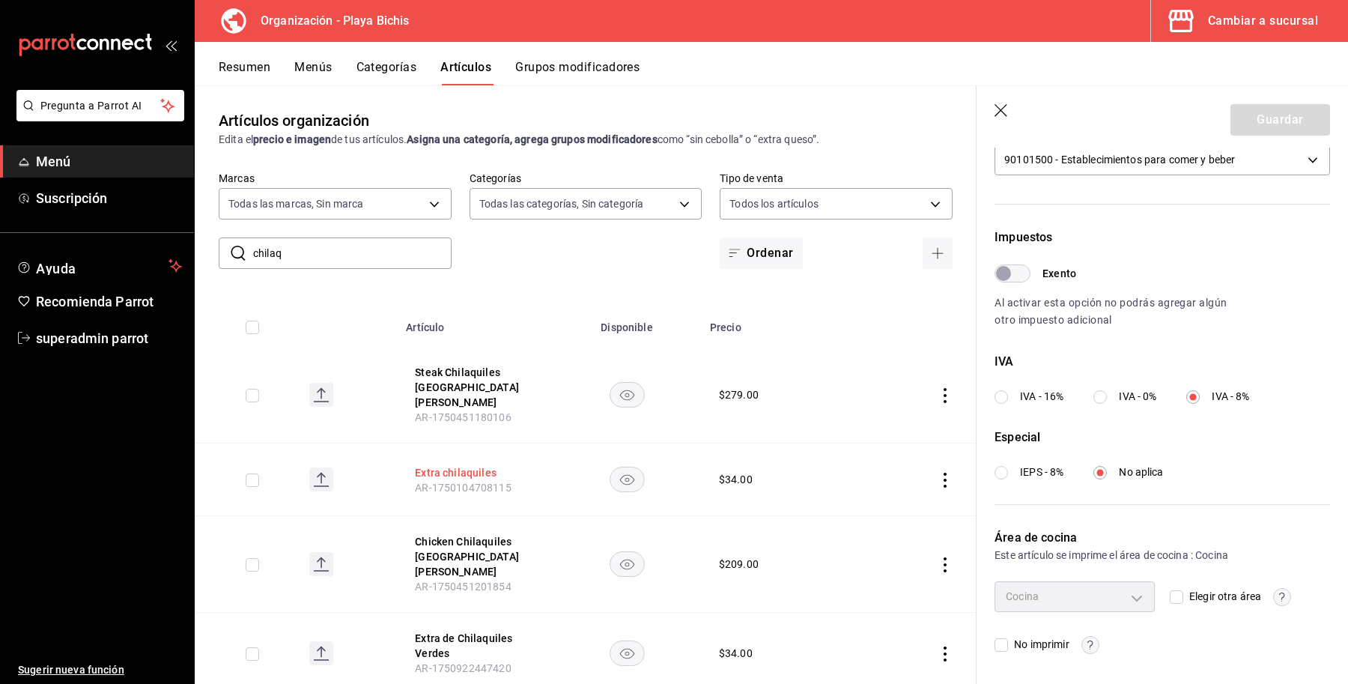
click at [429, 465] on button "Extra chilaquiles" at bounding box center [475, 472] width 120 height 15
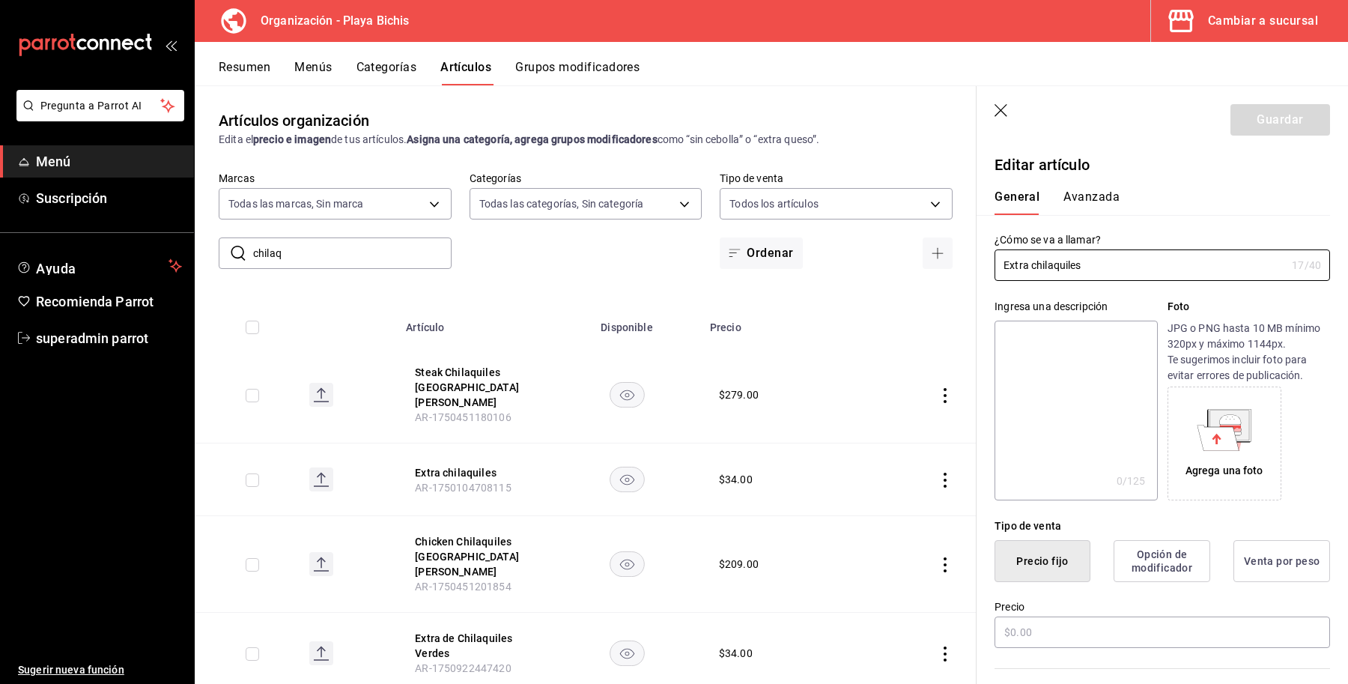
type input "$34.00"
click at [1079, 196] on button "Avanzada" at bounding box center [1092, 202] width 56 height 25
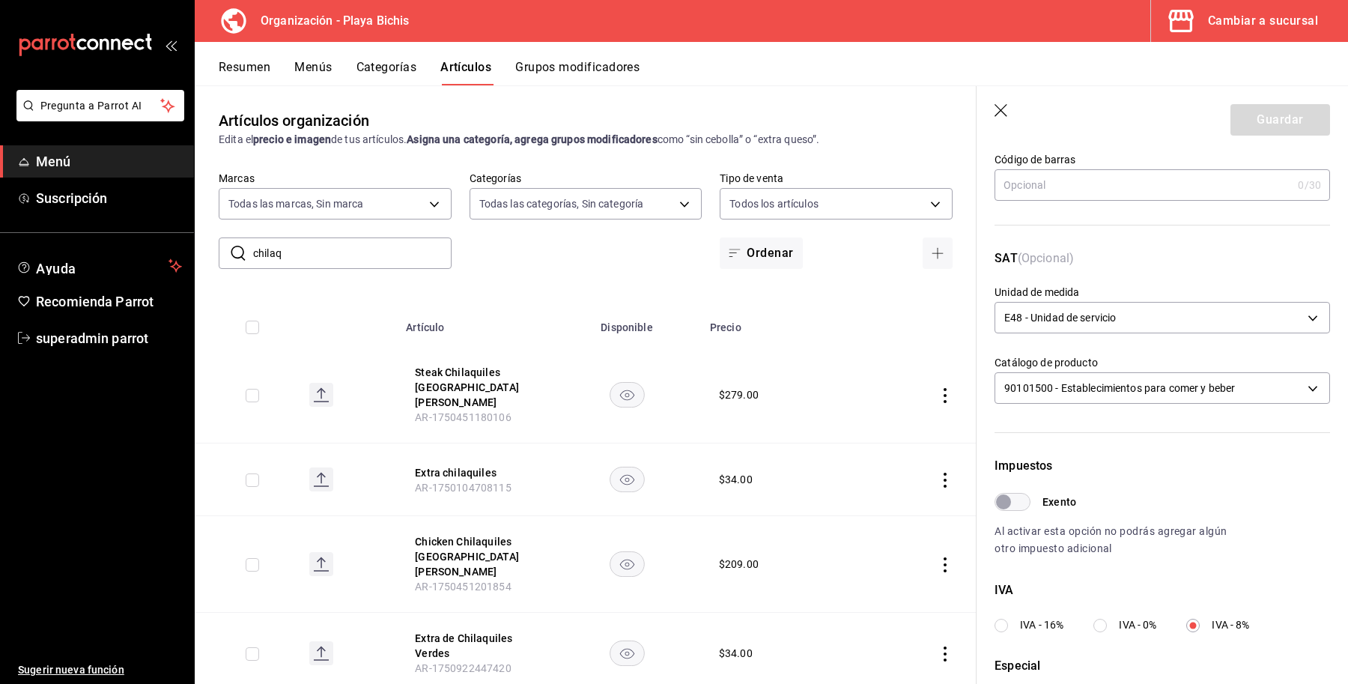
scroll to position [375, 0]
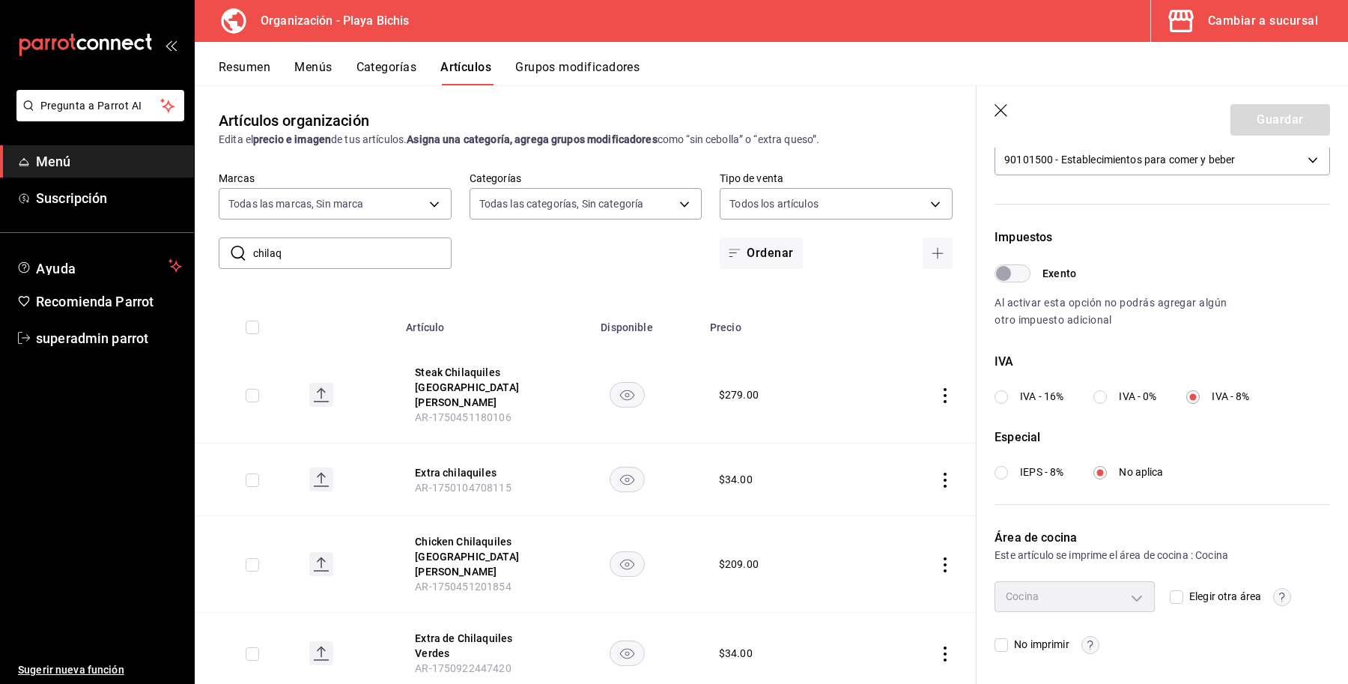
click at [434, 538] on button "Chicken Chilaquiles Villa Ahumada" at bounding box center [475, 556] width 120 height 45
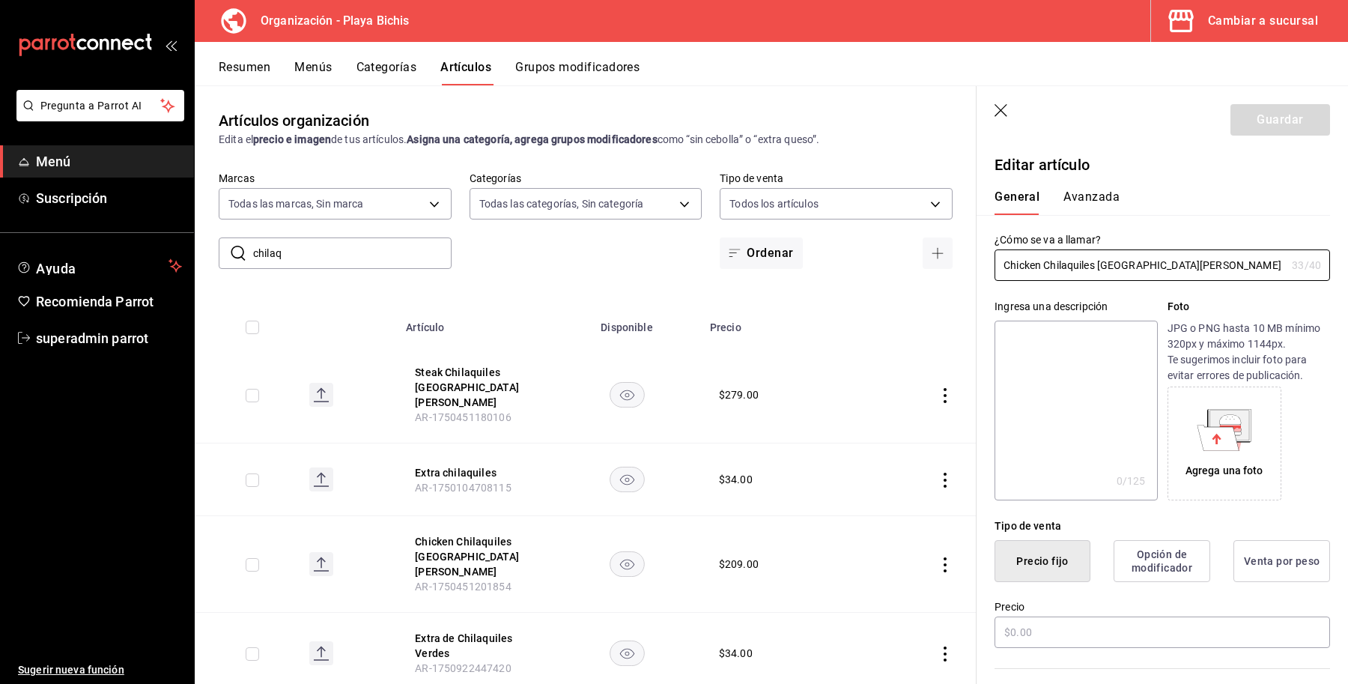
type input "$209.00"
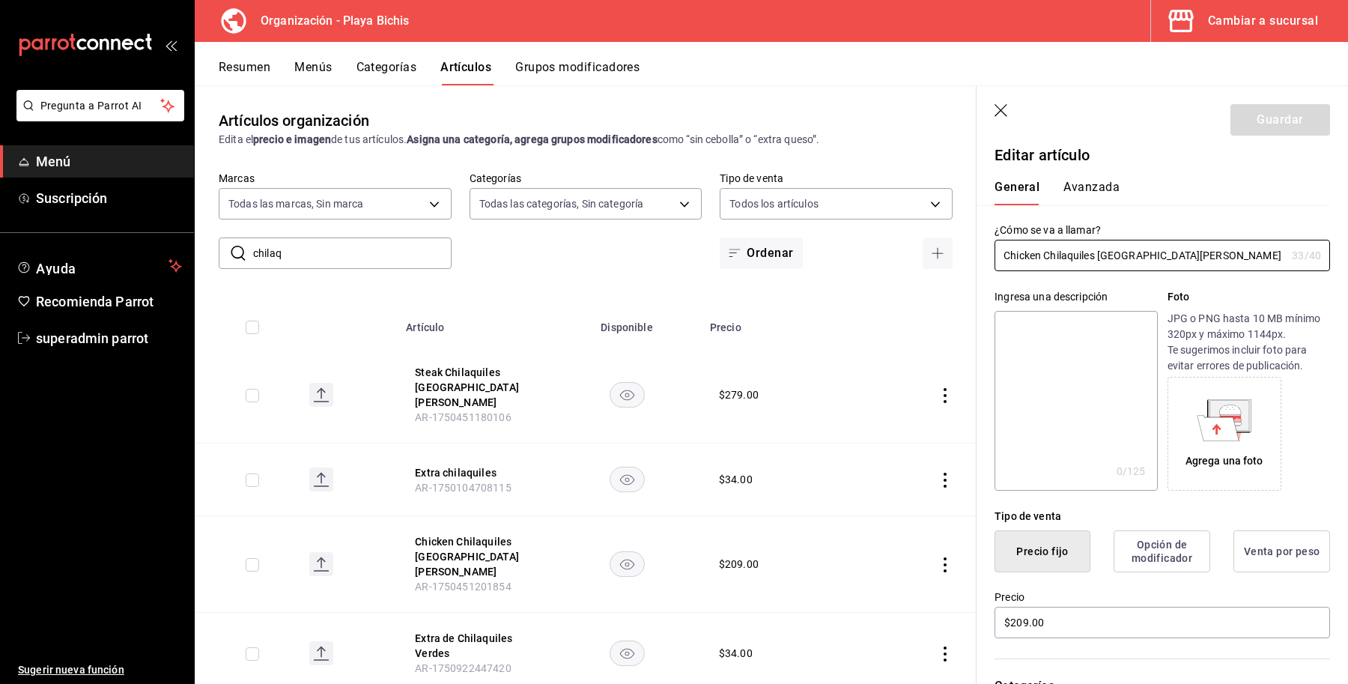
scroll to position [1, 0]
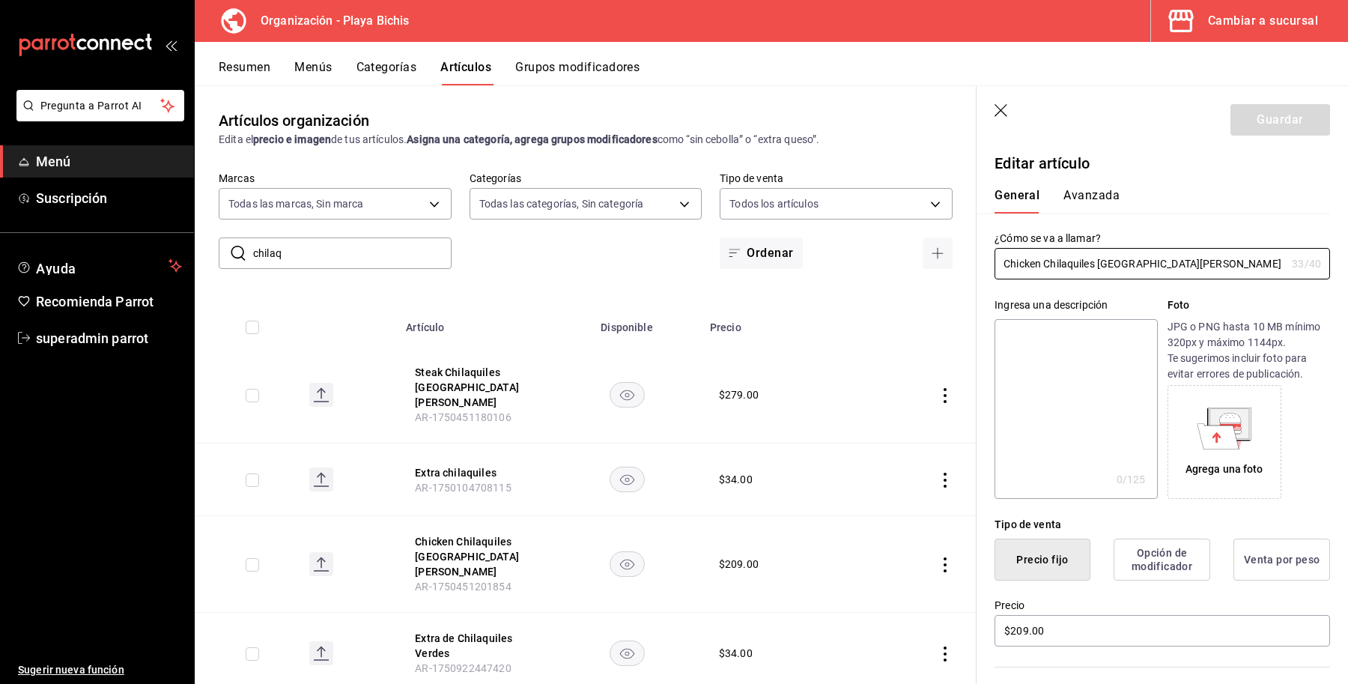
click at [1080, 186] on div "General Avanzada" at bounding box center [1154, 194] width 354 height 39
click at [1091, 188] on button "Avanzada" at bounding box center [1092, 200] width 56 height 25
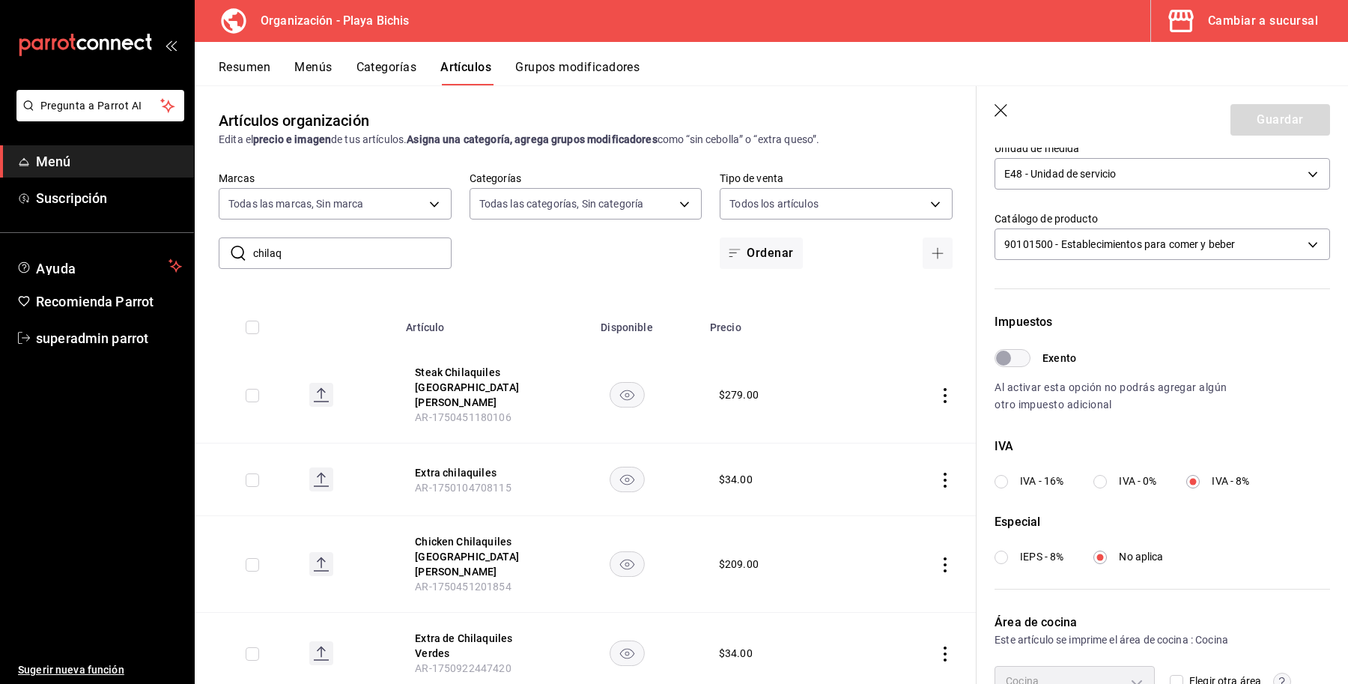
scroll to position [375, 0]
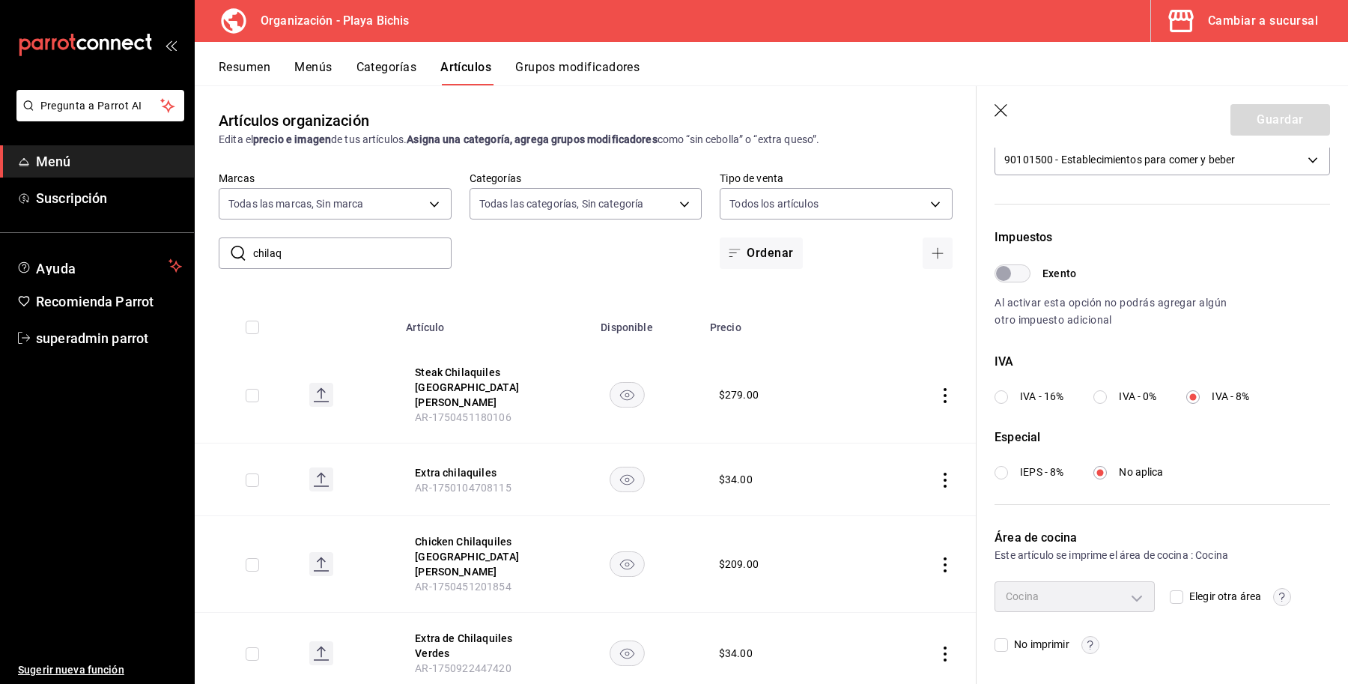
click at [468, 613] on th "Extra de Chilaquiles Verdes AR-1750922447420" at bounding box center [475, 654] width 156 height 82
click at [463, 631] on button "Extra de Chilaquiles Verdes" at bounding box center [475, 646] width 120 height 30
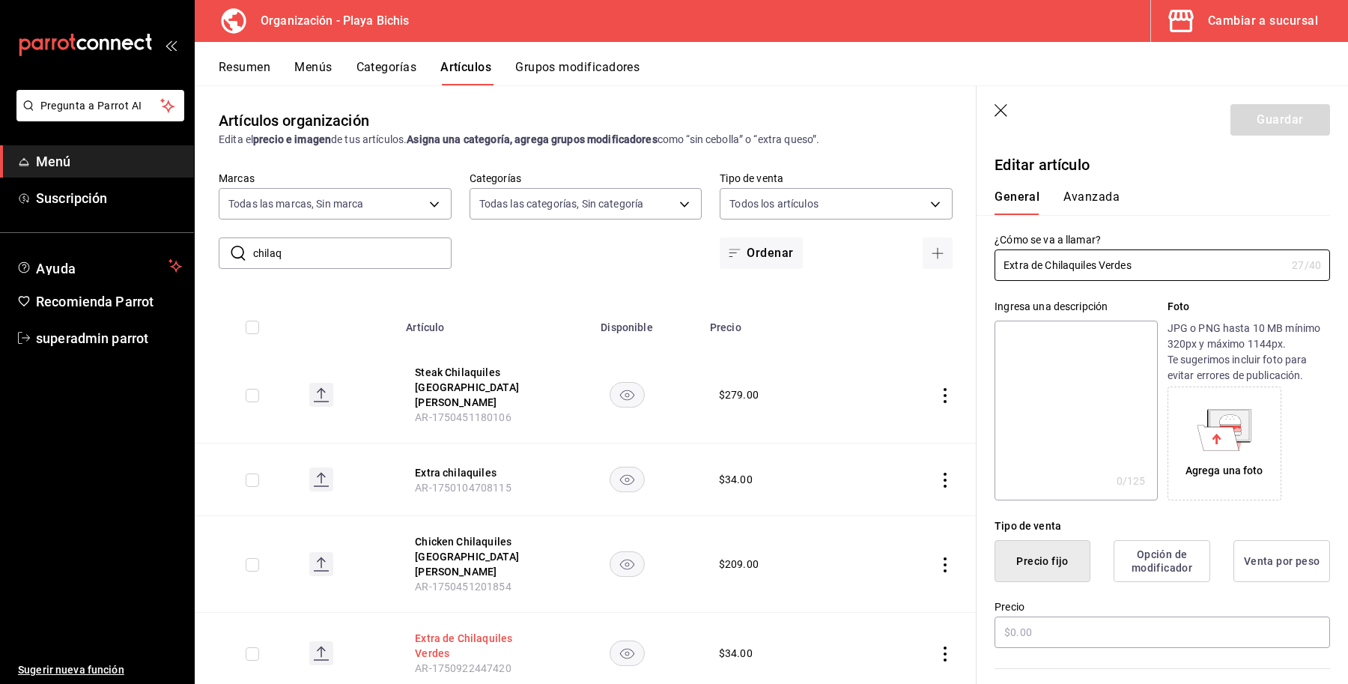
type input "$34.00"
click at [1096, 199] on button "Avanzada" at bounding box center [1092, 202] width 56 height 25
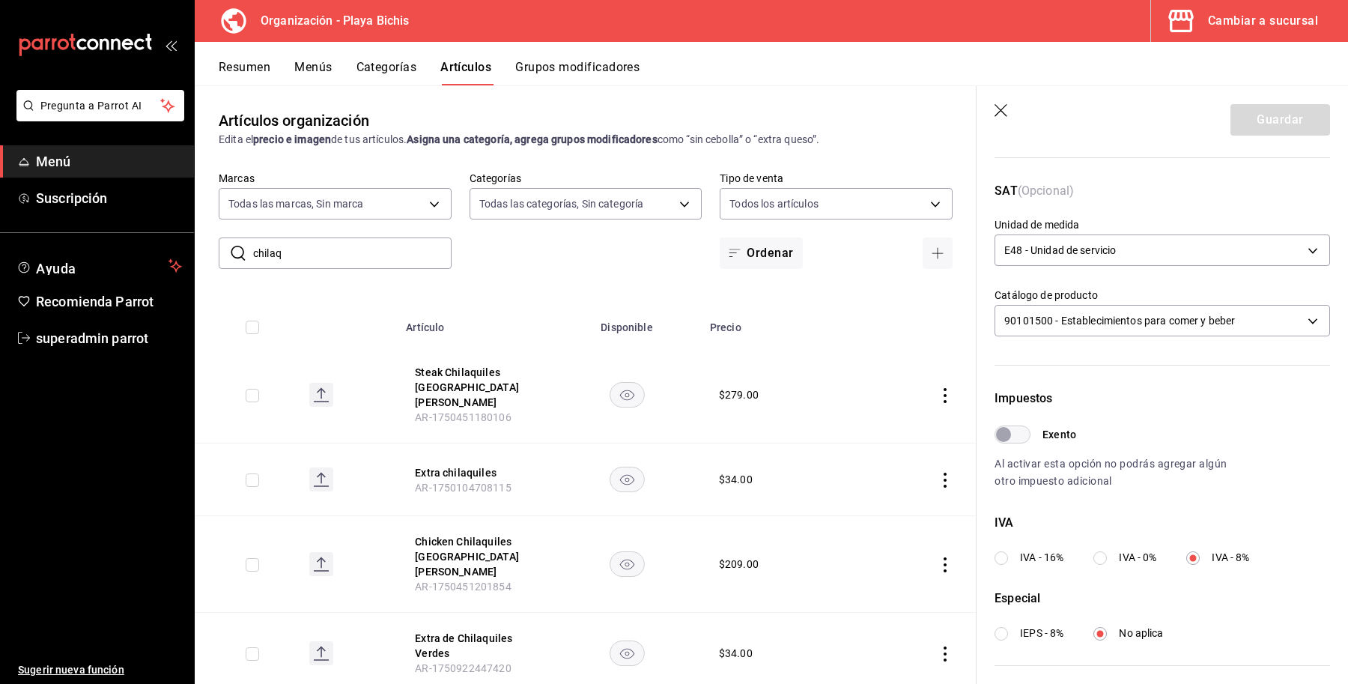
scroll to position [281, 0]
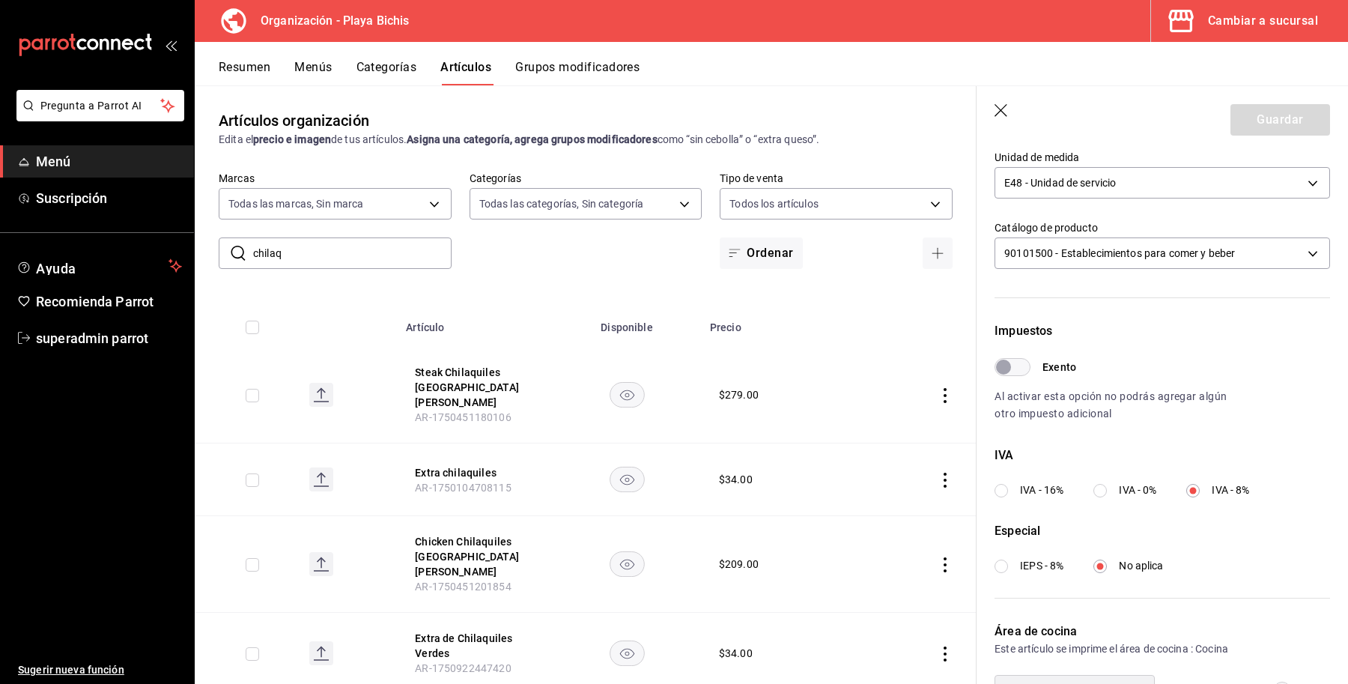
click at [995, 111] on icon "button" at bounding box center [1002, 111] width 15 height 15
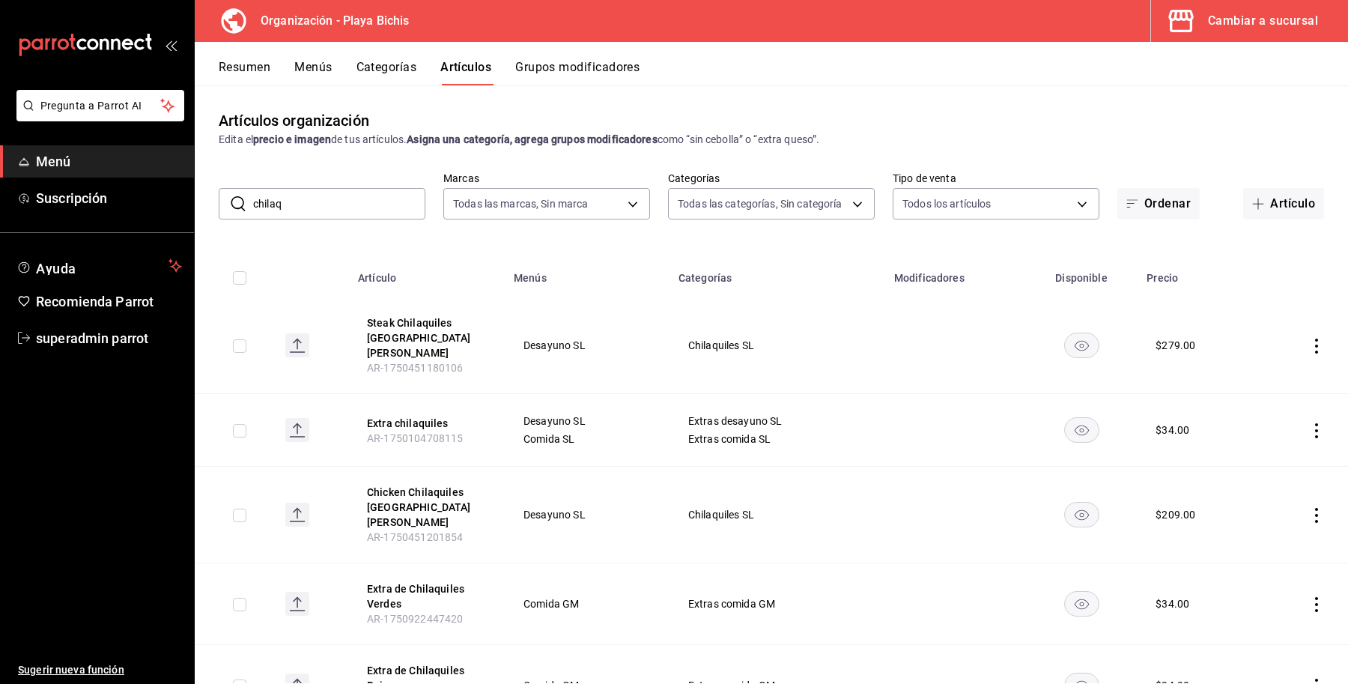
click at [332, 240] on div "Artículos organización Edita el precio e imagen de tus artículos. Asigna una ca…" at bounding box center [772, 384] width 1154 height 598
click at [335, 214] on input "chilaq" at bounding box center [339, 204] width 172 height 30
type input "c"
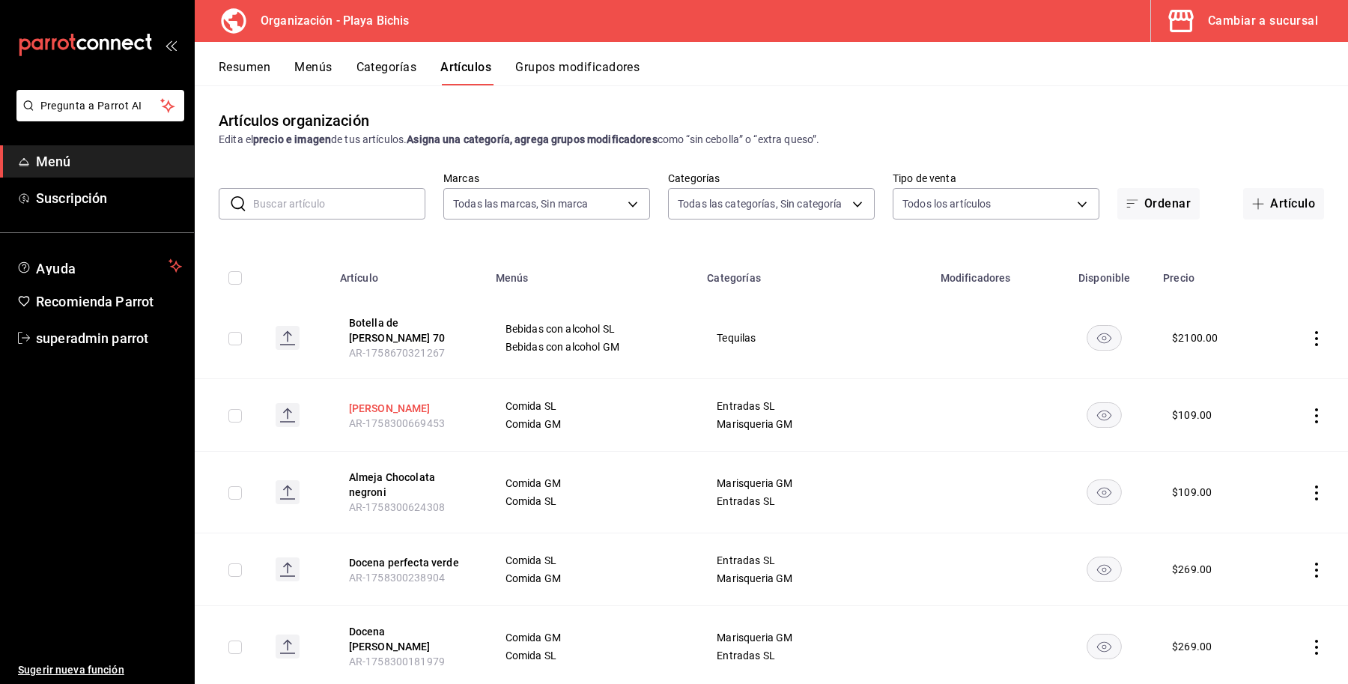
click at [447, 401] on button "Almeja reyna negroni" at bounding box center [409, 408] width 120 height 15
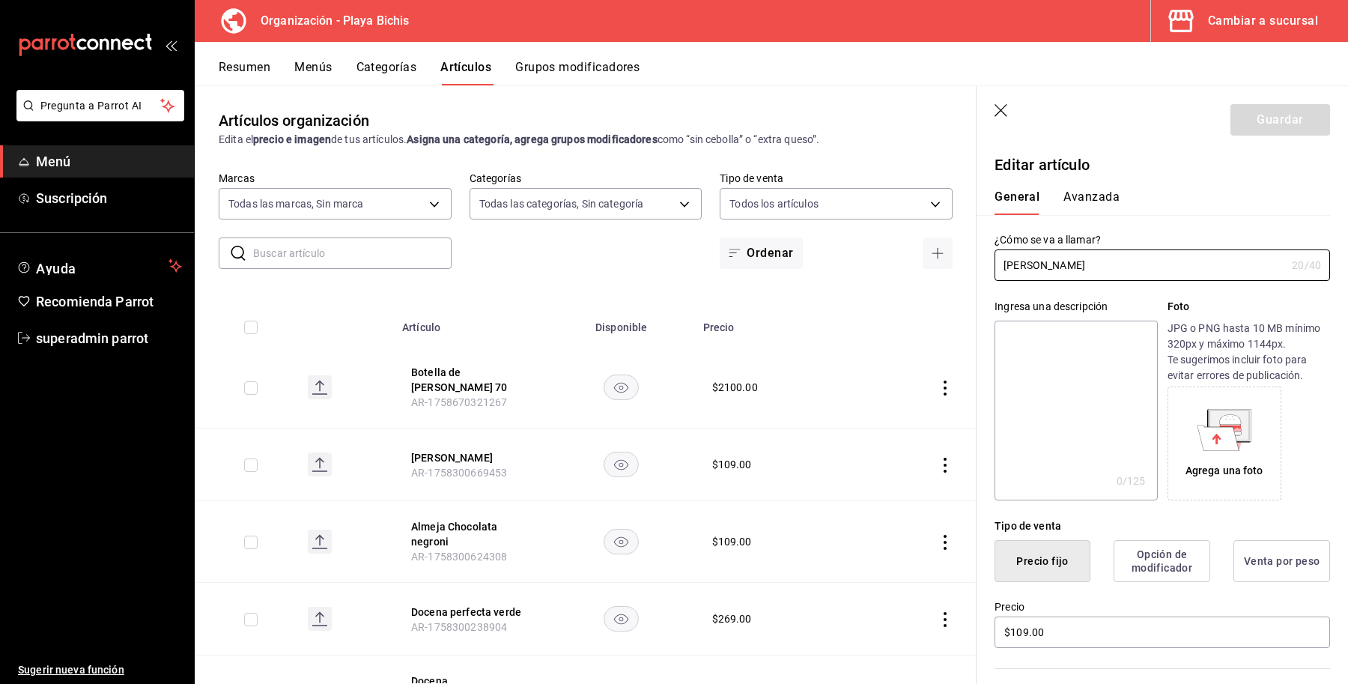
click at [1102, 186] on div "General Avanzada" at bounding box center [1154, 195] width 354 height 39
click at [1096, 192] on button "Avanzada" at bounding box center [1092, 202] width 56 height 25
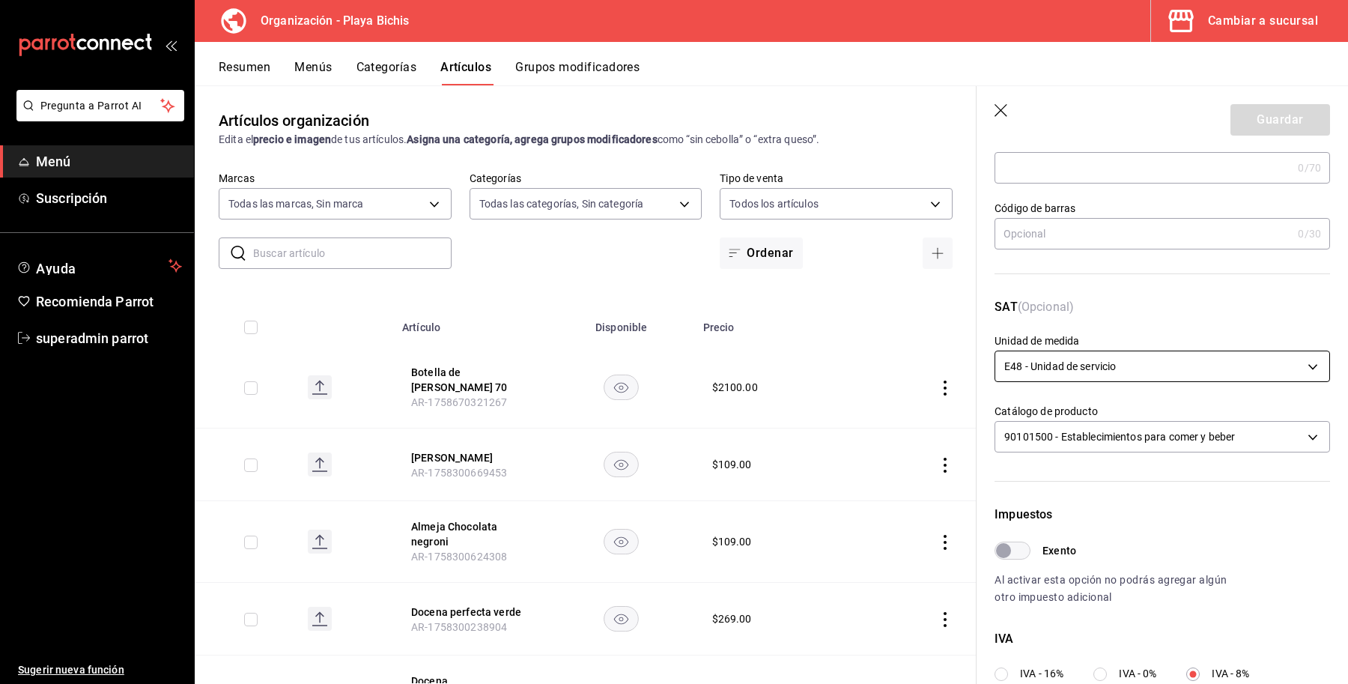
scroll to position [375, 0]
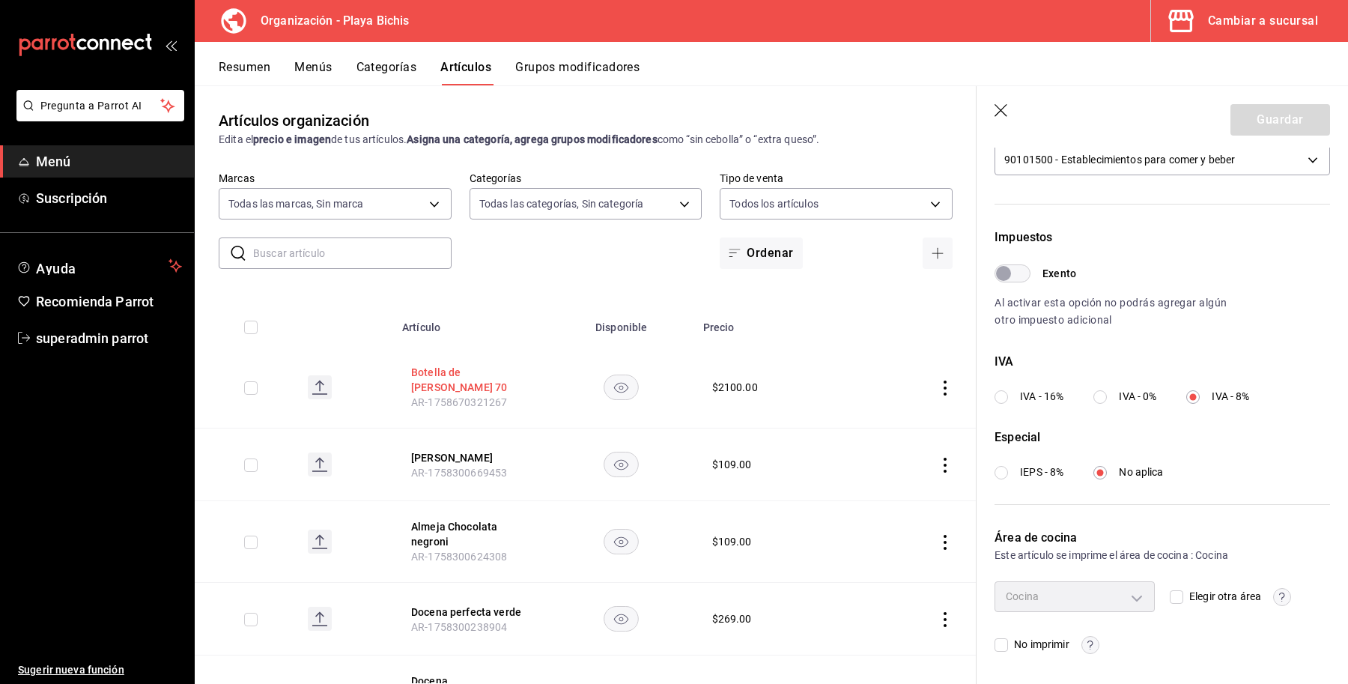
click at [462, 369] on button "Botella de Don Julio 70" at bounding box center [471, 380] width 120 height 30
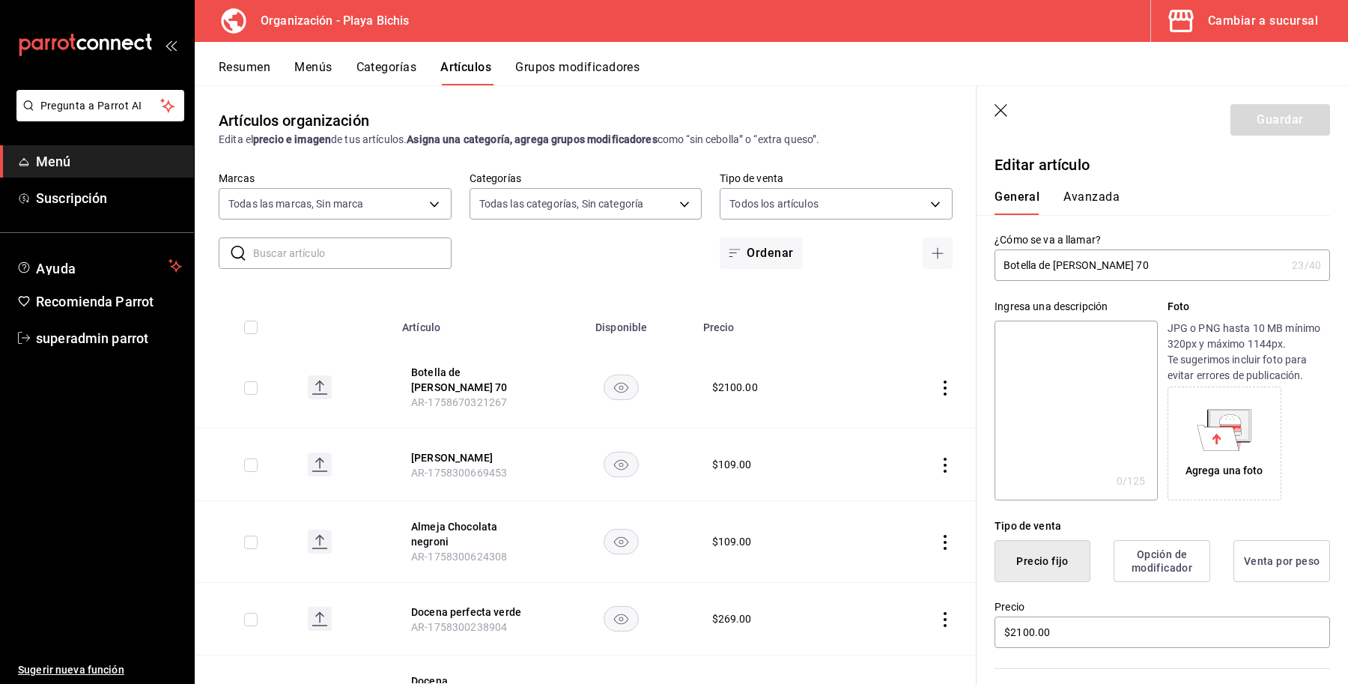
click at [1091, 200] on button "Avanzada" at bounding box center [1092, 202] width 56 height 25
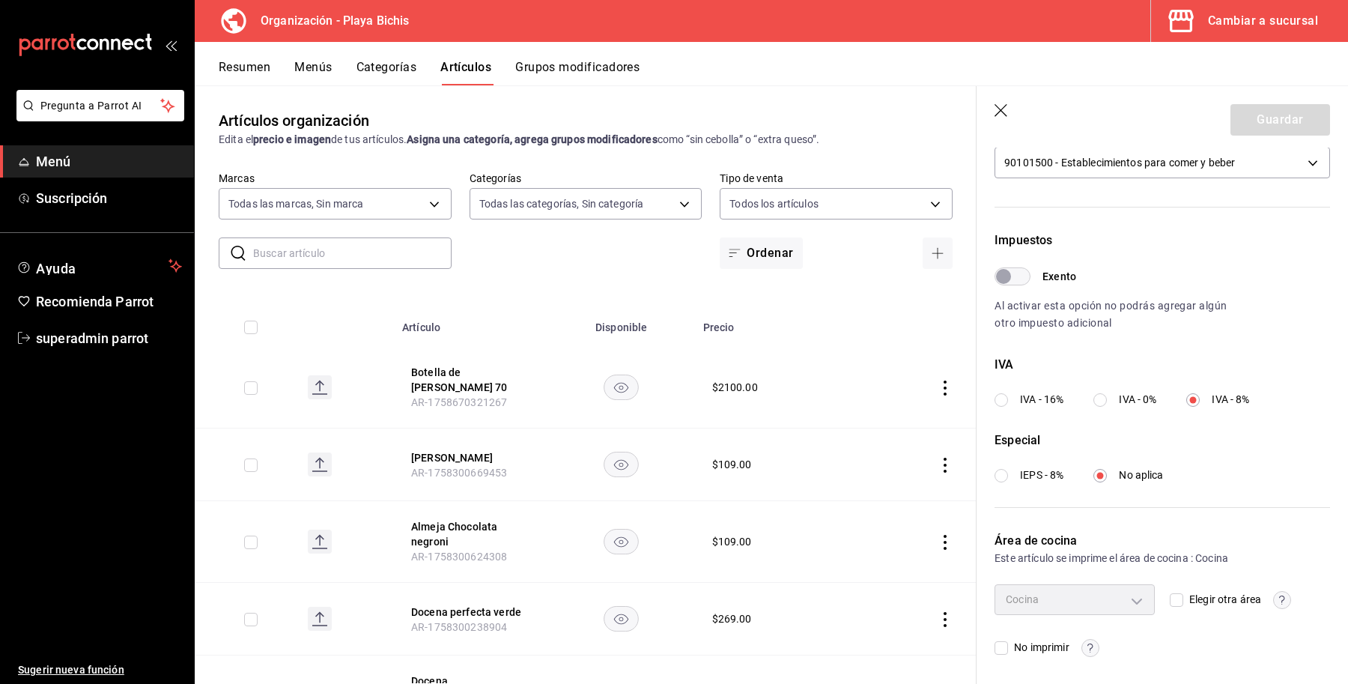
scroll to position [375, 0]
click at [442, 534] on button "Almeja Chocolata negroni" at bounding box center [471, 534] width 120 height 30
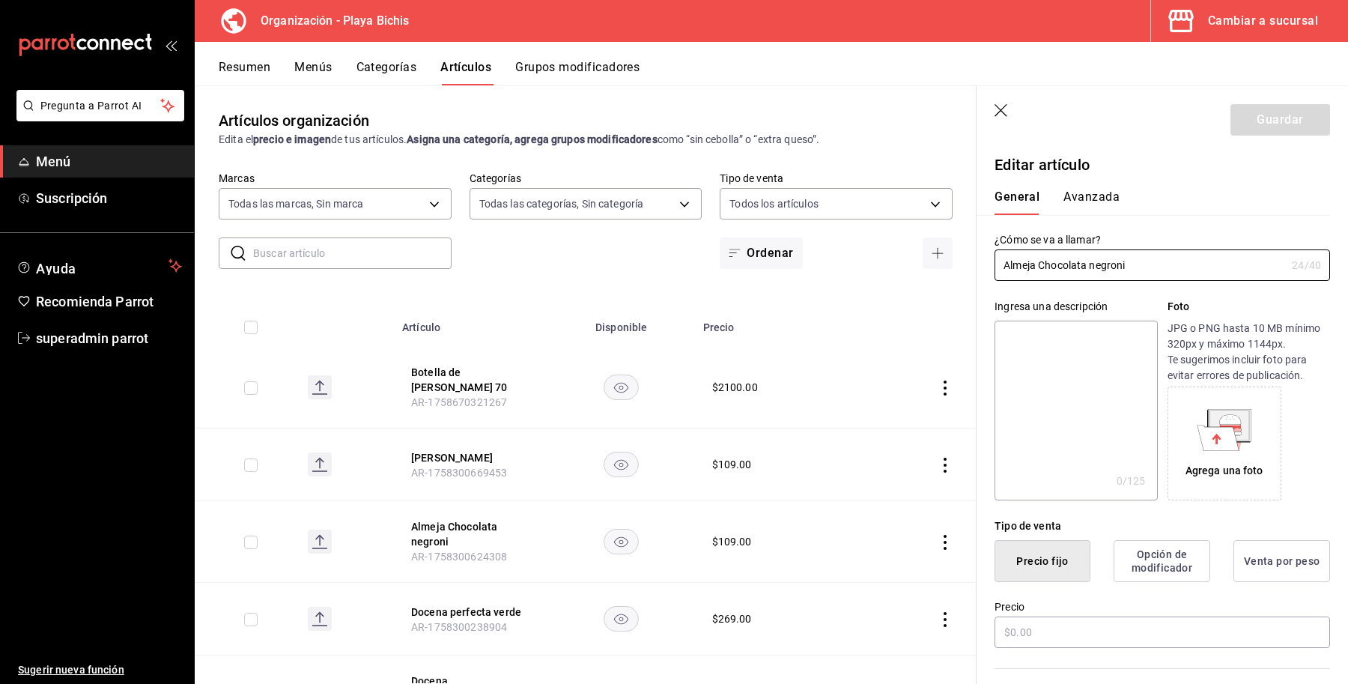
type input "$109.00"
type input "E48"
type input "90101500"
radio input "true"
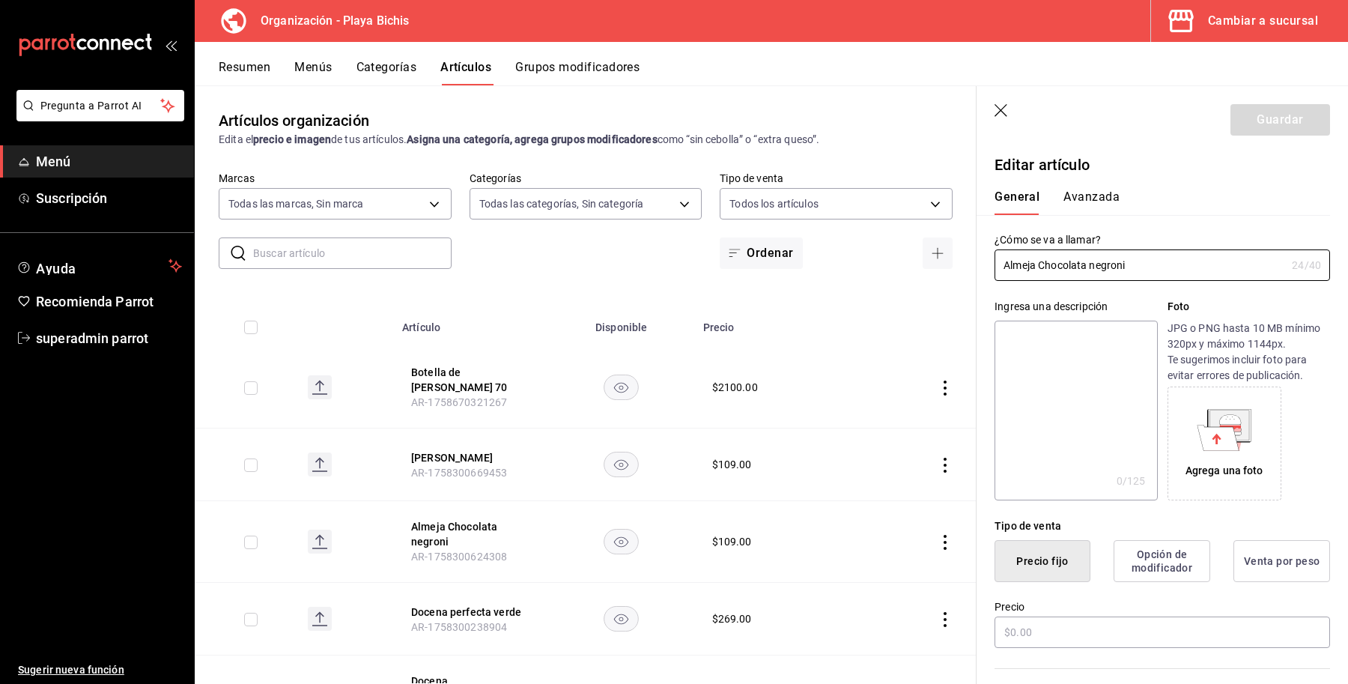
type input "55187645-9bbc-42c7-a101-4bf651cea86e"
click at [1099, 187] on div "General Avanzada" at bounding box center [1154, 195] width 354 height 39
click at [1098, 199] on button "Avanzada" at bounding box center [1092, 202] width 56 height 25
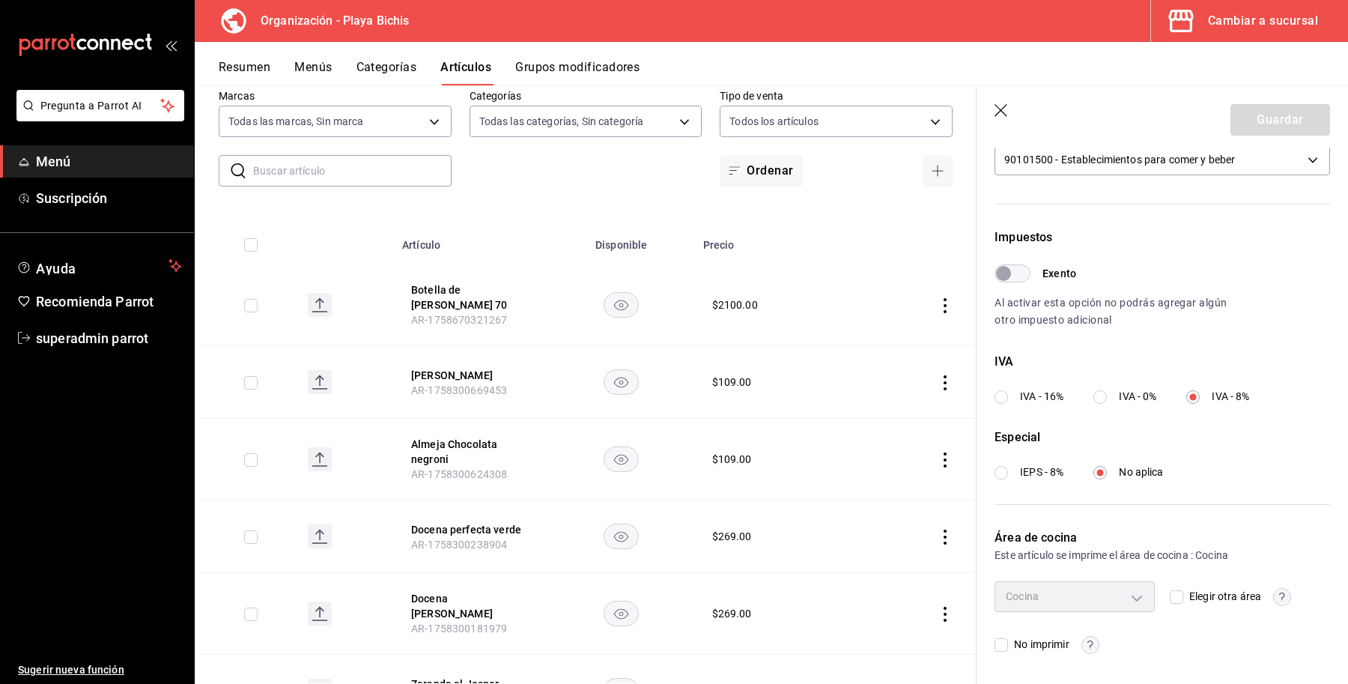
scroll to position [187, 0]
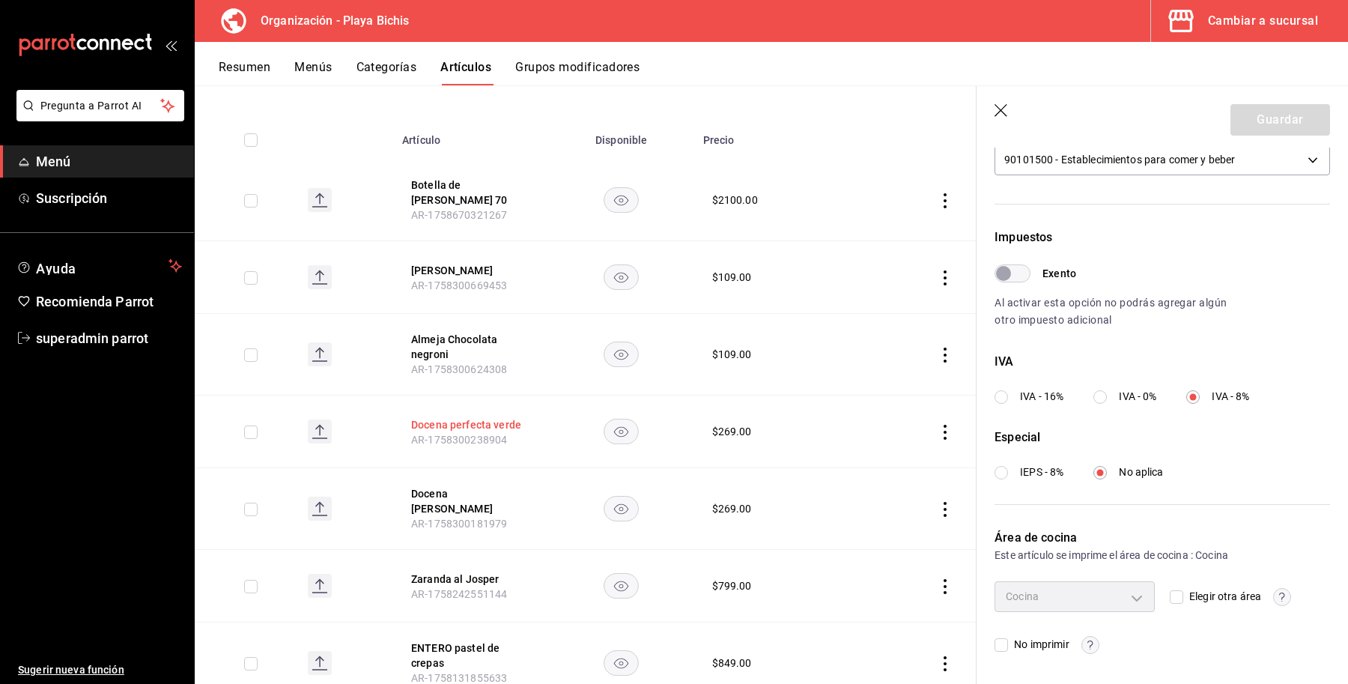
click at [455, 417] on button "Docena perfecta verde" at bounding box center [471, 424] width 120 height 15
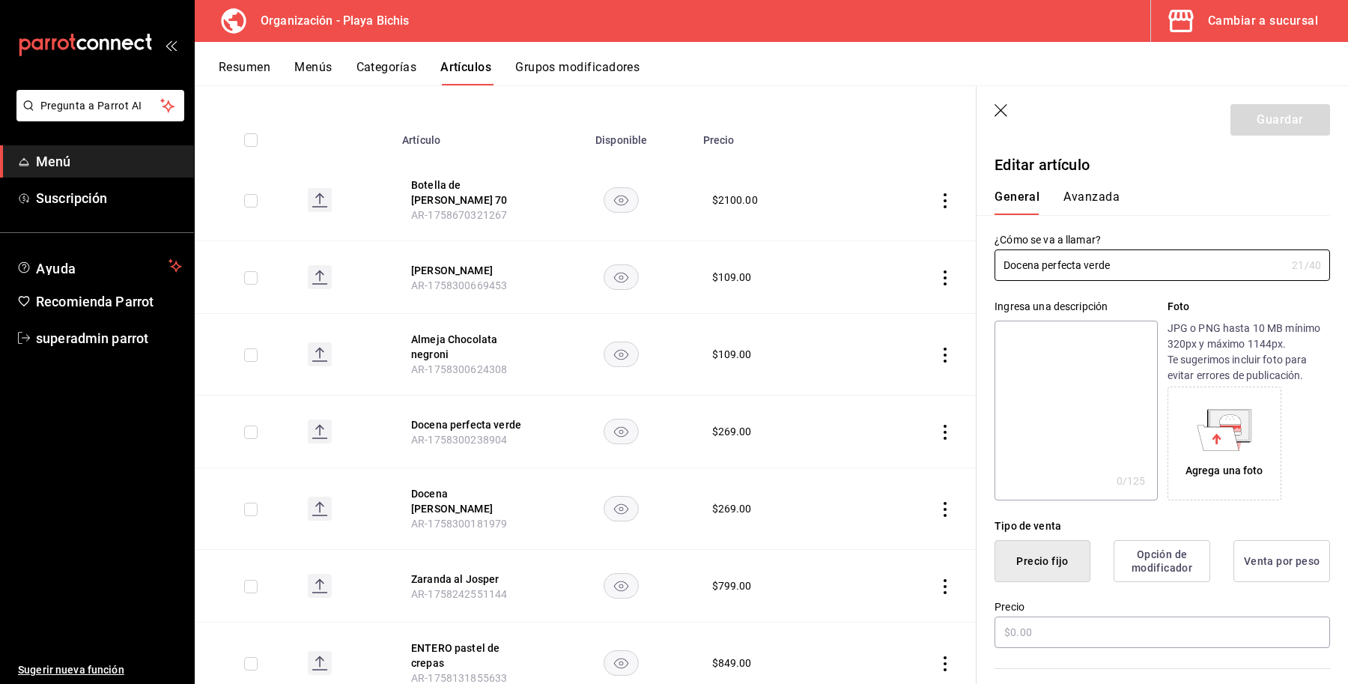
type input "$269.00"
